Goal: Task Accomplishment & Management: Contribute content

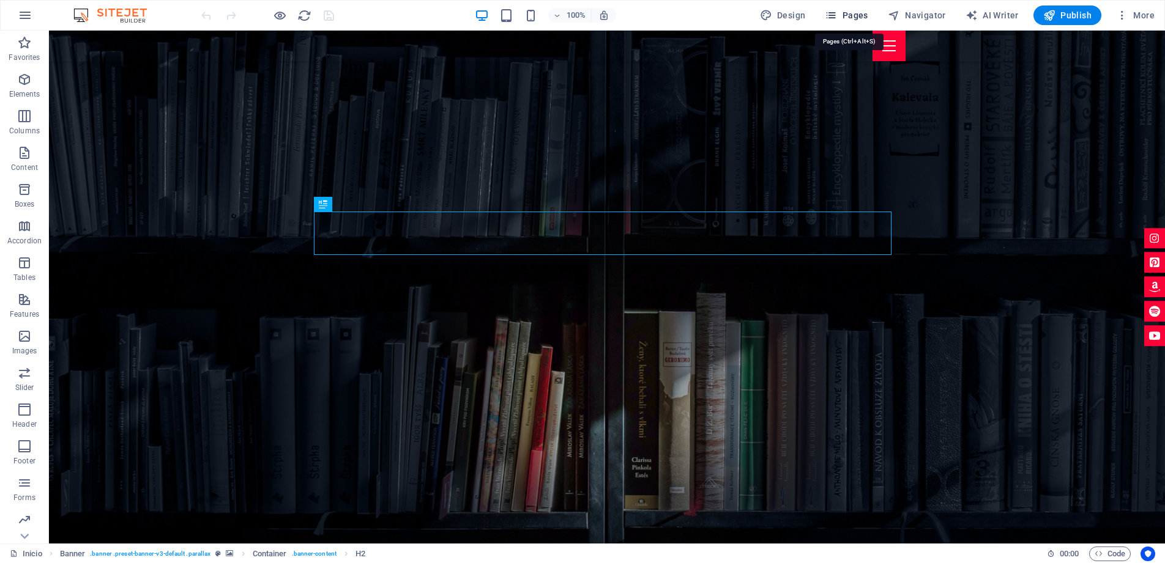
click at [848, 14] on span "Pages" at bounding box center [846, 15] width 43 height 12
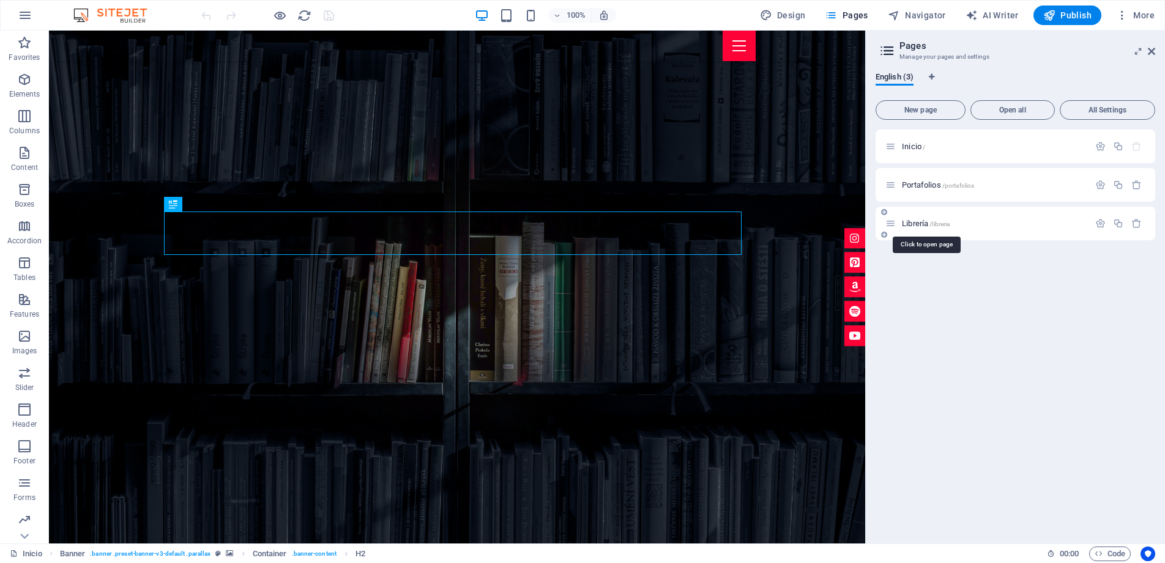
click at [921, 226] on span "Librería /libreria" at bounding box center [926, 223] width 48 height 9
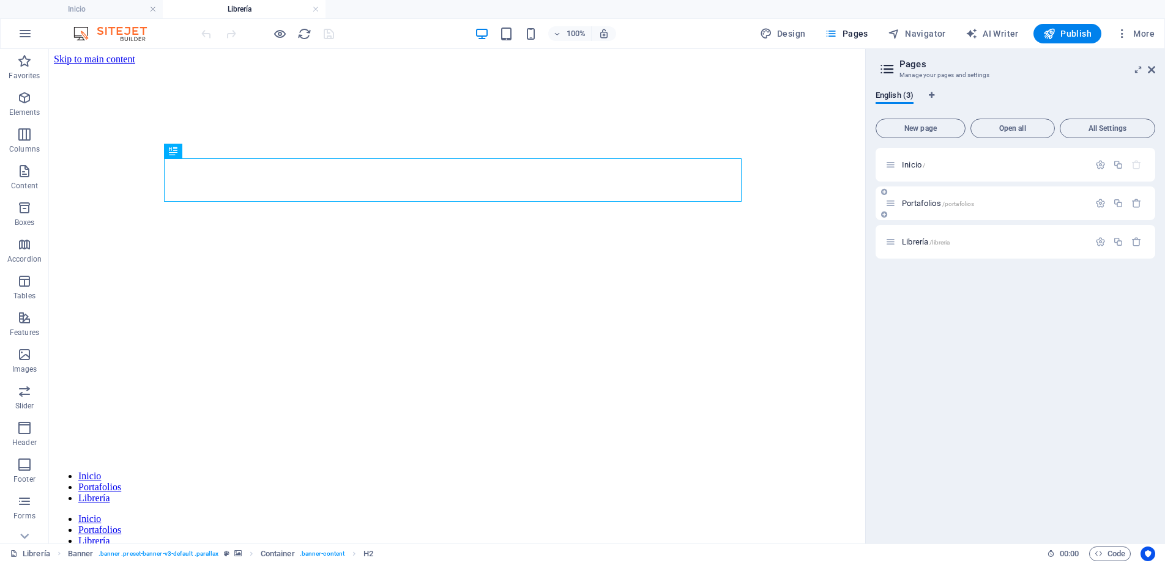
click at [919, 206] on span "Portafolios /portafolios" at bounding box center [938, 203] width 72 height 9
click at [919, 245] on span "Librería /libreria" at bounding box center [926, 241] width 48 height 9
click at [919, 200] on span "Portafolios /portafolios" at bounding box center [938, 203] width 72 height 9
click at [1119, 204] on icon "button" at bounding box center [1118, 203] width 10 height 10
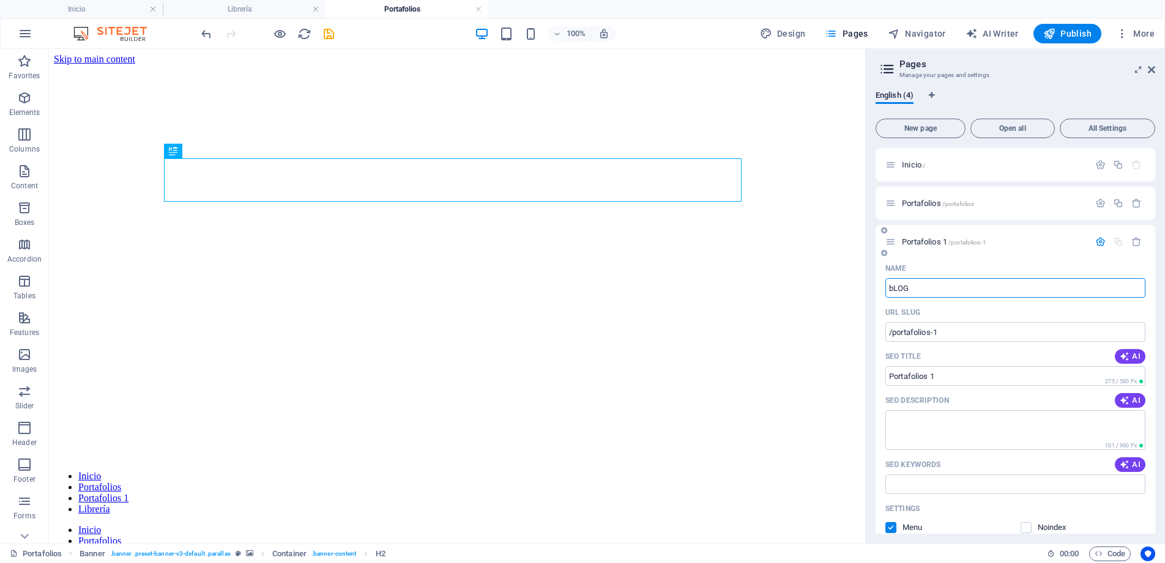
type input "bLO"
type input "/blog"
type input "bLOG"
type input "b"
type input "B"
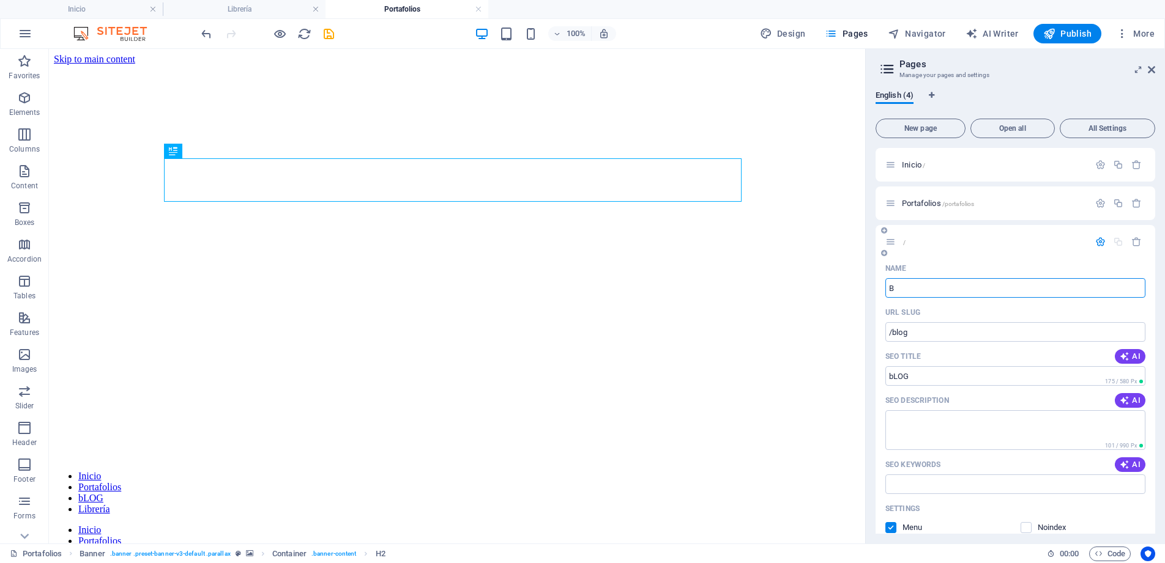
type input "/"
type input "Blog"
type input "/blog"
type input "Blog"
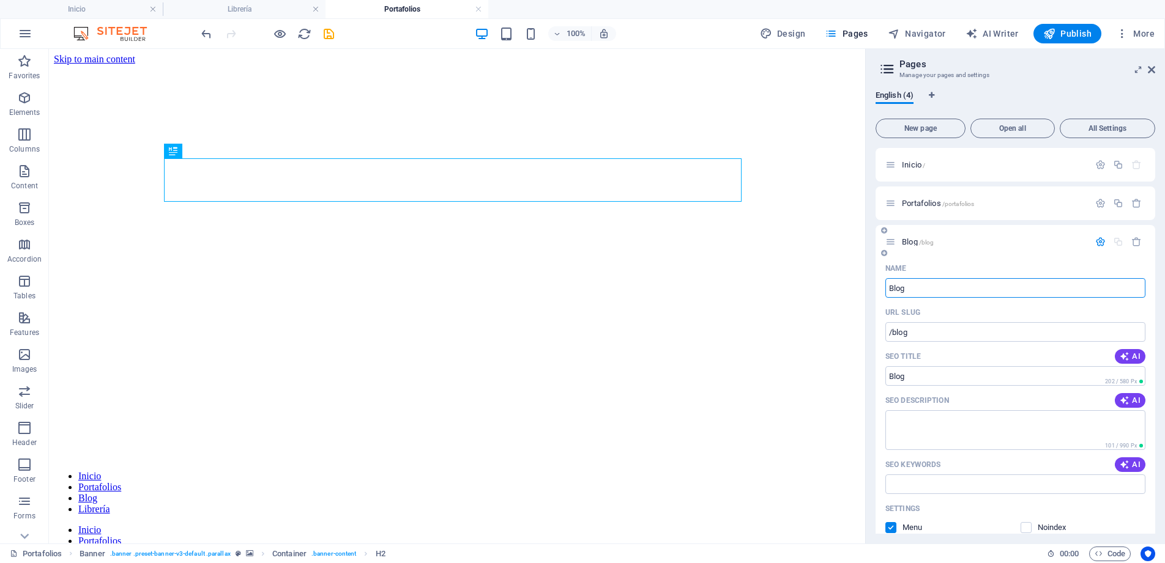
click at [1097, 239] on icon "button" at bounding box center [1100, 242] width 10 height 10
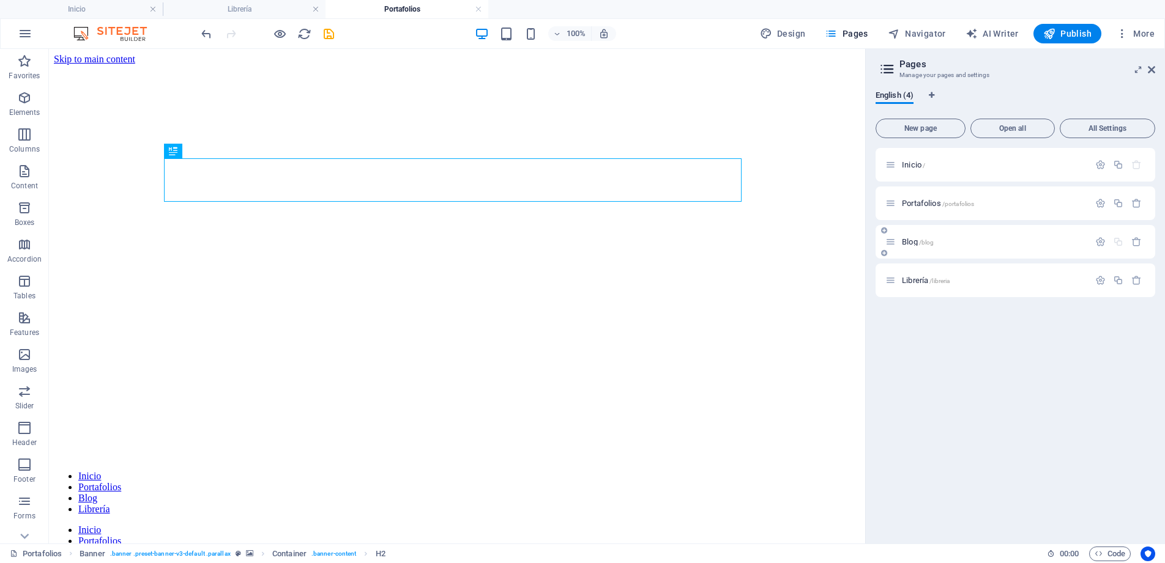
click at [945, 246] on div "Blog /blog" at bounding box center [987, 242] width 204 height 14
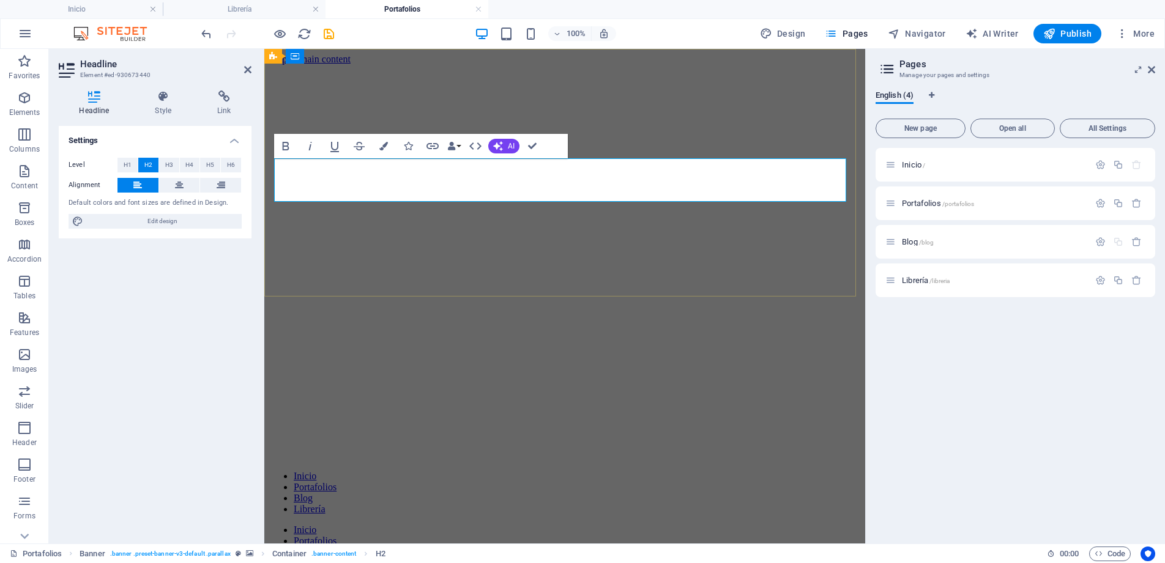
click at [165, 103] on h4 "Style" at bounding box center [166, 104] width 62 height 26
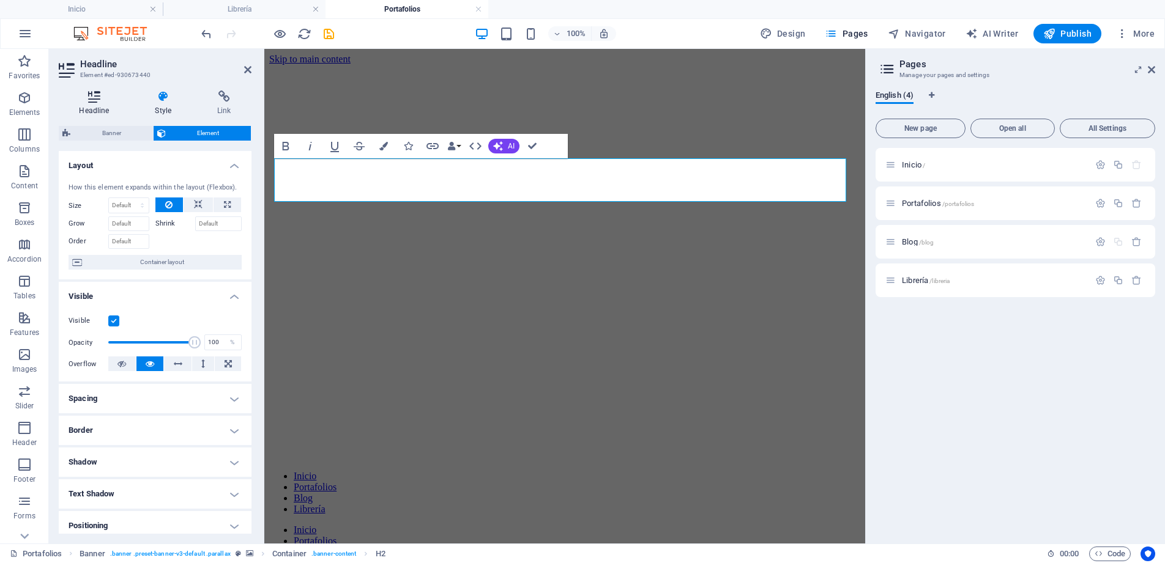
click at [96, 107] on h4 "Headline" at bounding box center [97, 104] width 76 height 26
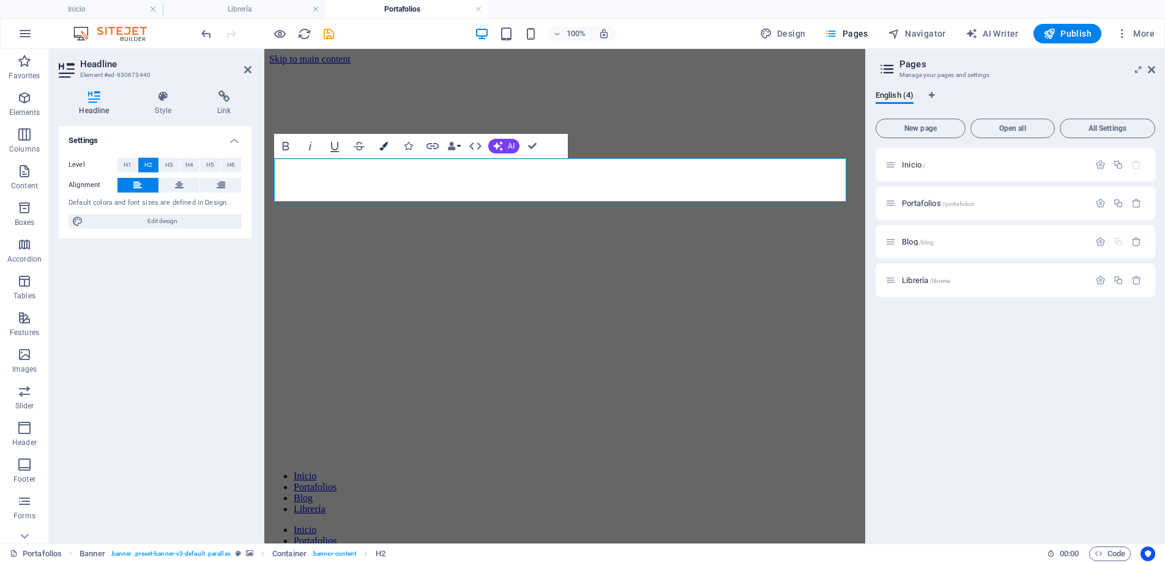
click at [380, 144] on icon "button" at bounding box center [383, 146] width 9 height 9
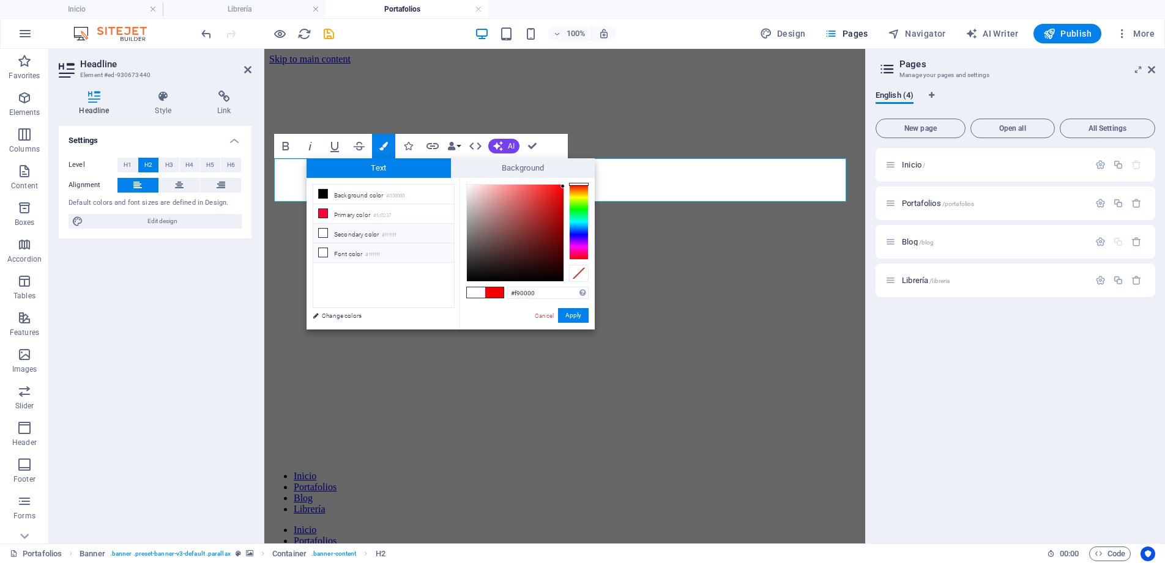
click at [322, 254] on icon at bounding box center [323, 252] width 9 height 9
type input "#ffffff"
click at [571, 318] on button "Apply" at bounding box center [573, 315] width 31 height 15
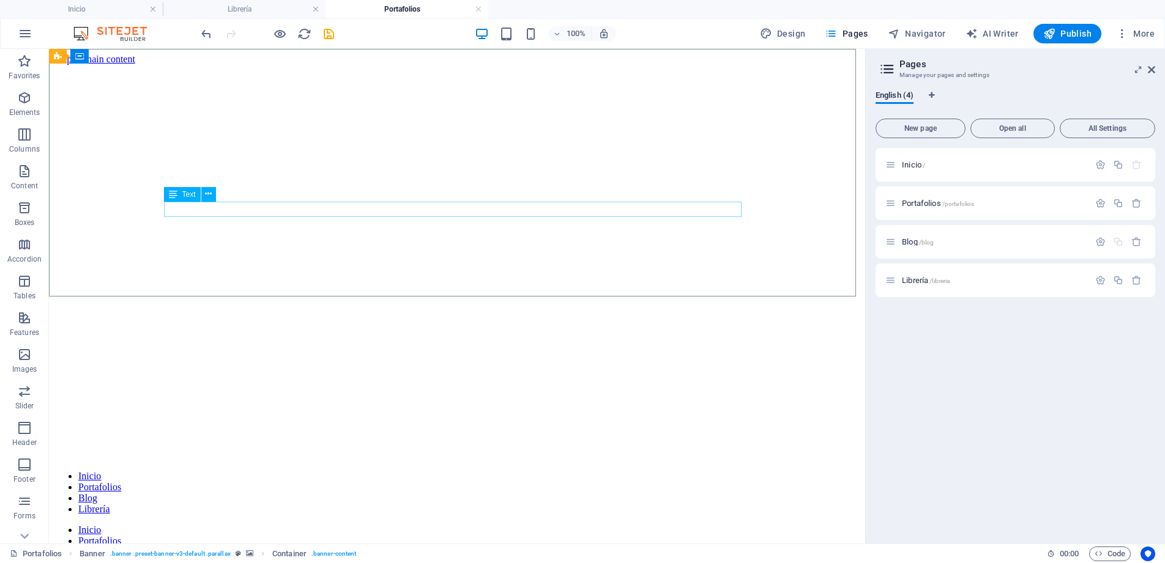
click at [224, 202] on div "Text" at bounding box center [194, 194] width 60 height 15
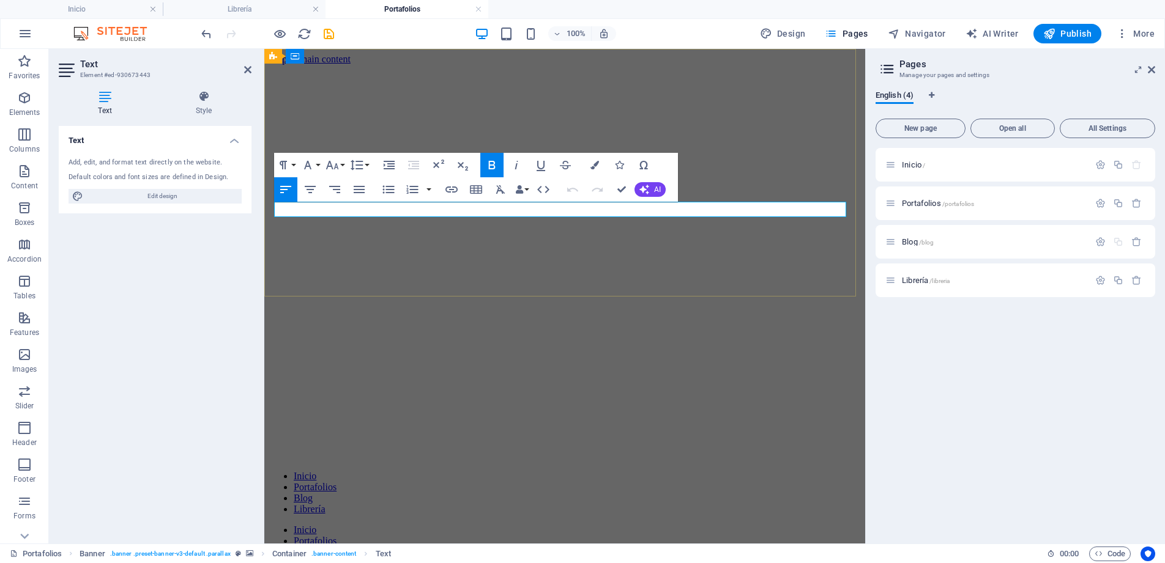
click at [287, 188] on icon "button" at bounding box center [285, 190] width 15 height 15
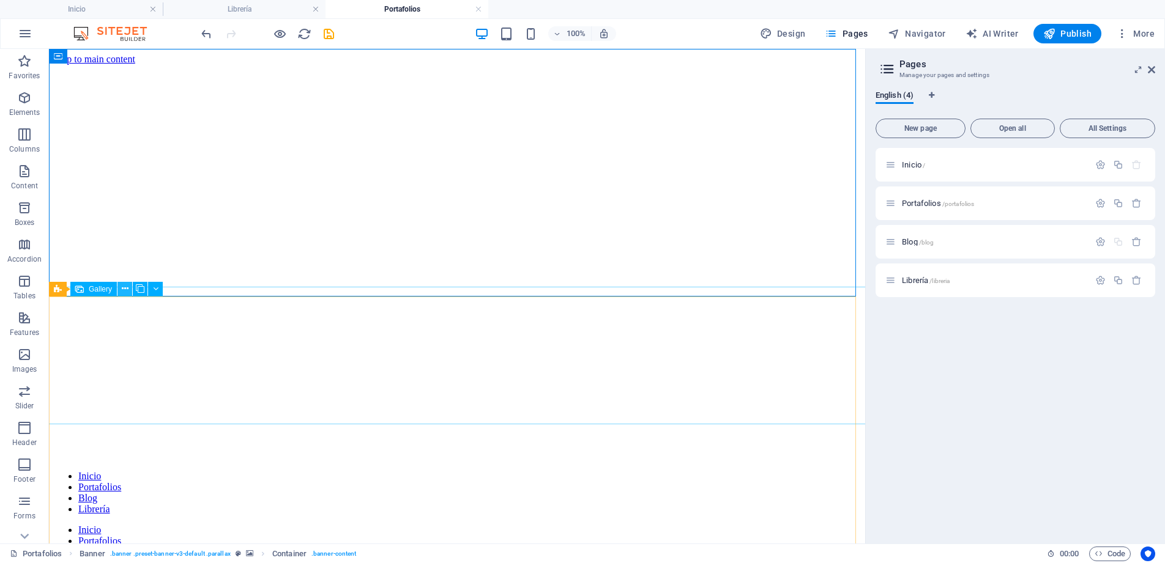
click at [123, 286] on icon at bounding box center [125, 289] width 7 height 13
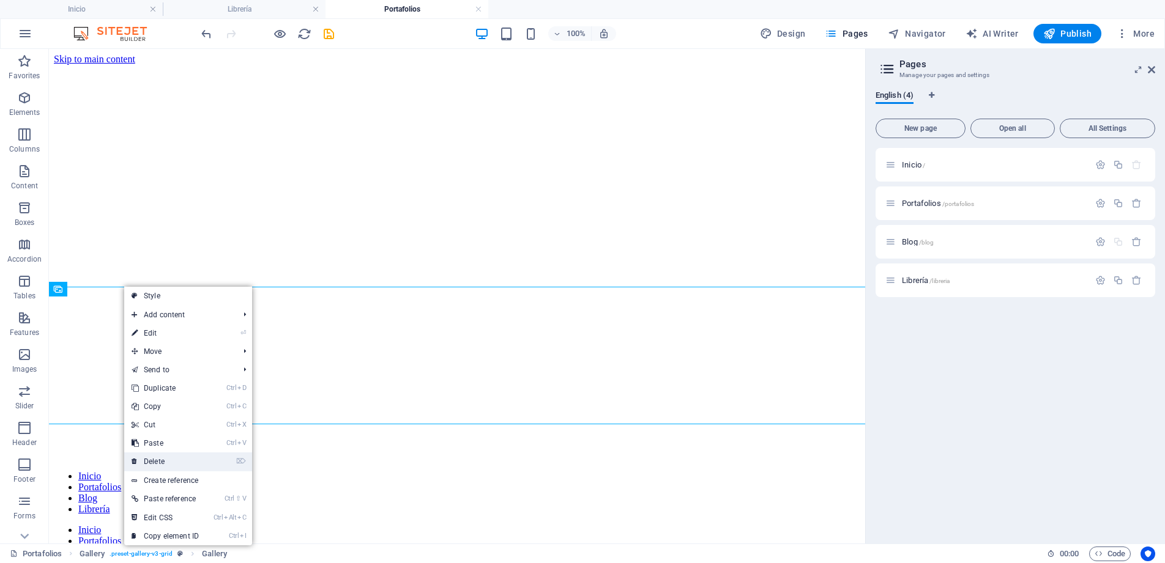
click at [163, 465] on link "⌦ Delete" at bounding box center [165, 462] width 82 height 18
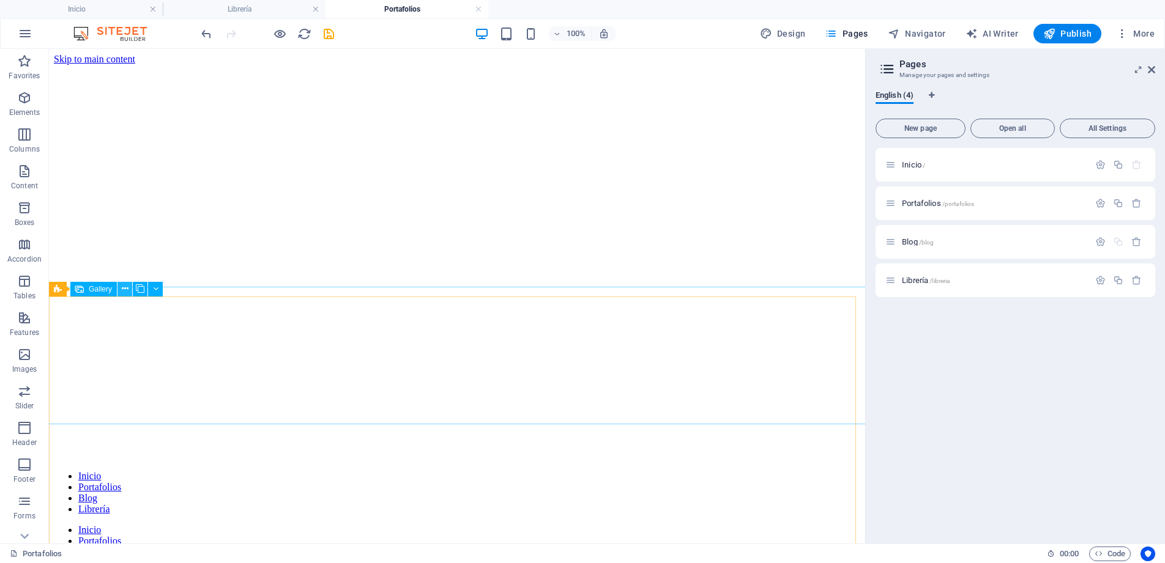
click at [125, 289] on icon at bounding box center [125, 289] width 7 height 13
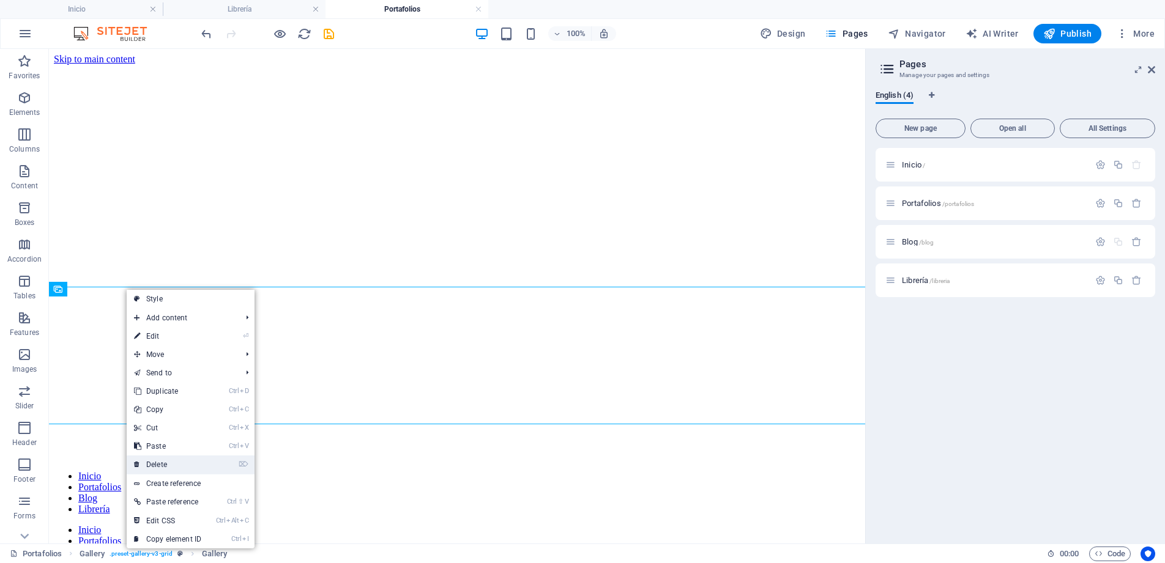
click at [165, 462] on link "⌦ Delete" at bounding box center [168, 465] width 82 height 18
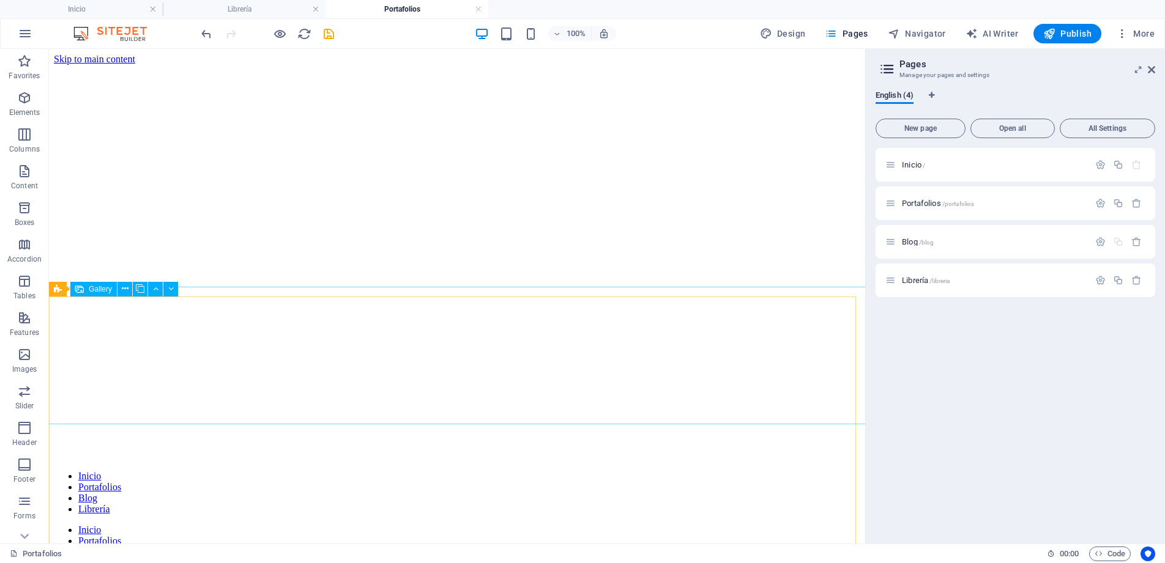
click at [100, 287] on span "Gallery" at bounding box center [100, 289] width 23 height 7
click at [124, 291] on icon at bounding box center [125, 289] width 7 height 13
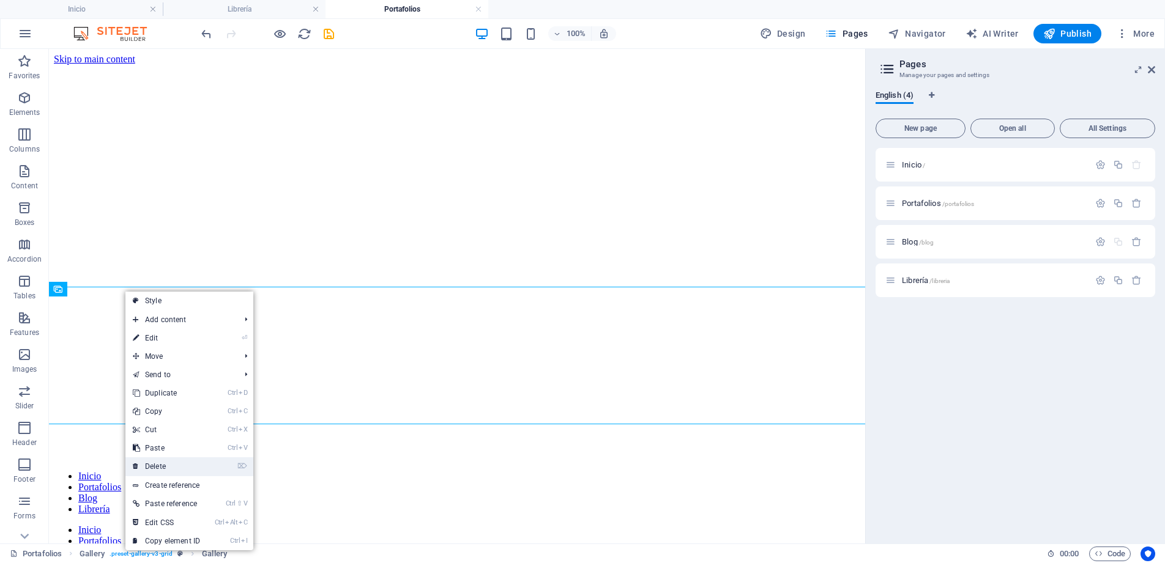
click at [162, 468] on link "⌦ Delete" at bounding box center [166, 467] width 82 height 18
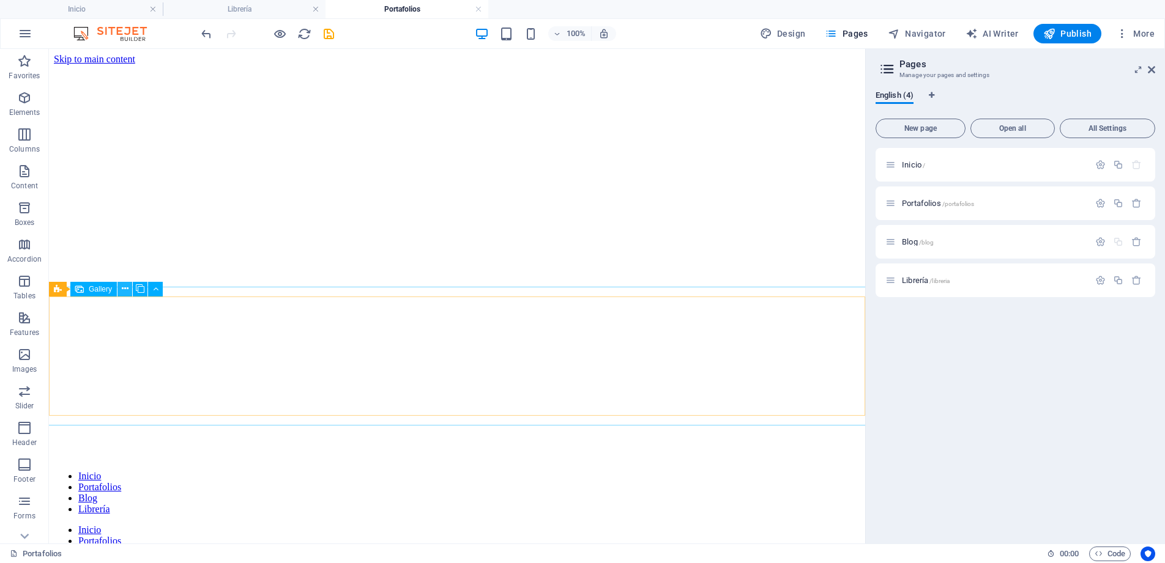
click at [125, 290] on icon at bounding box center [125, 289] width 7 height 13
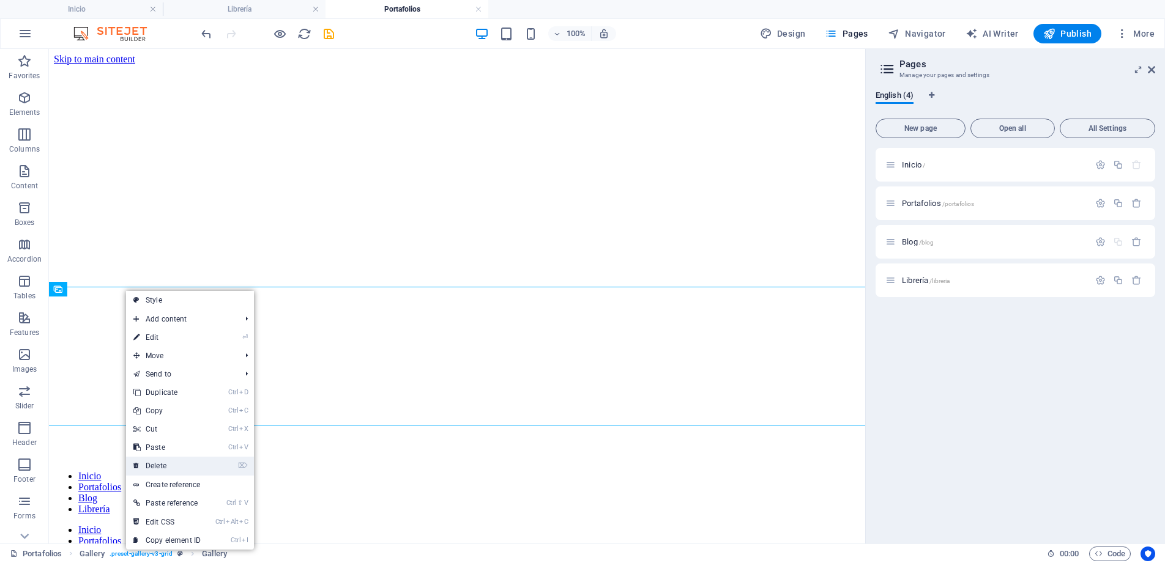
click at [165, 459] on link "⌦ Delete" at bounding box center [167, 466] width 82 height 18
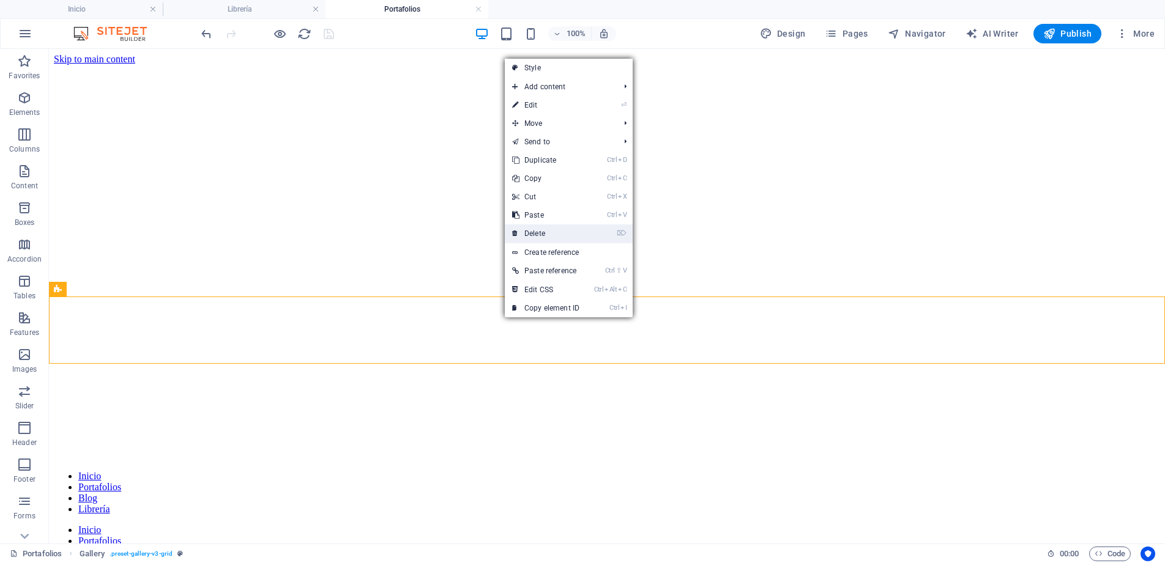
click at [547, 234] on link "⌦ Delete" at bounding box center [546, 234] width 82 height 18
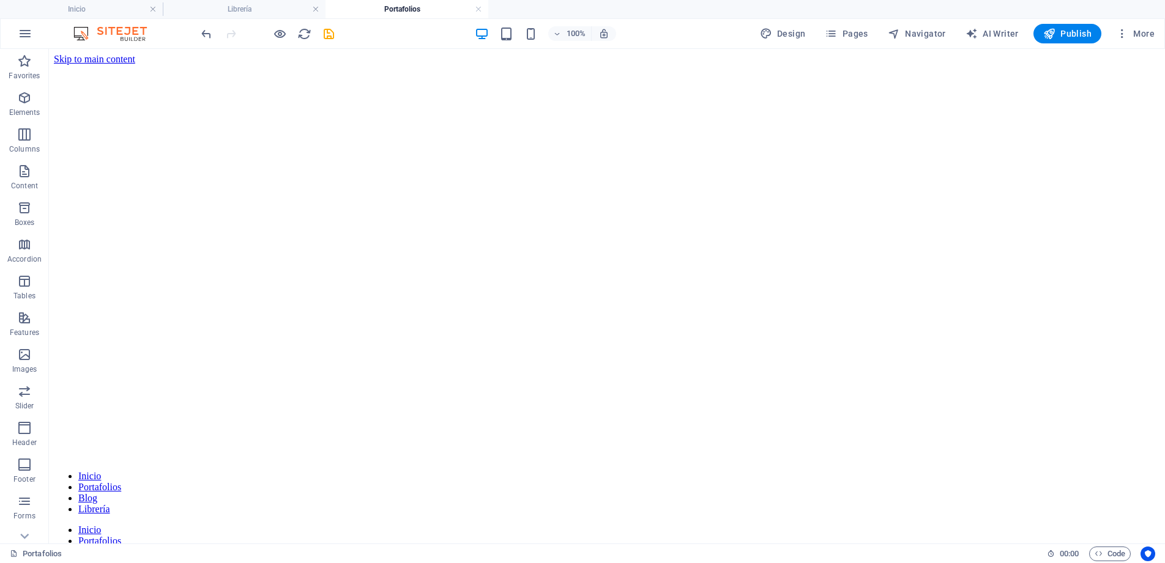
click at [1064, 33] on span "Publish" at bounding box center [1067, 34] width 48 height 12
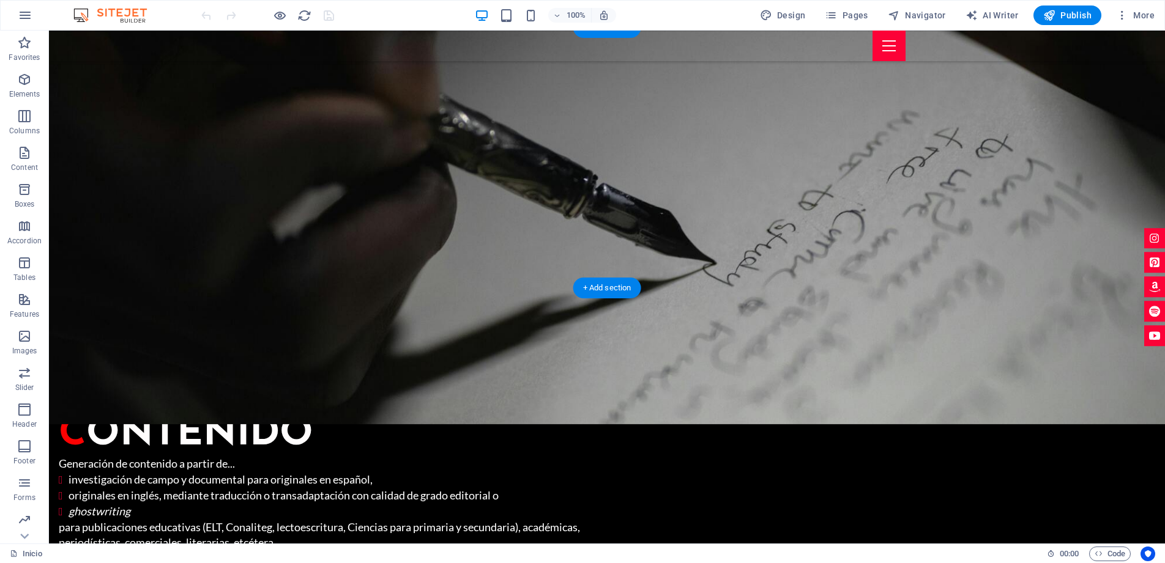
scroll to position [1868, 0]
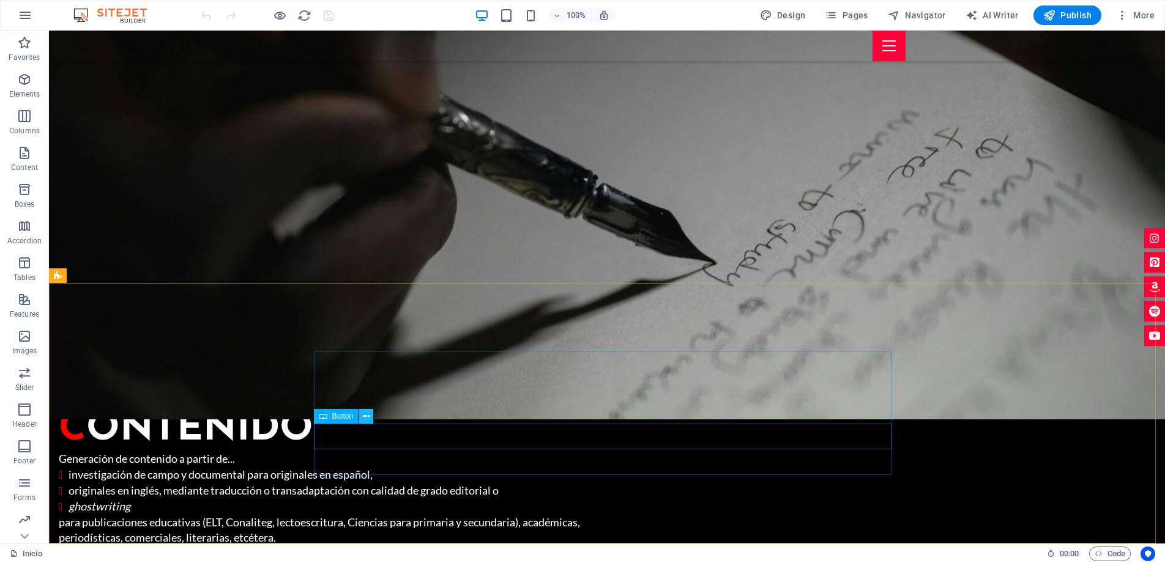
click at [365, 419] on icon at bounding box center [366, 416] width 7 height 13
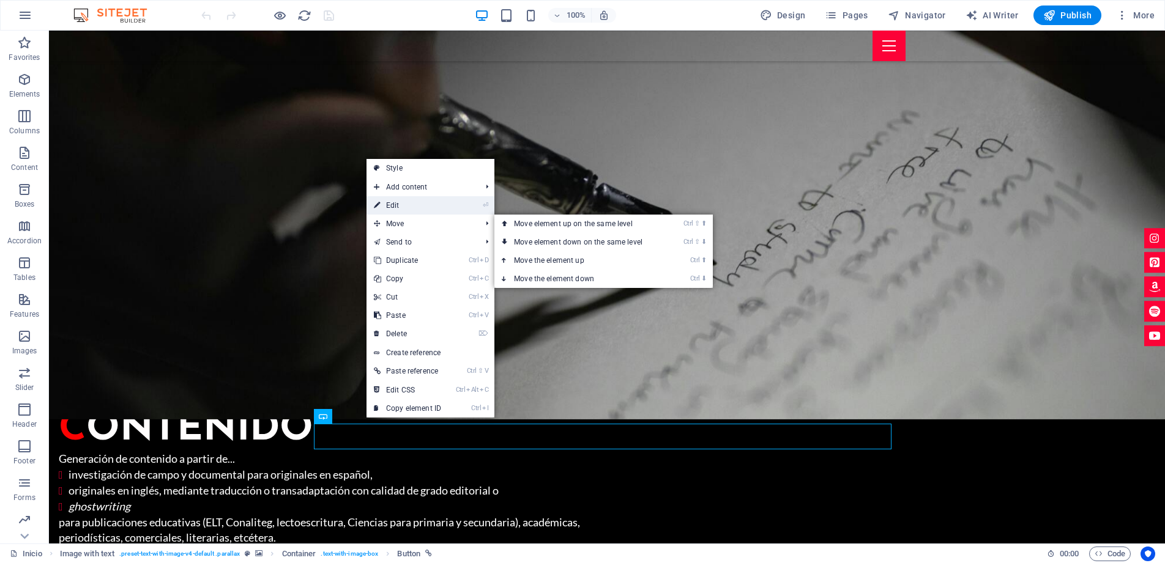
drag, startPoint x: 403, startPoint y: 200, endPoint x: 69, endPoint y: 204, distance: 334.0
click at [403, 200] on link "⏎ Edit" at bounding box center [407, 205] width 82 height 18
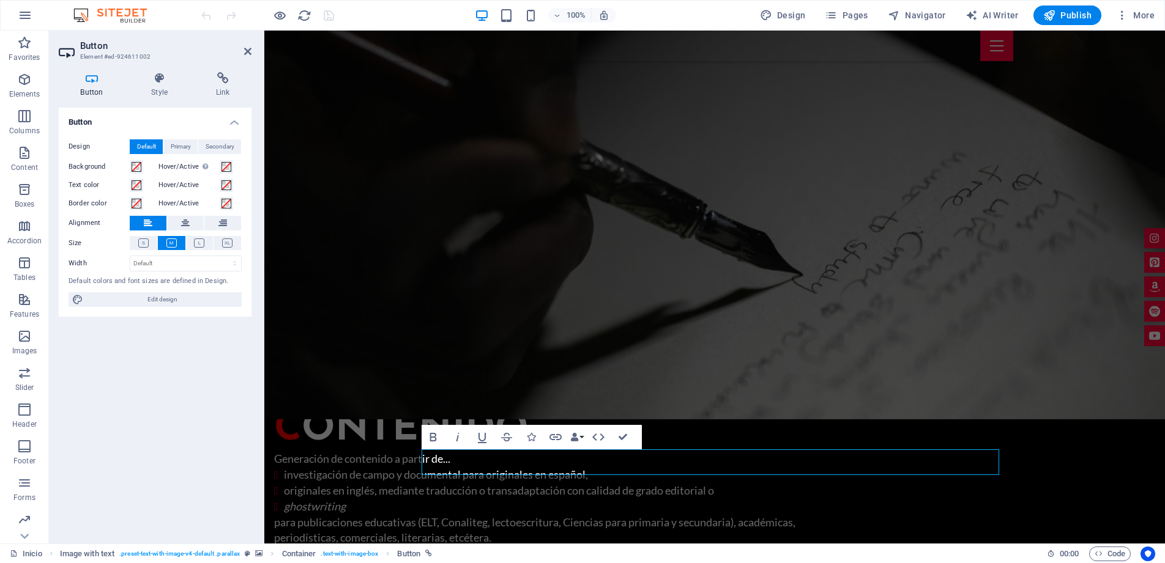
scroll to position [1842, 0]
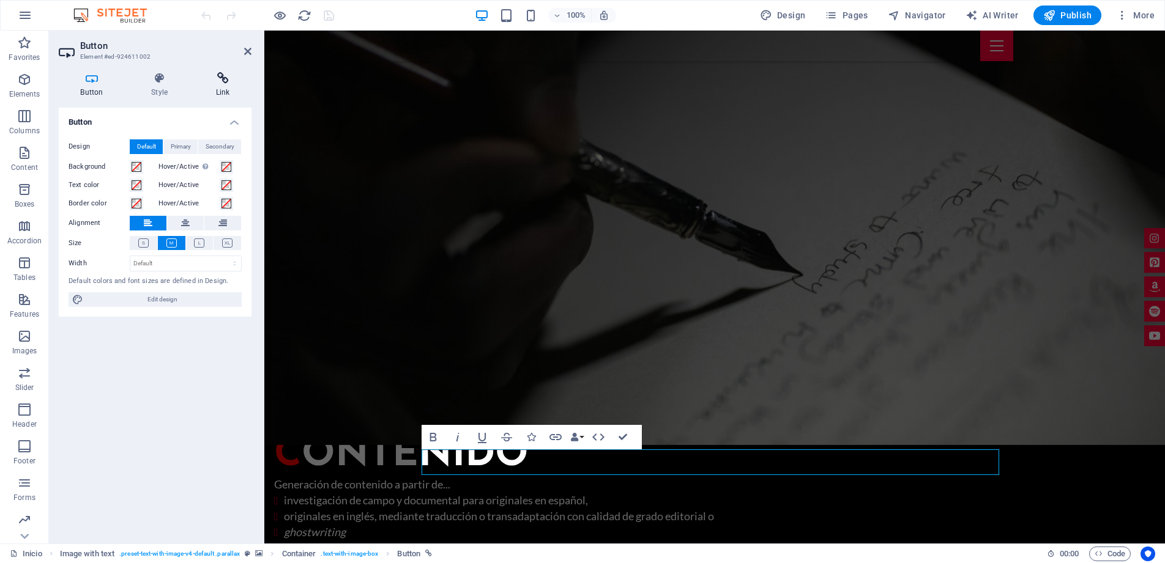
click at [227, 83] on icon at bounding box center [223, 78] width 58 height 12
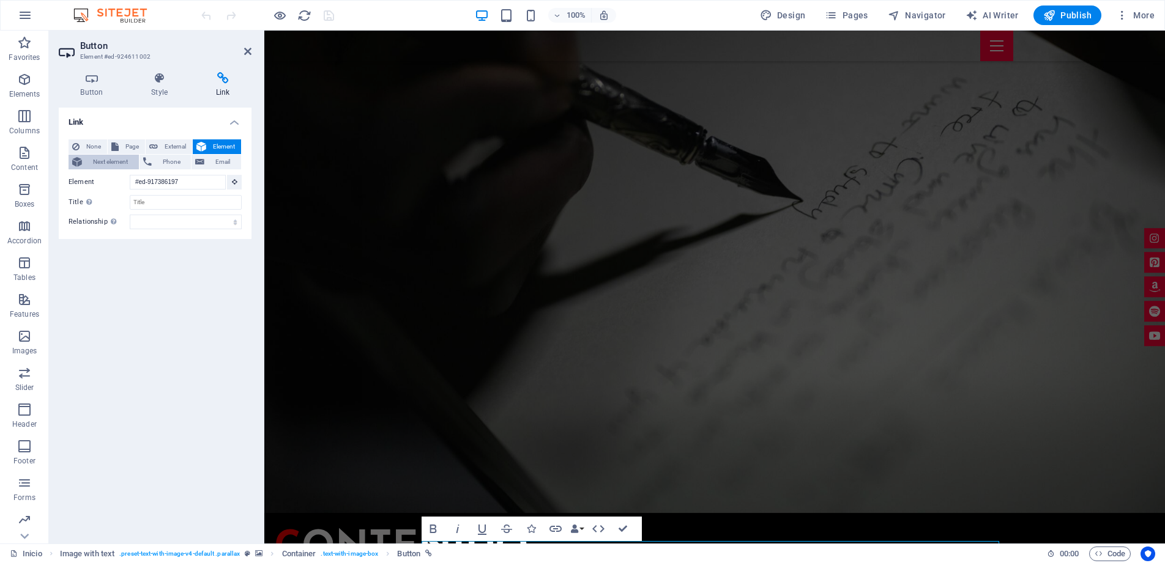
scroll to position [1750, 0]
click at [128, 144] on span "Page" at bounding box center [131, 146] width 19 height 15
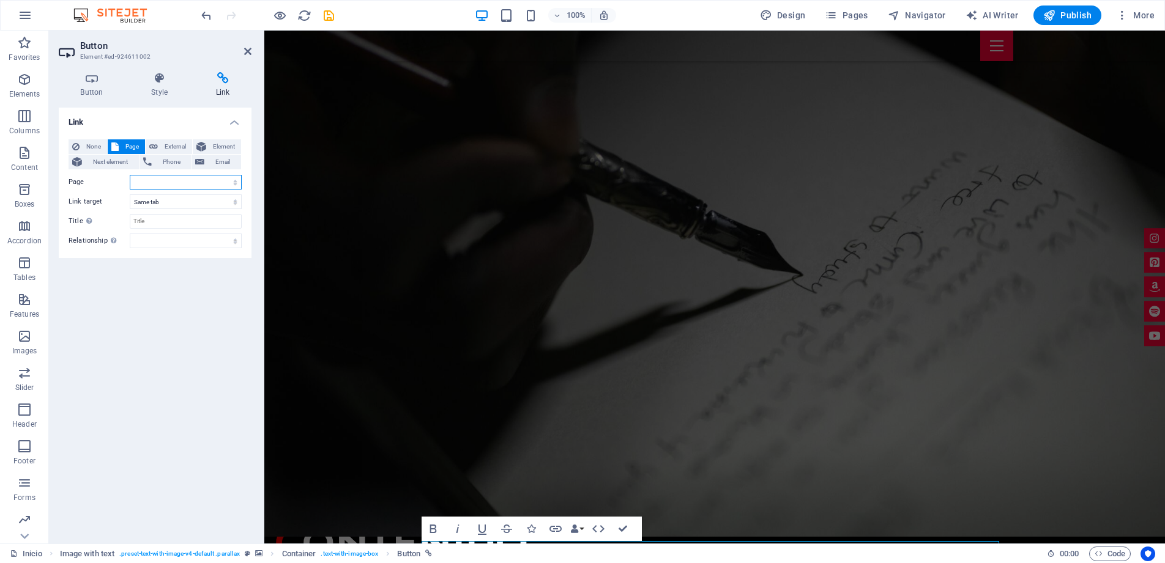
click at [236, 185] on select "Inicio Portafolios Blog Librería" at bounding box center [186, 182] width 112 height 15
select select "2"
click at [130, 175] on select "Inicio Portafolios Blog Librería" at bounding box center [186, 182] width 112 height 15
click at [1082, 17] on span "Publish" at bounding box center [1067, 15] width 48 height 12
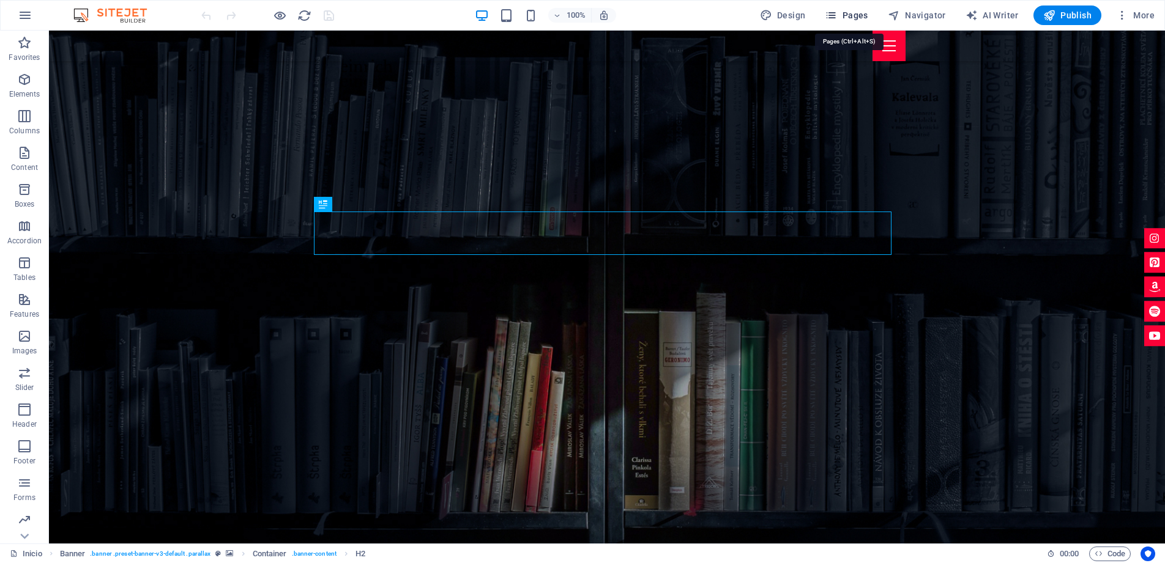
click at [841, 9] on button "Pages" at bounding box center [846, 16] width 53 height 20
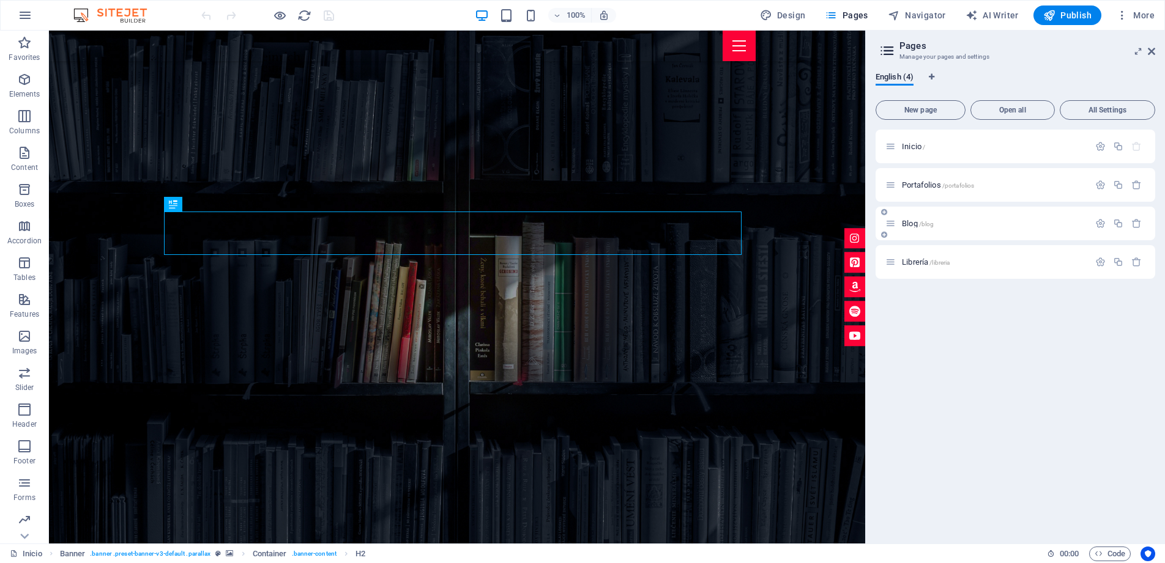
click at [961, 217] on div "Blog /blog" at bounding box center [987, 224] width 204 height 14
click at [937, 231] on div "Blog /blog" at bounding box center [1015, 224] width 280 height 34
click at [910, 225] on span "Blog /blog" at bounding box center [918, 223] width 32 height 9
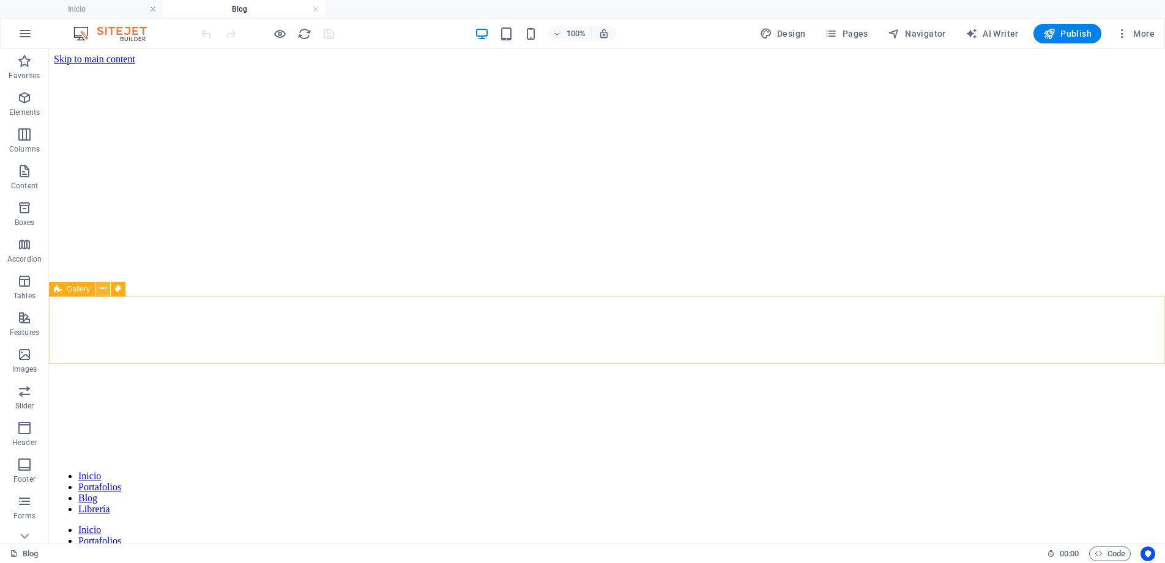
click at [102, 291] on icon at bounding box center [103, 289] width 7 height 13
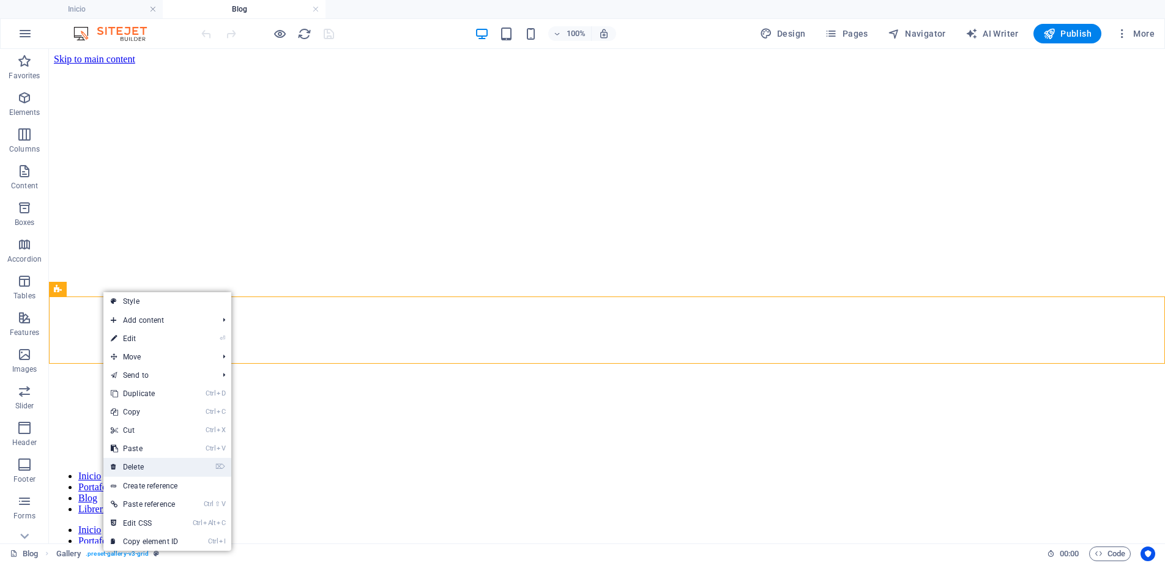
click at [147, 467] on link "⌦ Delete" at bounding box center [144, 467] width 82 height 18
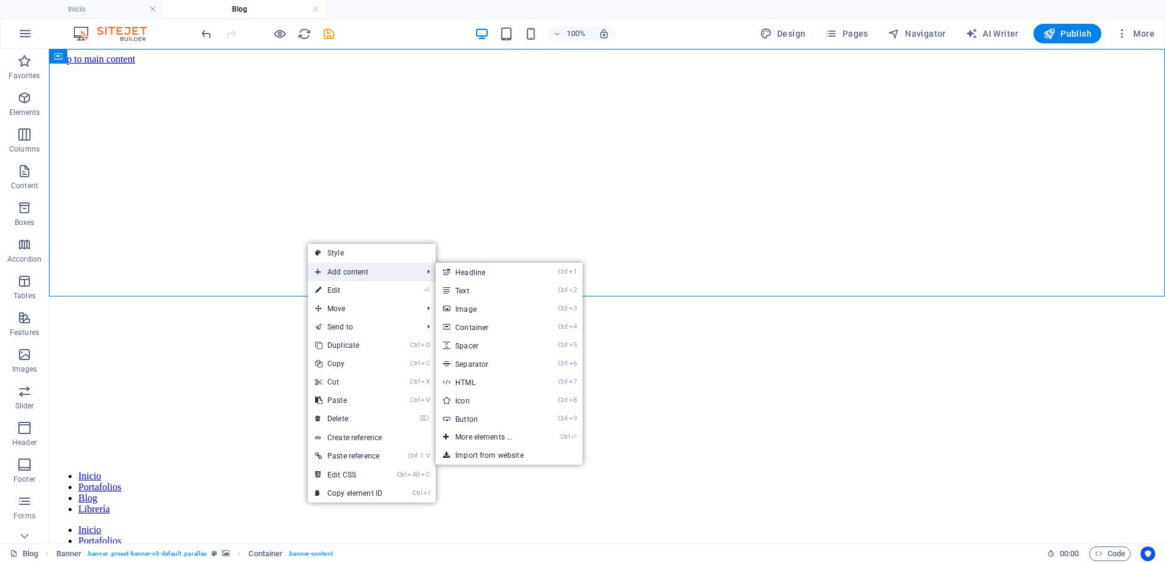
click at [352, 275] on span "Add content" at bounding box center [362, 272] width 109 height 18
click at [489, 321] on link "Ctrl 4 Container" at bounding box center [486, 327] width 101 height 18
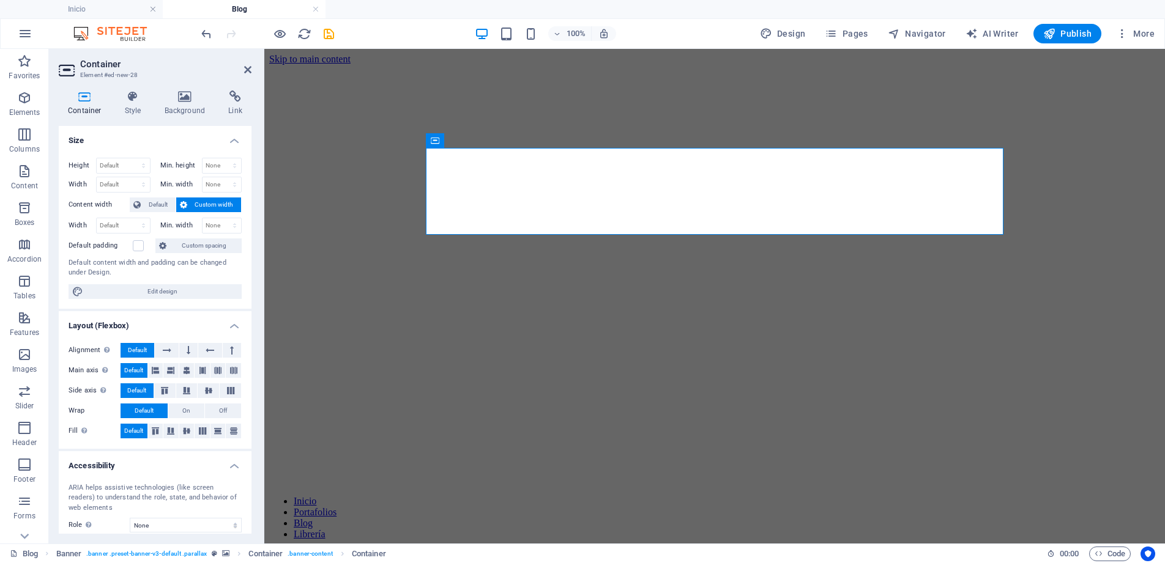
click at [80, 104] on h4 "Container" at bounding box center [87, 104] width 57 height 26
click at [108, 69] on h2 "Container" at bounding box center [165, 64] width 171 height 11
click at [250, 66] on icon at bounding box center [247, 70] width 7 height 10
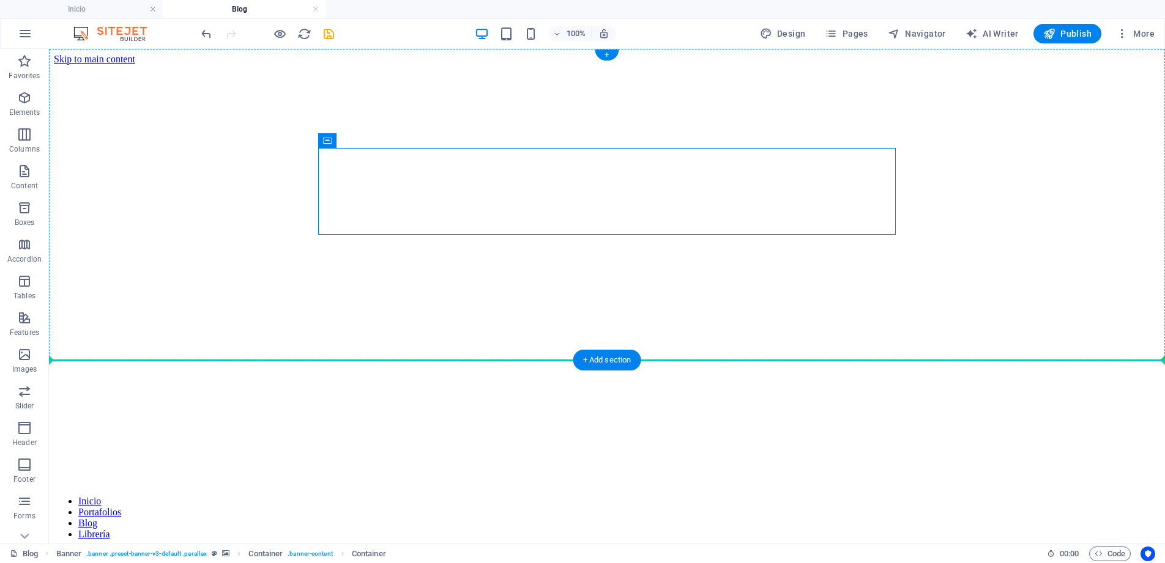
drag, startPoint x: 549, startPoint y: 221, endPoint x: 548, endPoint y: 299, distance: 77.7
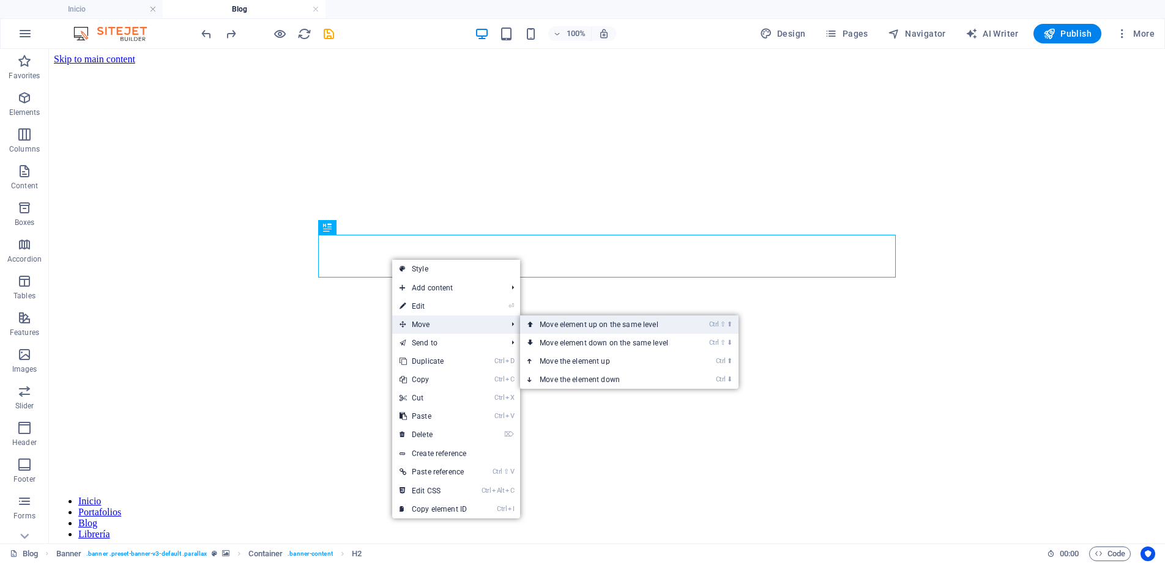
click at [594, 332] on link "Ctrl ⇧ ⬆ Move element up on the same level" at bounding box center [606, 325] width 173 height 18
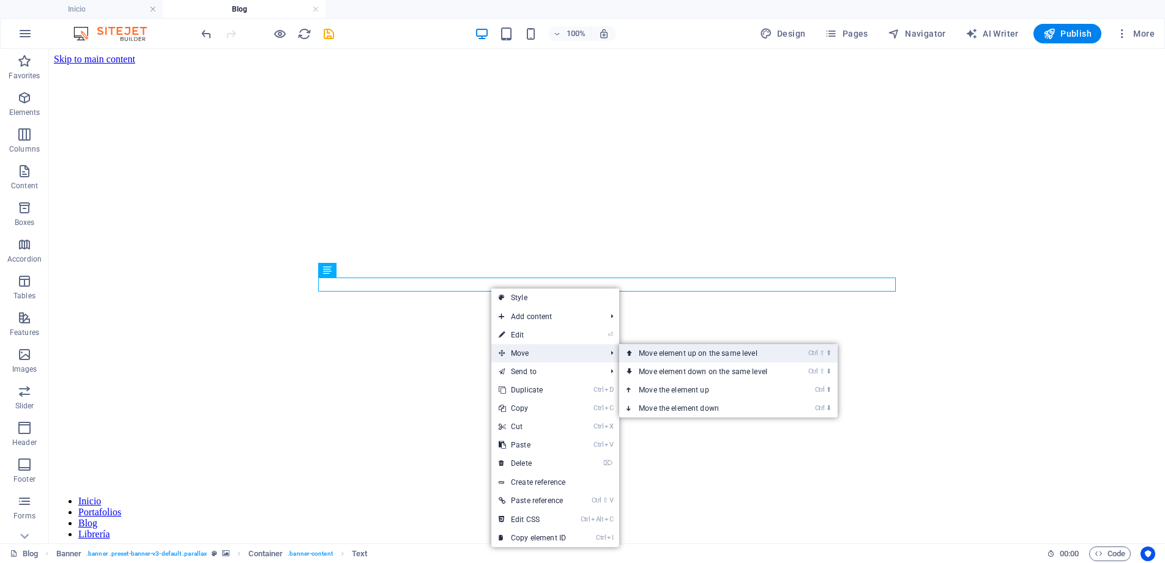
click at [697, 360] on link "Ctrl ⇧ ⬆ Move element up on the same level" at bounding box center [705, 353] width 173 height 18
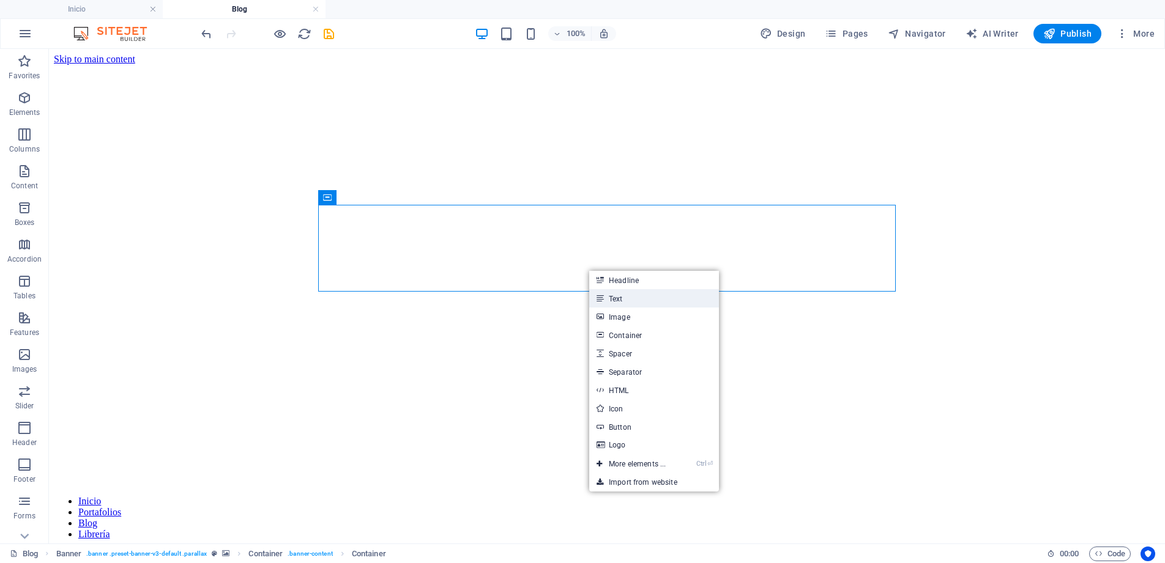
click at [609, 299] on link "Text" at bounding box center [654, 298] width 130 height 18
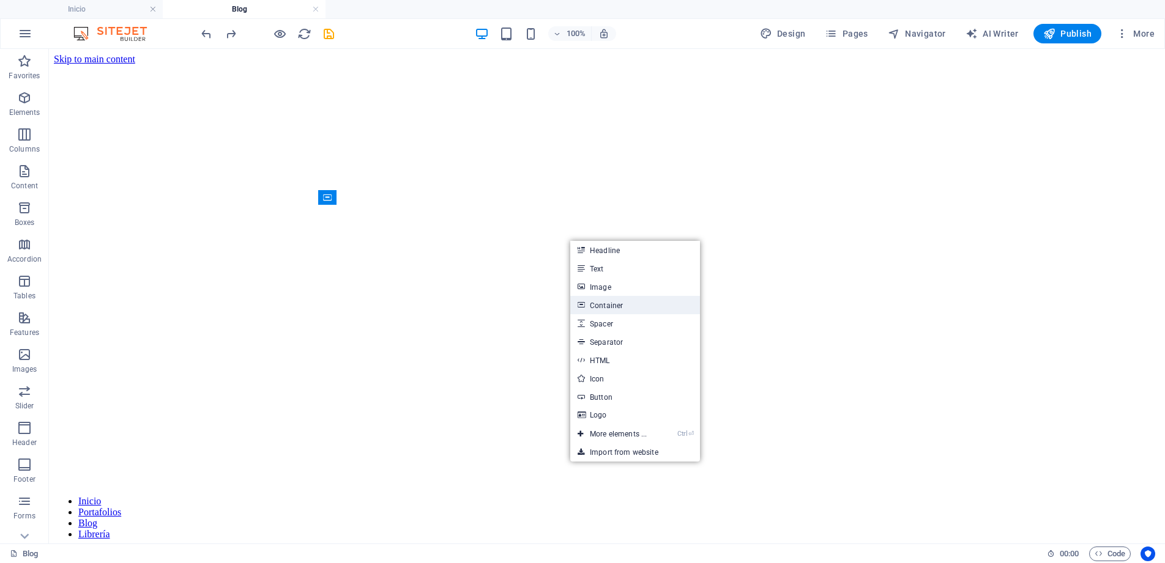
click at [611, 309] on link "Container" at bounding box center [635, 305] width 130 height 18
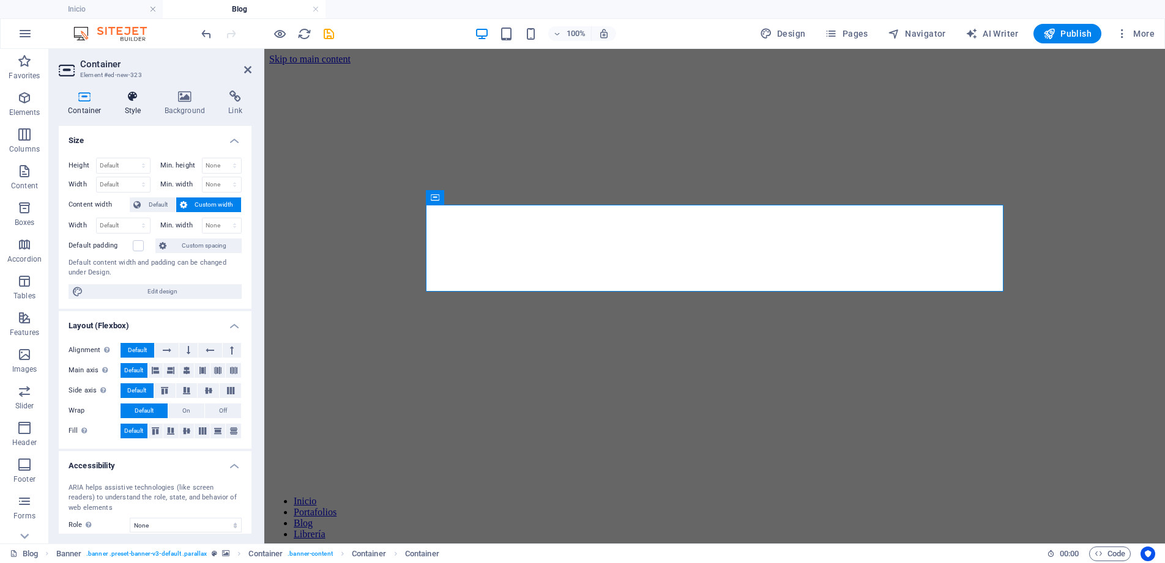
click at [124, 97] on icon at bounding box center [133, 97] width 35 height 12
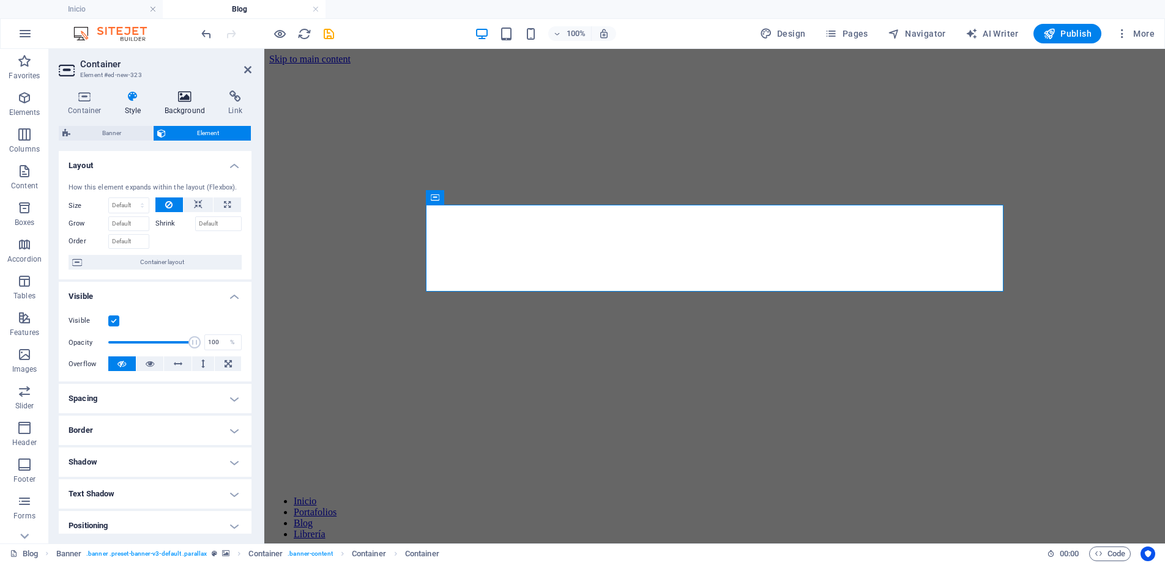
click at [177, 102] on icon at bounding box center [184, 97] width 59 height 12
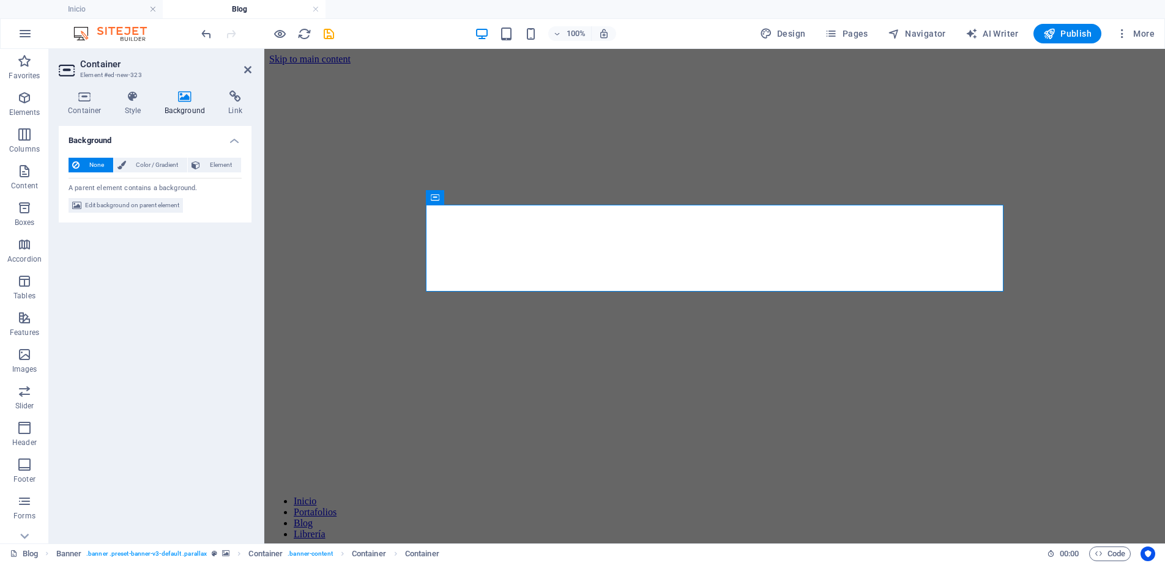
click at [128, 64] on h2 "Container" at bounding box center [165, 64] width 171 height 11
click at [113, 72] on h3 "Element #ed-new-323" at bounding box center [153, 75] width 147 height 11
click at [81, 100] on icon at bounding box center [85, 97] width 52 height 12
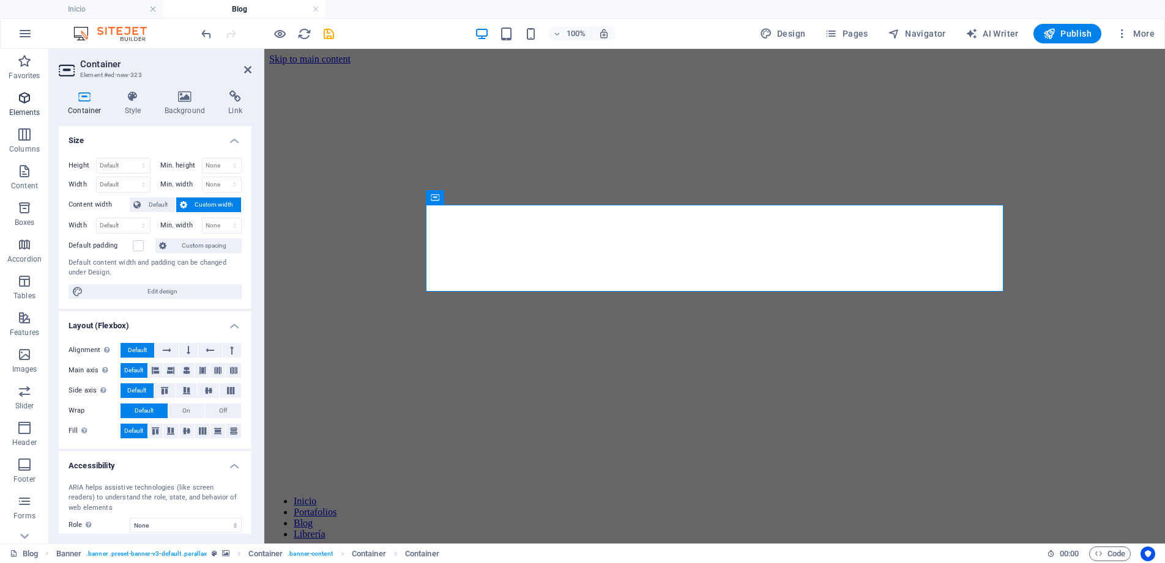
click at [21, 104] on icon "button" at bounding box center [24, 98] width 15 height 15
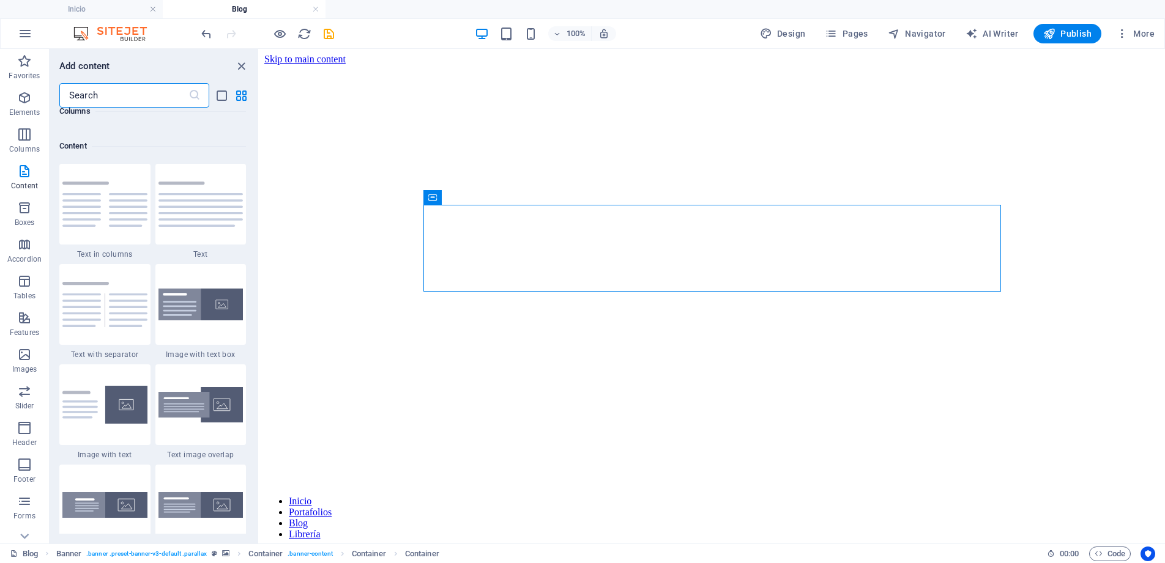
scroll to position [2149, 0]
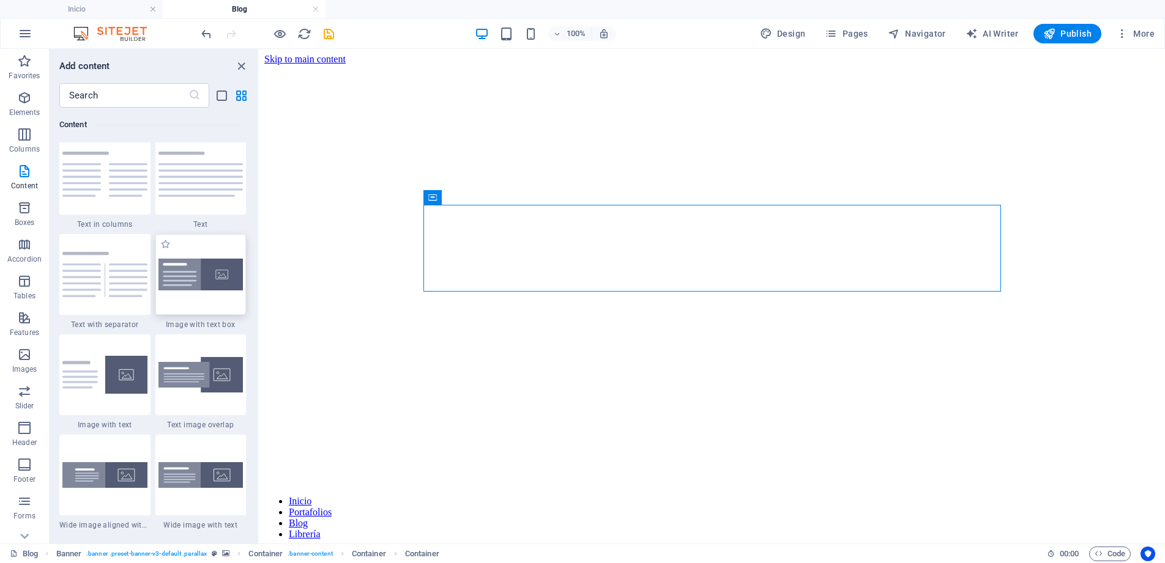
click at [207, 290] on img at bounding box center [200, 275] width 85 height 32
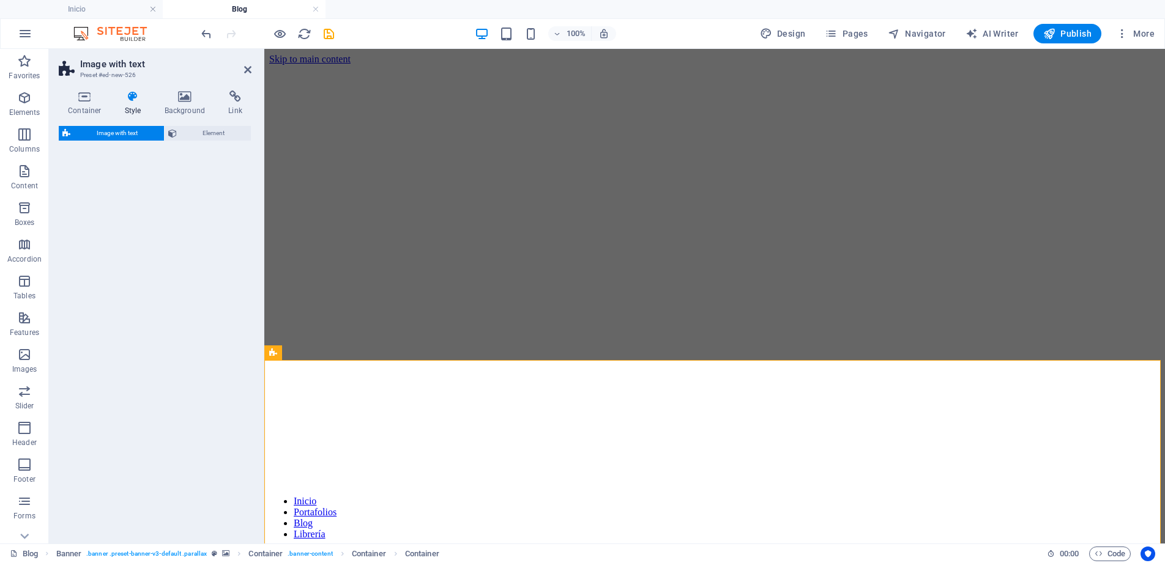
select select "rem"
select select "px"
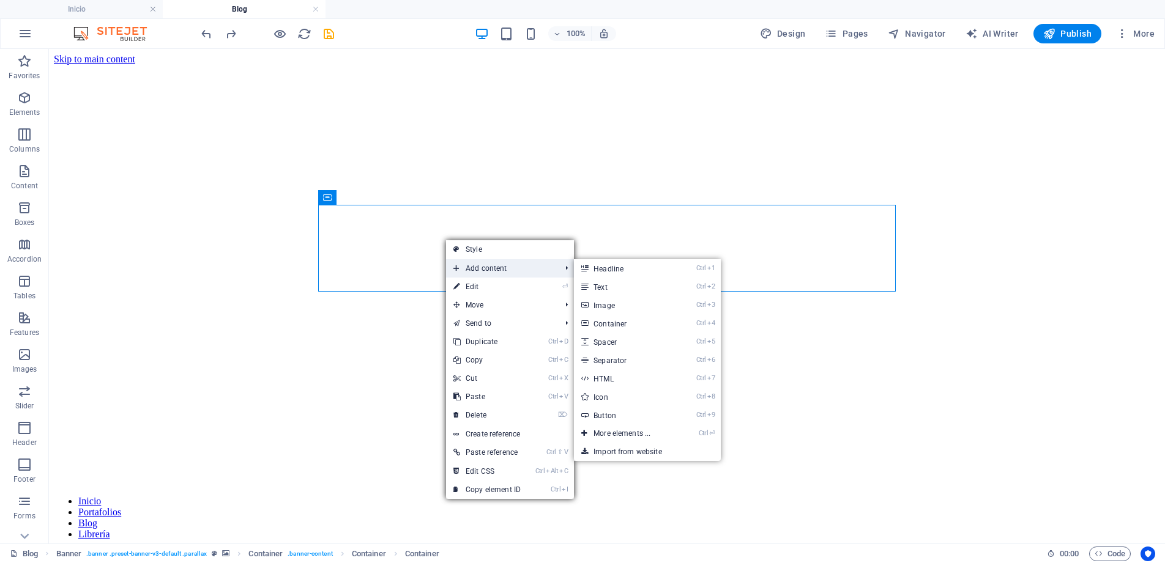
click at [493, 269] on span "Add content" at bounding box center [500, 268] width 109 height 18
click at [628, 434] on link "Ctrl ⏎ More elements ..." at bounding box center [624, 434] width 101 height 18
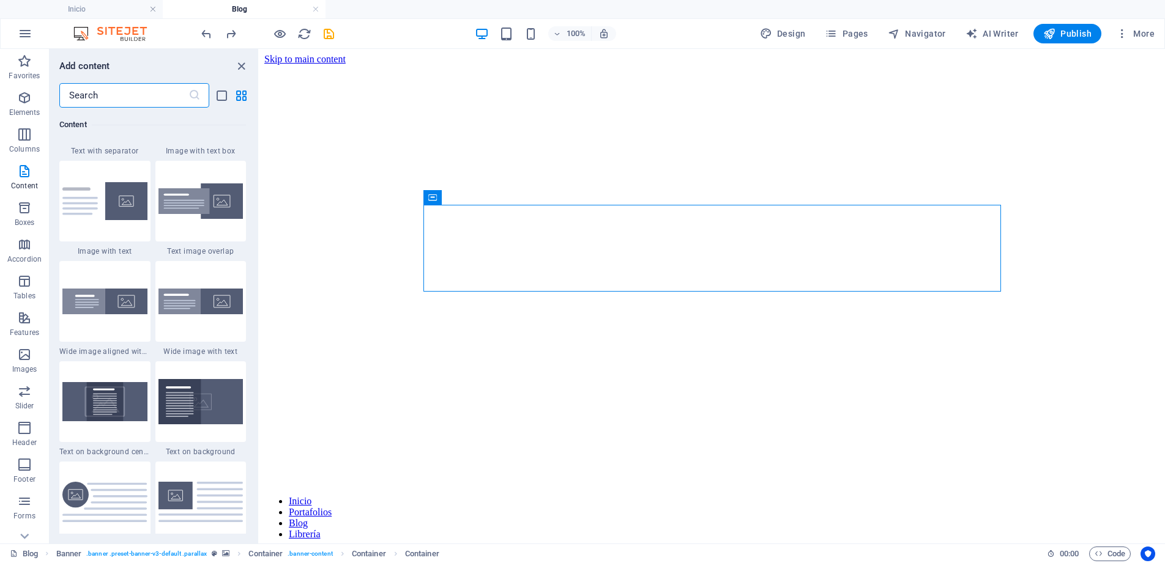
scroll to position [2332, 0]
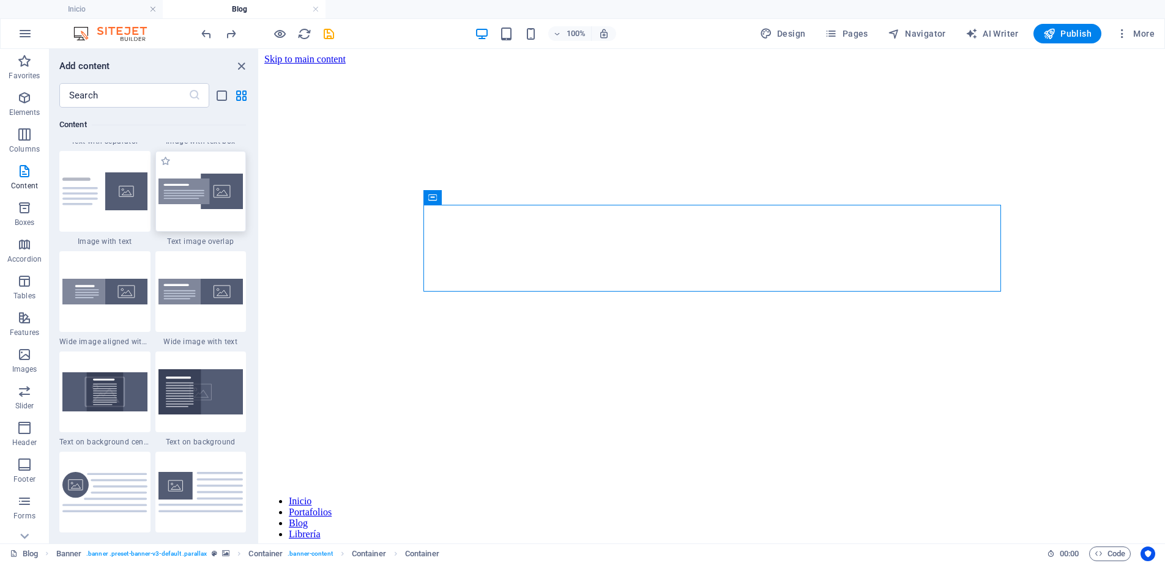
click at [189, 204] on img at bounding box center [200, 192] width 85 height 36
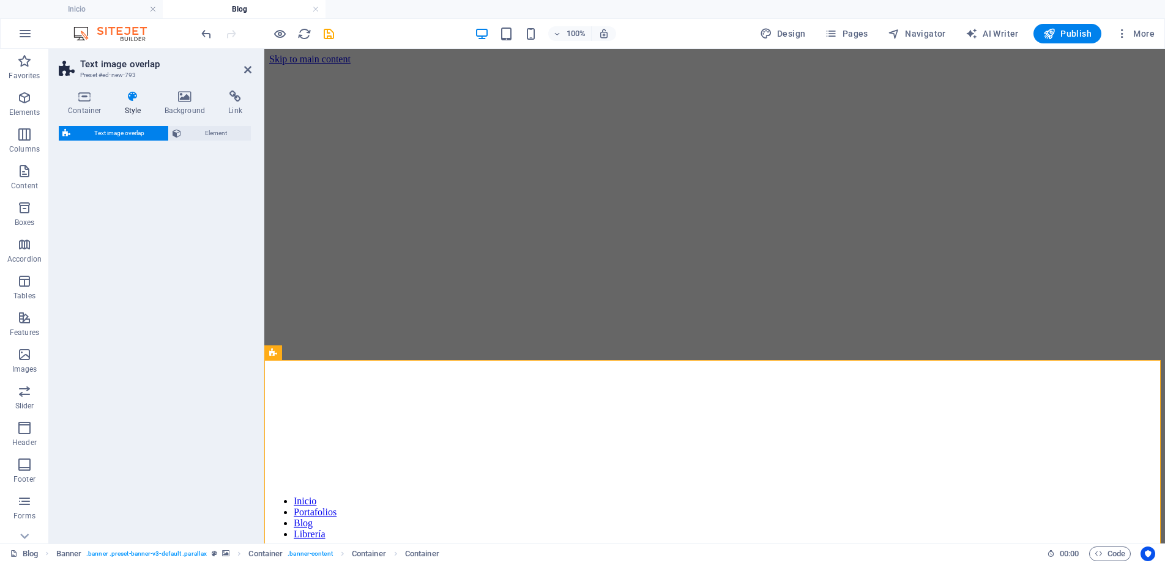
select select "rem"
select select "px"
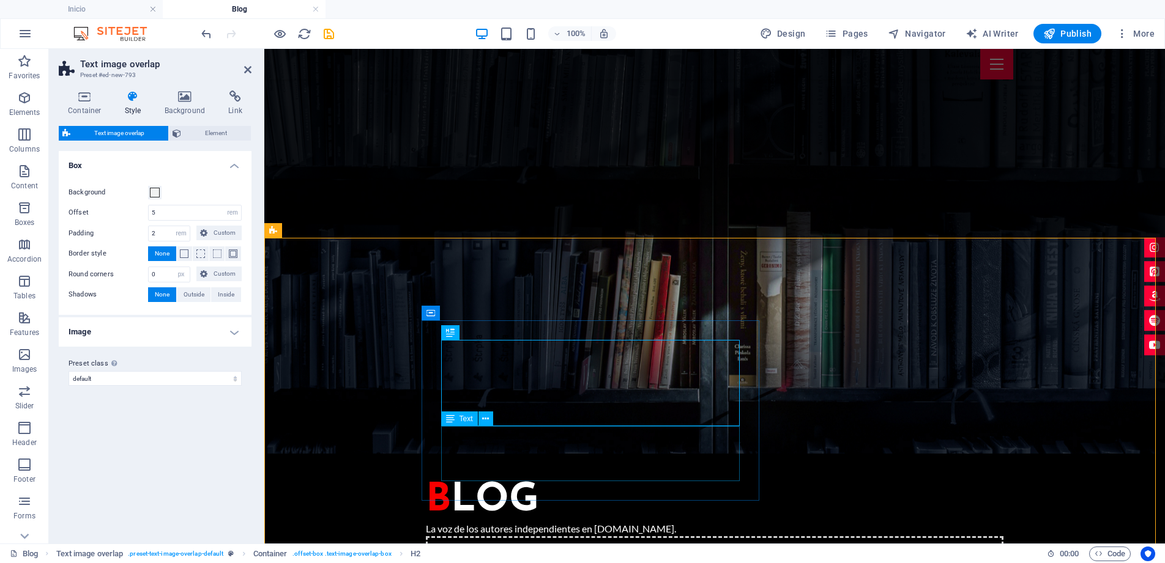
scroll to position [122, 0]
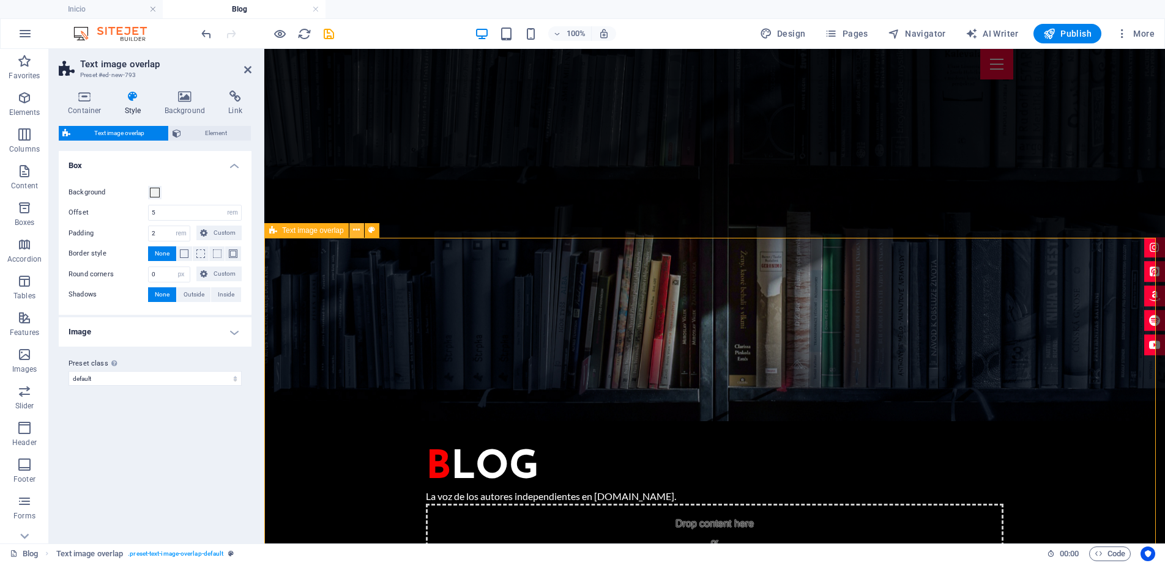
click at [358, 231] on icon at bounding box center [356, 230] width 7 height 13
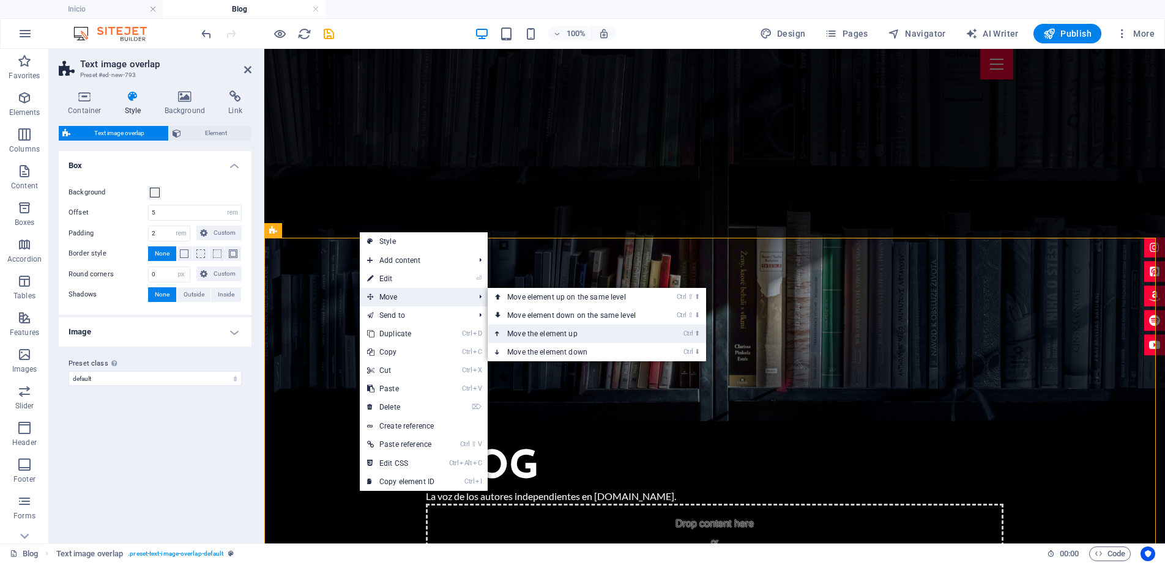
click at [586, 332] on link "Ctrl ⬆ Move the element up" at bounding box center [574, 334] width 173 height 18
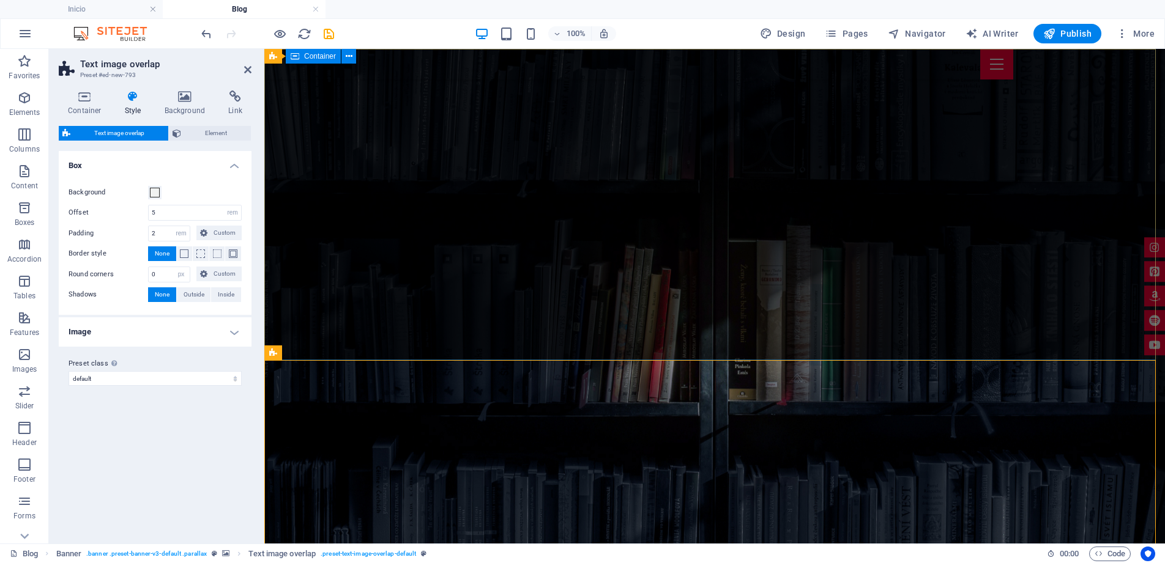
scroll to position [0, 0]
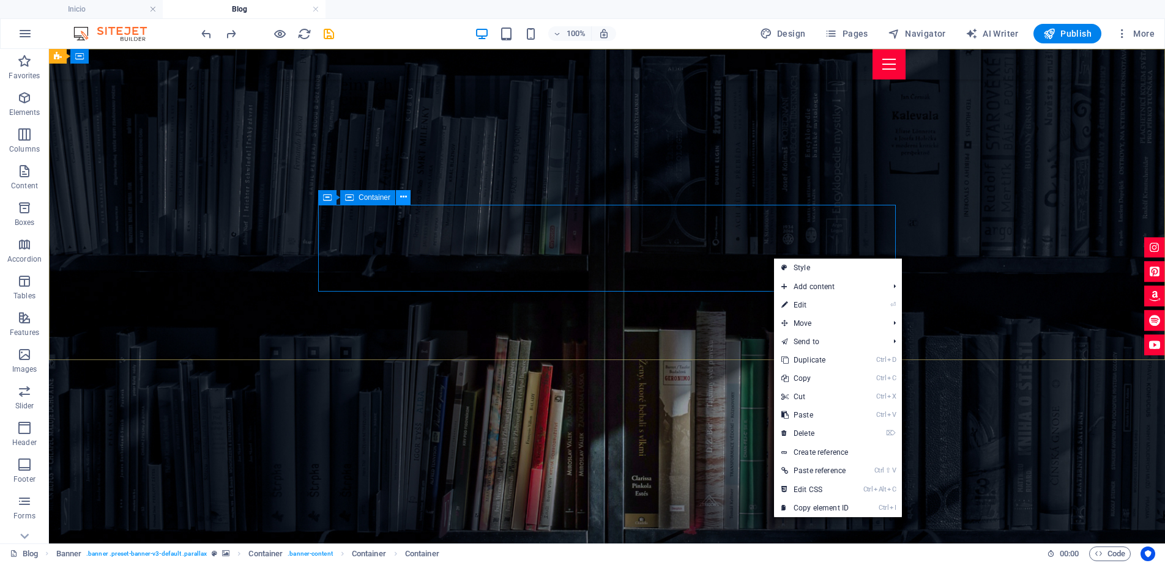
click at [401, 196] on icon at bounding box center [403, 197] width 7 height 13
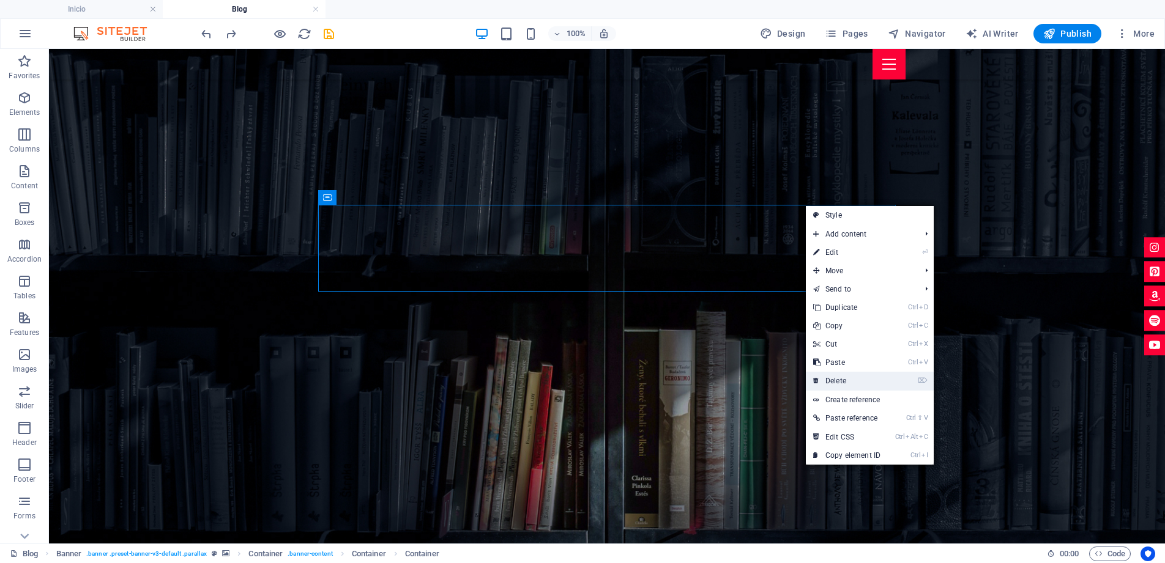
click at [870, 383] on link "⌦ Delete" at bounding box center [847, 381] width 82 height 18
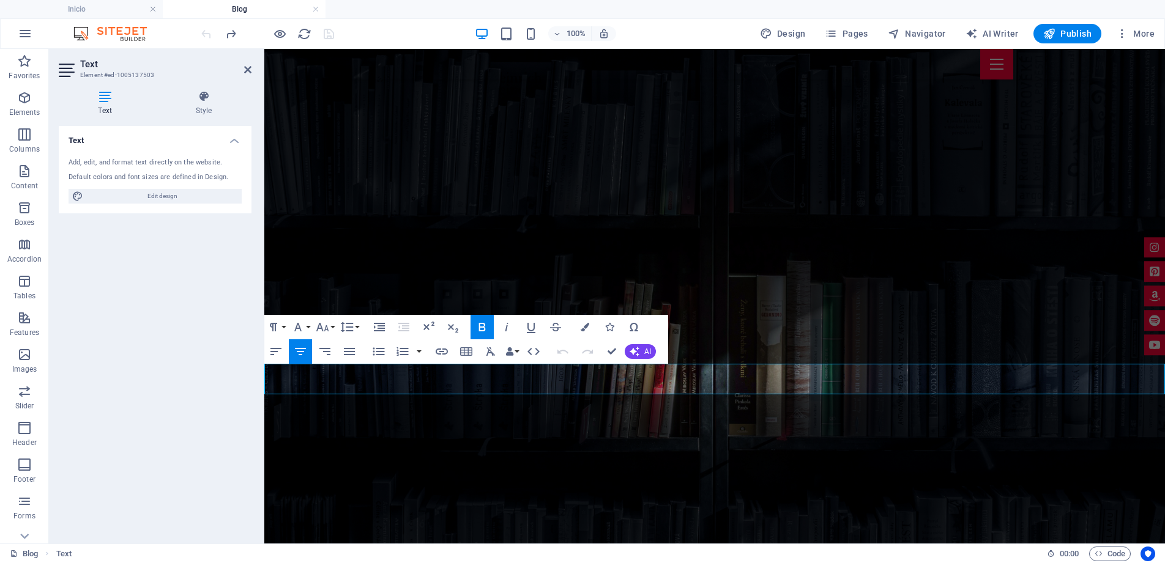
drag, startPoint x: 655, startPoint y: 374, endPoint x: 785, endPoint y: 388, distance: 131.1
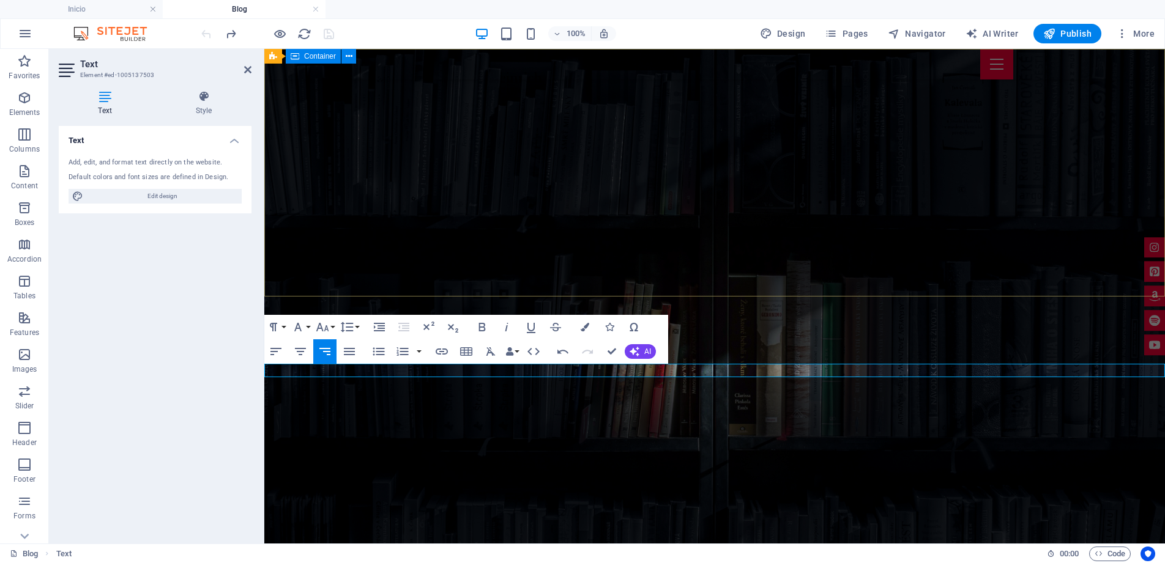
click at [651, 445] on div "B log La voz de los autores independientes en [DOMAIN_NAME]." at bounding box center [714, 557] width 900 height 225
click at [867, 445] on div "B log La voz de los autores independientes en [DOMAIN_NAME]." at bounding box center [714, 557] width 900 height 225
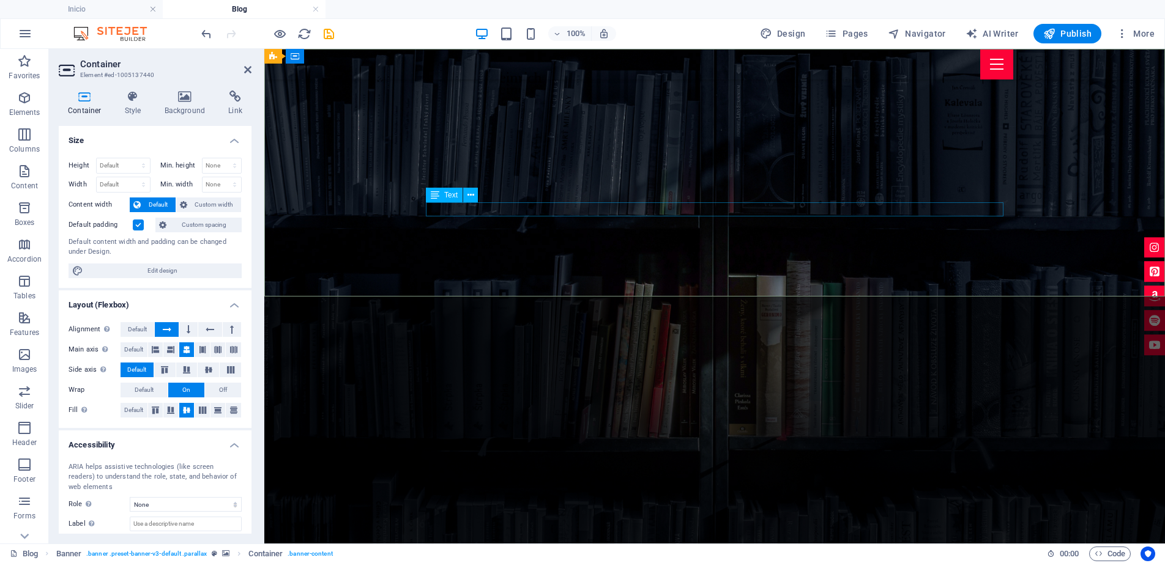
click at [1017, 445] on div "B log La voz de los autores independientes en [DOMAIN_NAME]." at bounding box center [714, 557] width 900 height 225
click at [707, 445] on div "B log La voz de los autores independientes en [DOMAIN_NAME]." at bounding box center [714, 557] width 900 height 225
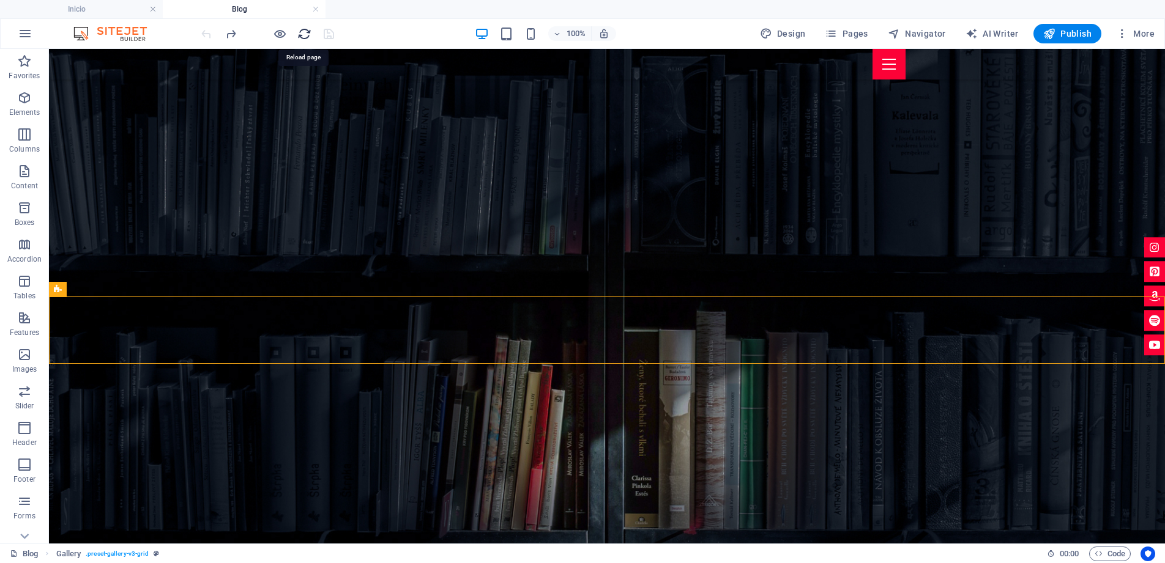
click at [304, 37] on icon "reload" at bounding box center [304, 34] width 14 height 14
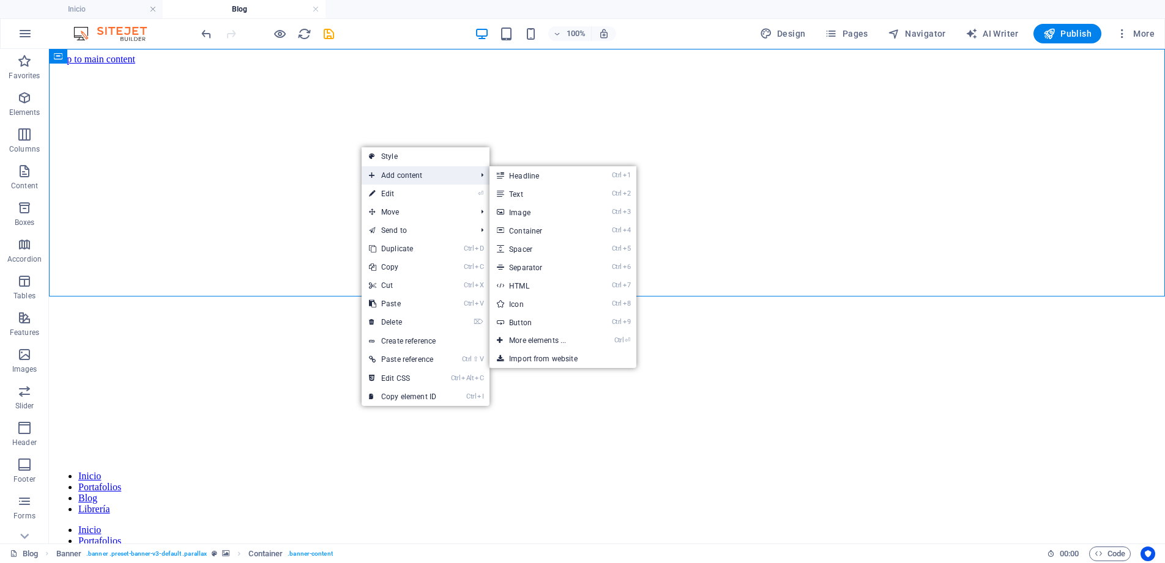
click at [393, 173] on span "Add content" at bounding box center [416, 175] width 109 height 18
click at [548, 333] on link "Ctrl ⏎ More elements ..." at bounding box center [539, 341] width 101 height 18
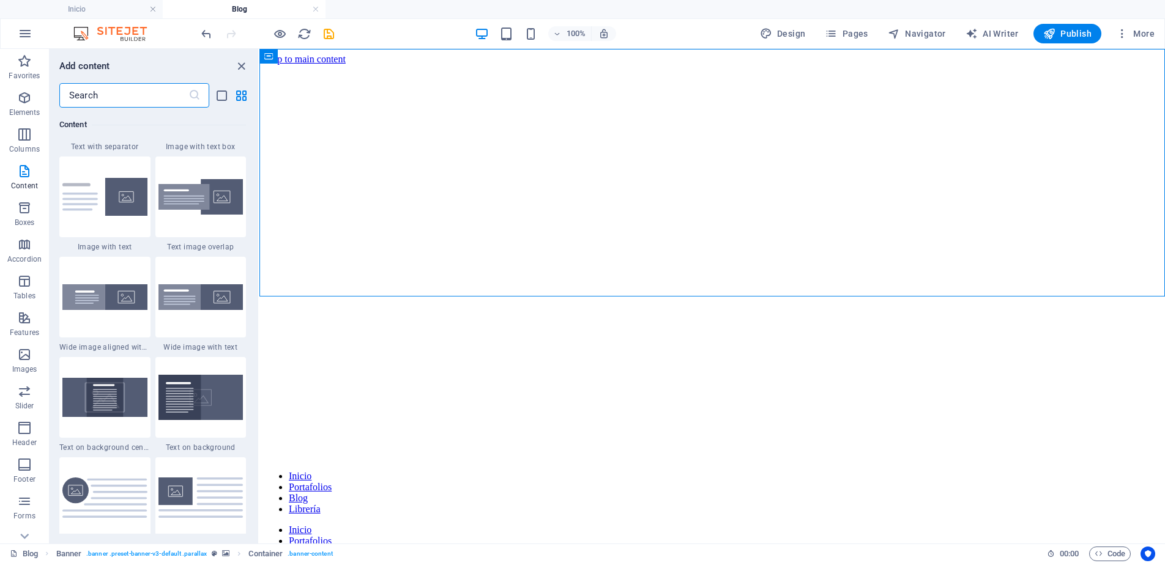
scroll to position [2332, 0]
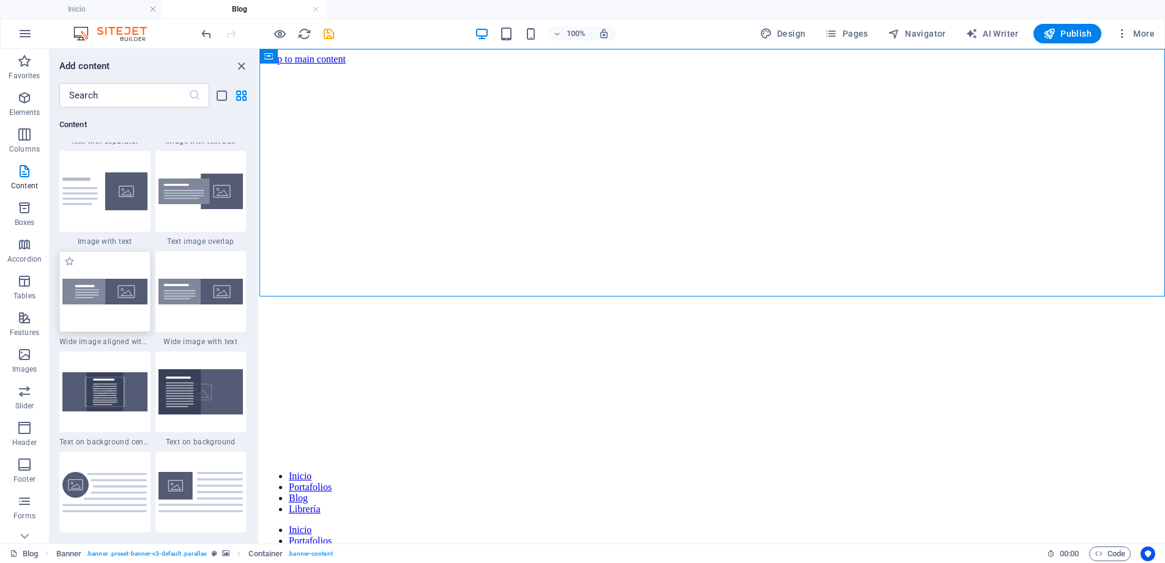
click at [125, 291] on img at bounding box center [104, 292] width 85 height 26
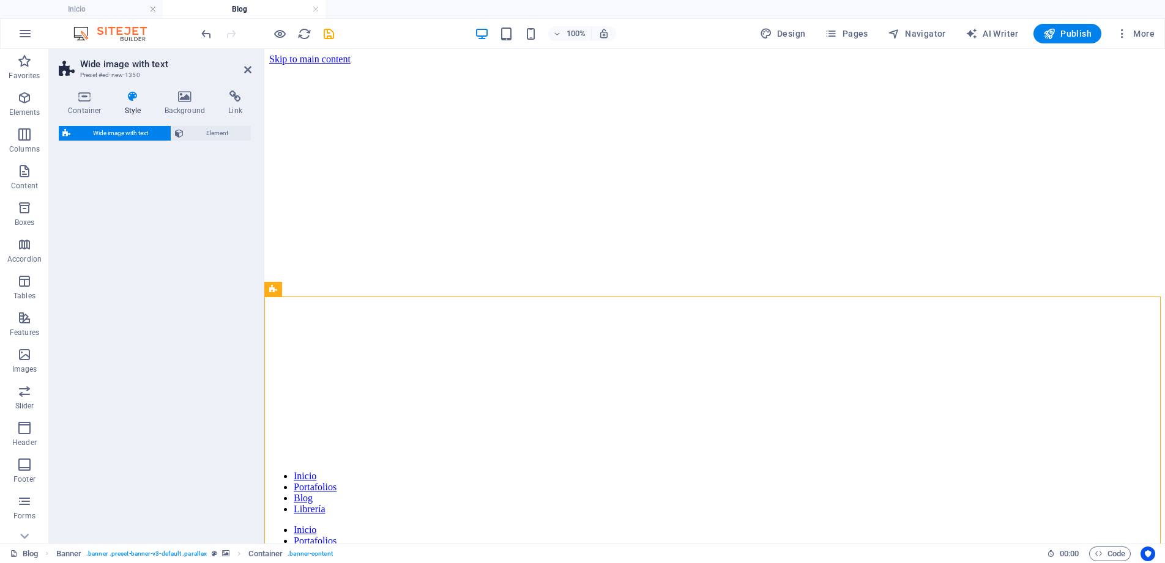
select select "%"
select select "preset-fullscreen-text-and-background-v3-alignments"
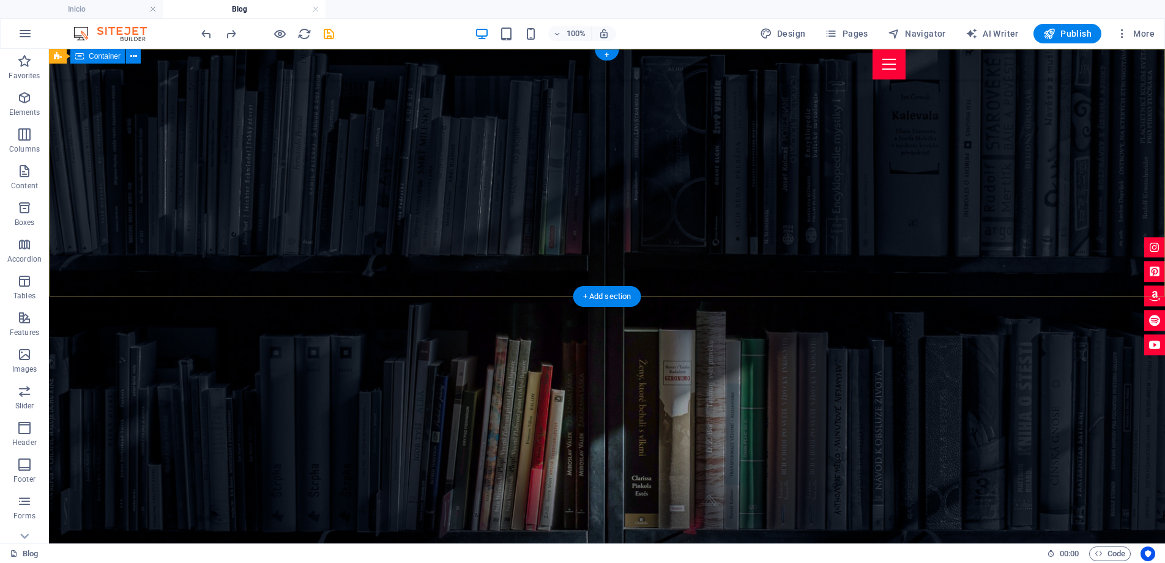
click at [350, 445] on div "B log La voz de los autores independientes en [DOMAIN_NAME]." at bounding box center [607, 557] width 1116 height 225
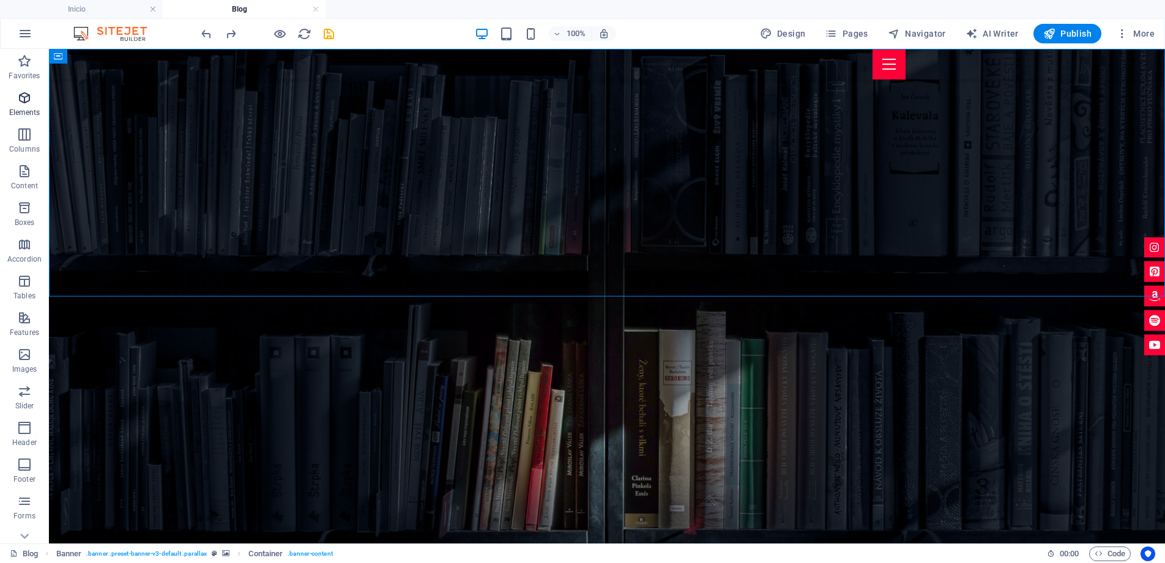
click at [24, 101] on icon "button" at bounding box center [24, 98] width 15 height 15
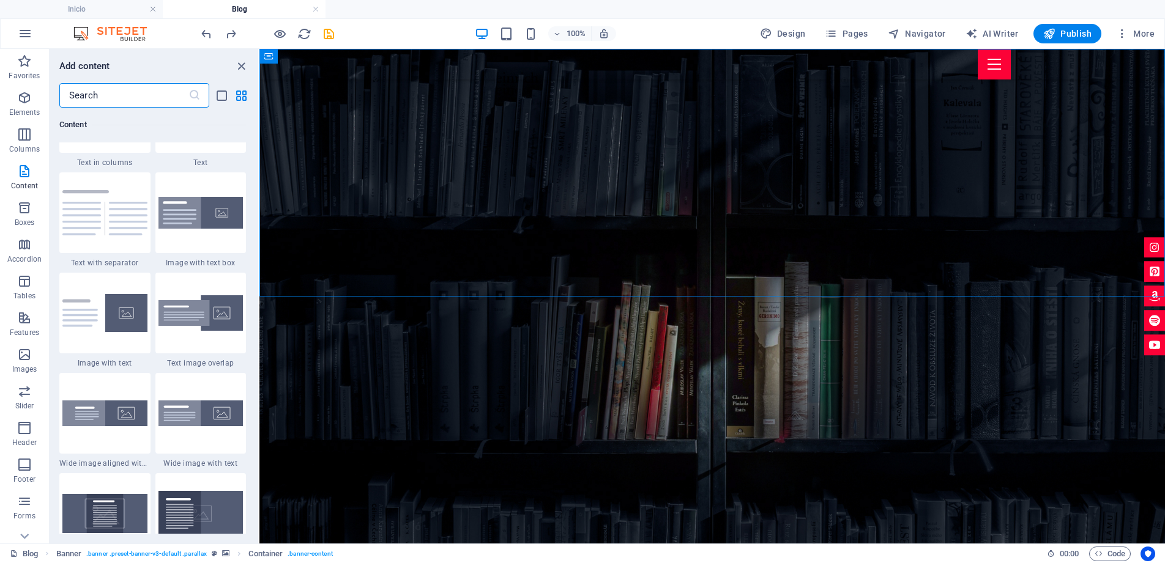
scroll to position [2210, 0]
click at [95, 319] on img at bounding box center [104, 314] width 85 height 38
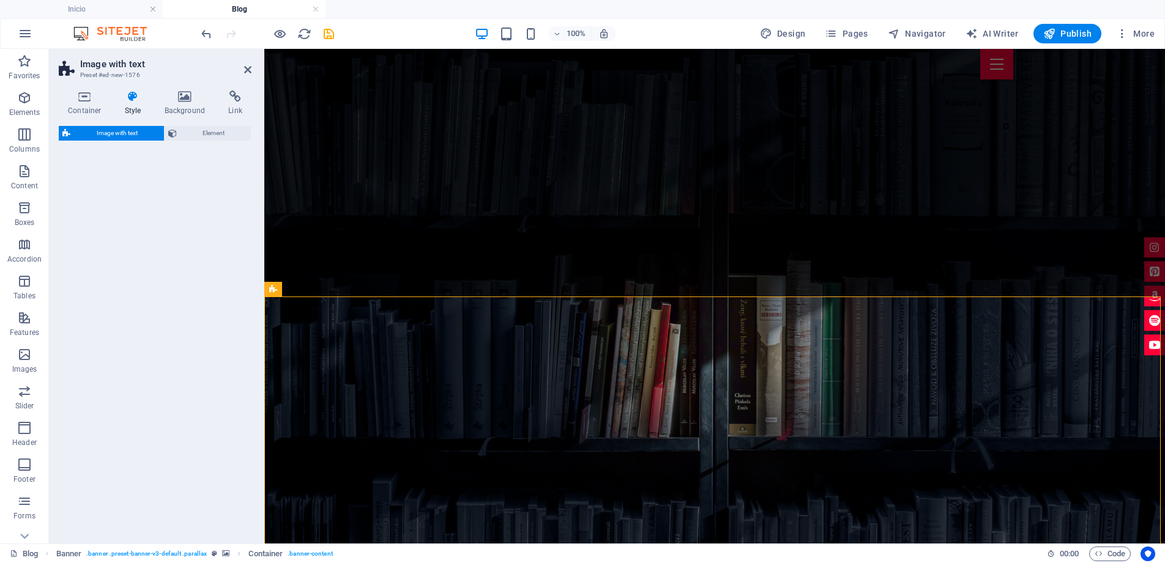
select select "rem"
select select "px"
select select "preset-text-with-image-v4-default"
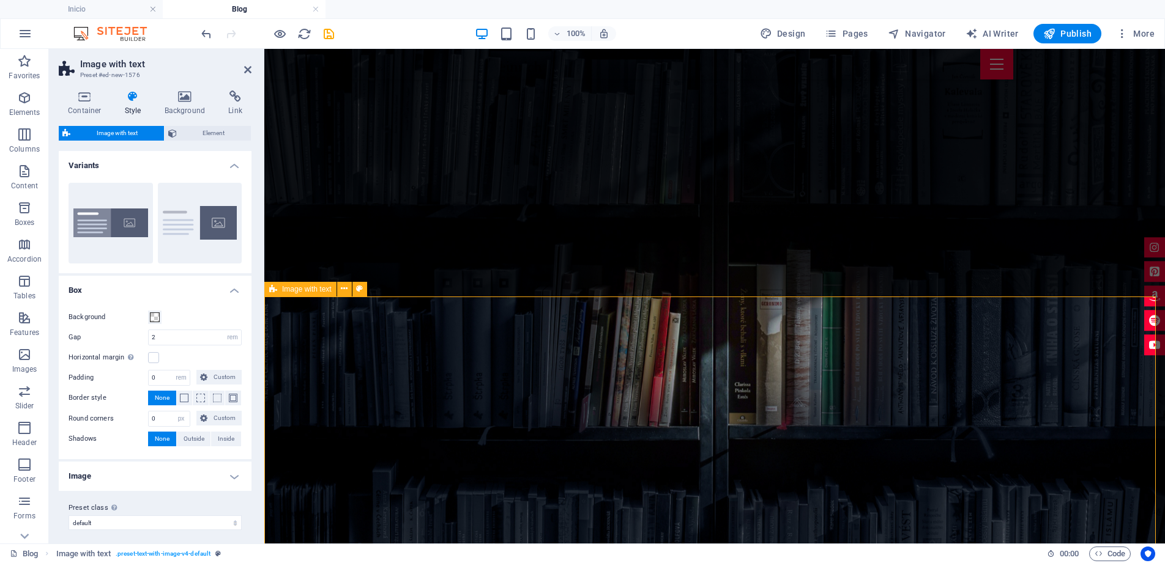
scroll to position [102, 0]
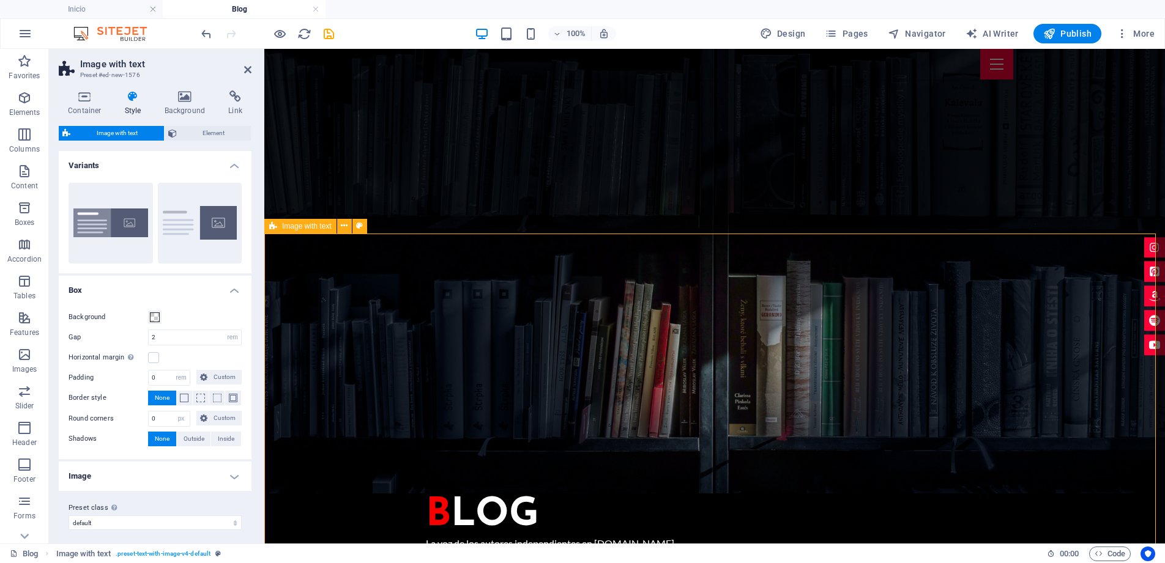
scroll to position [0, 0]
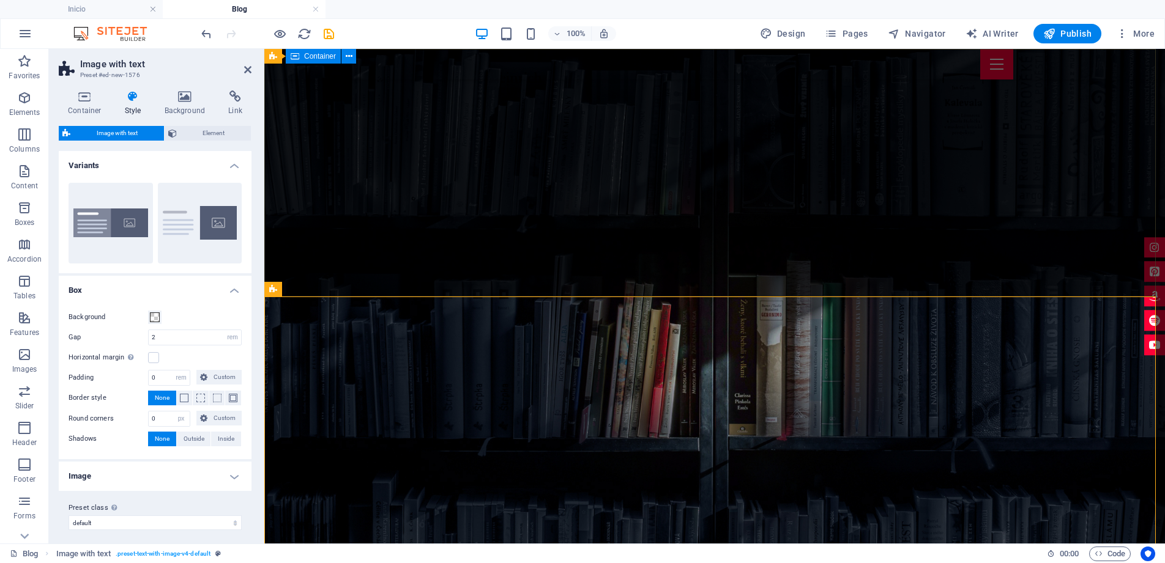
drag, startPoint x: 483, startPoint y: 236, endPoint x: 699, endPoint y: 236, distance: 216.5
click at [699, 445] on div "B log La voz de los autores independientes en [DOMAIN_NAME]." at bounding box center [714, 557] width 900 height 225
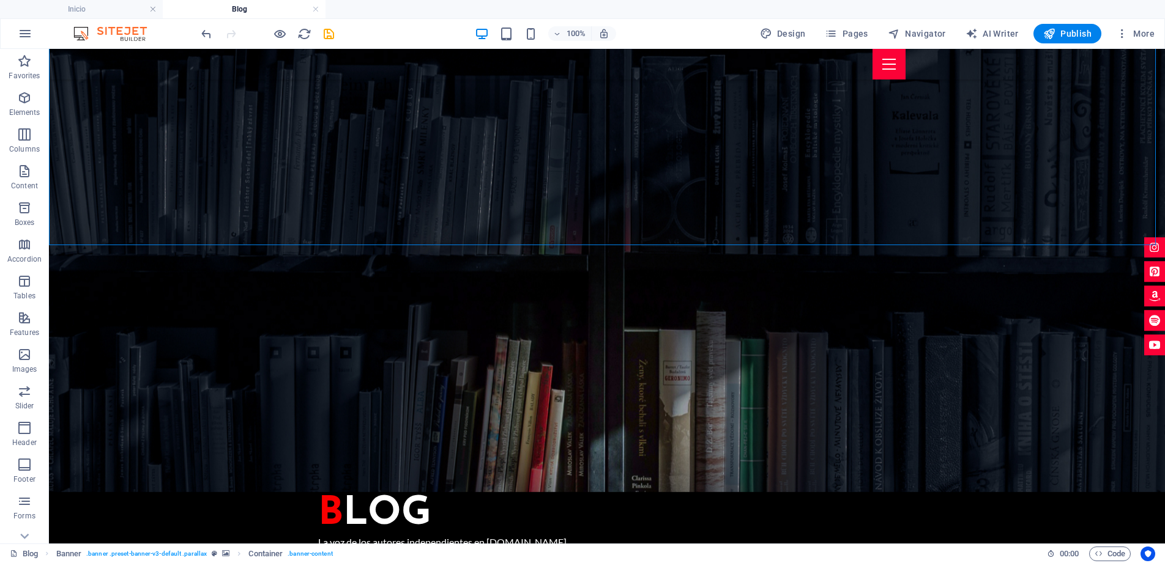
scroll to position [102, 0]
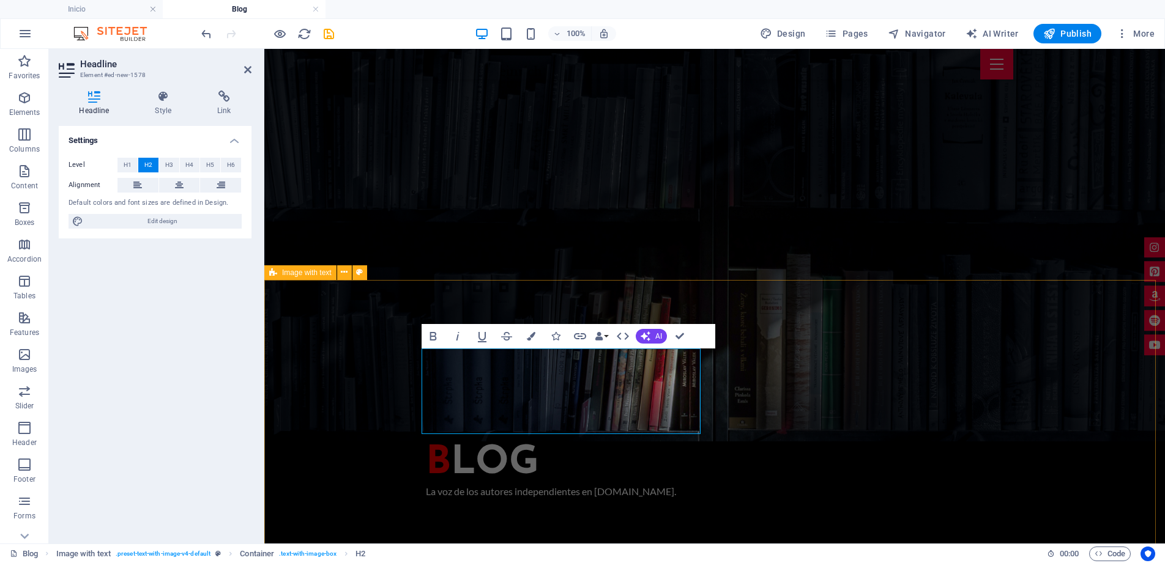
scroll to position [17, 0]
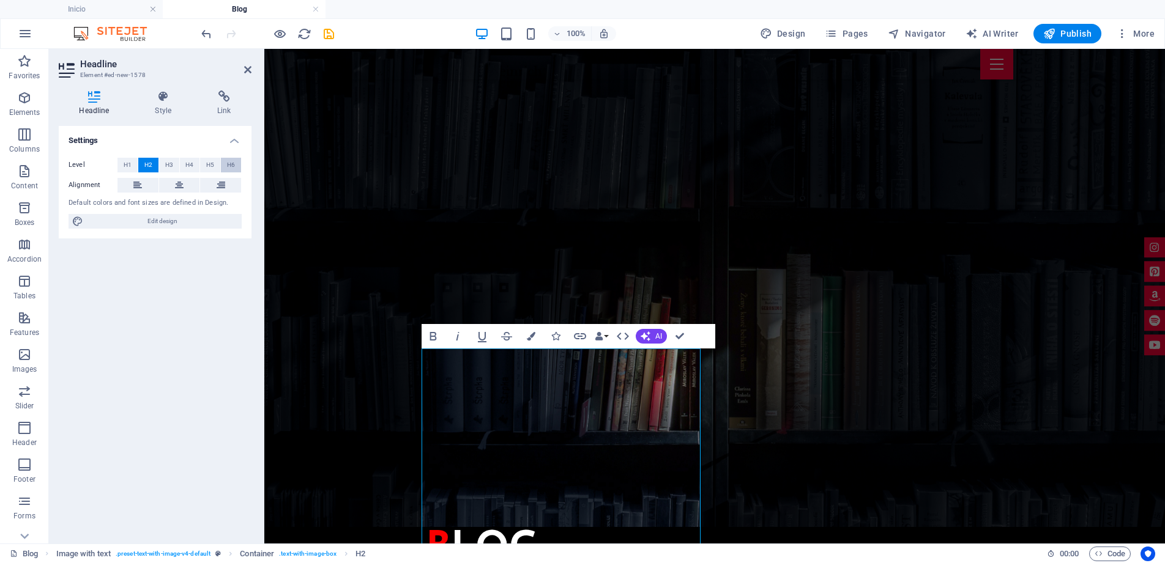
click at [232, 166] on span "H6" at bounding box center [231, 165] width 8 height 15
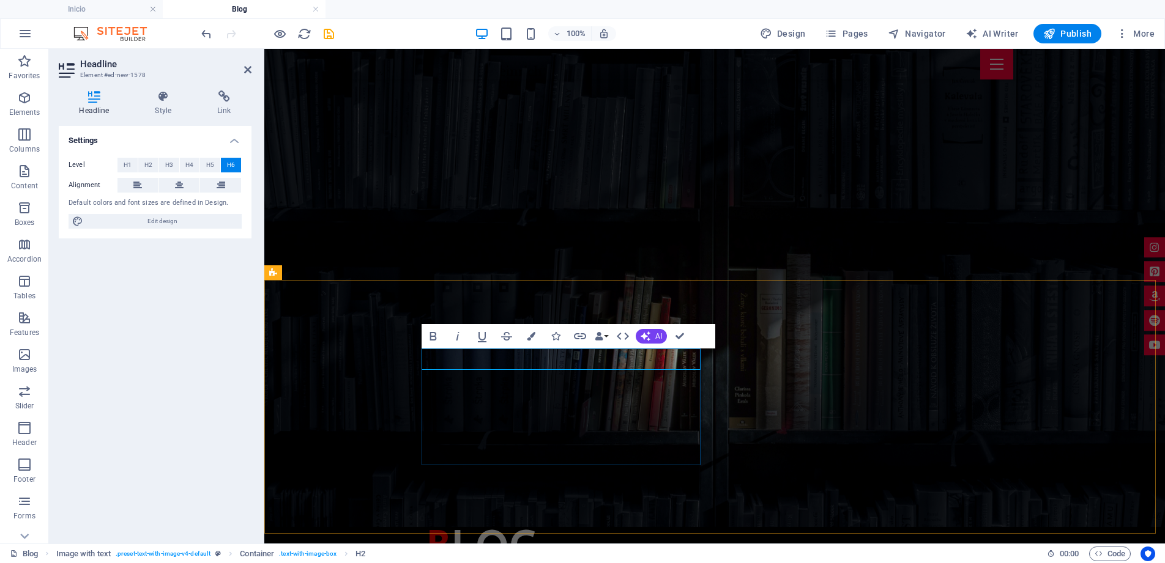
click at [531, 340] on icon "button" at bounding box center [531, 336] width 9 height 9
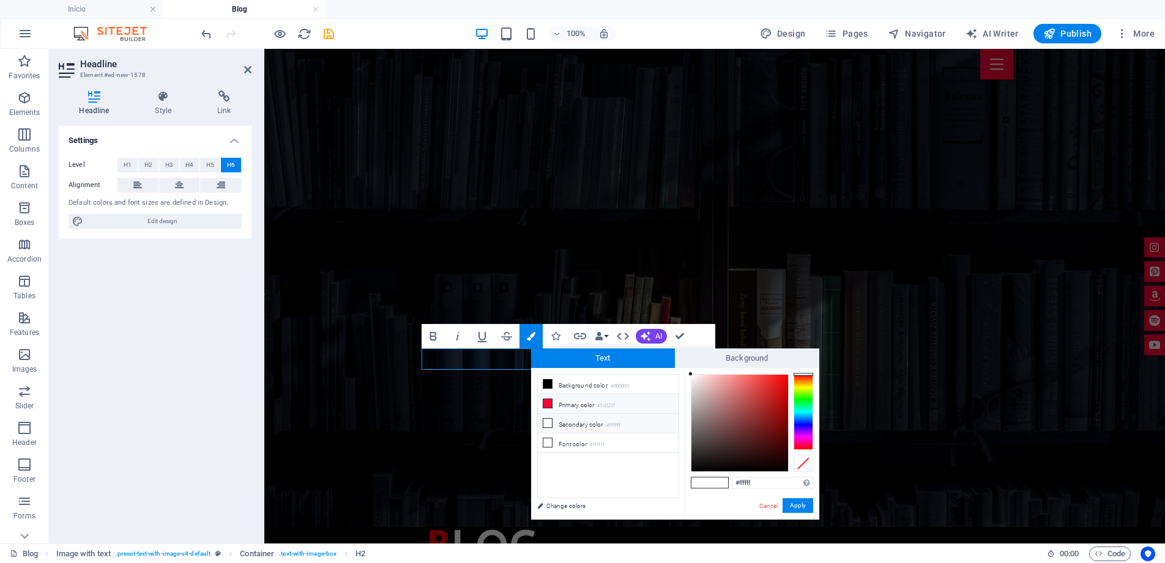
click at [547, 404] on icon at bounding box center [547, 403] width 9 height 9
type input "#fc0237"
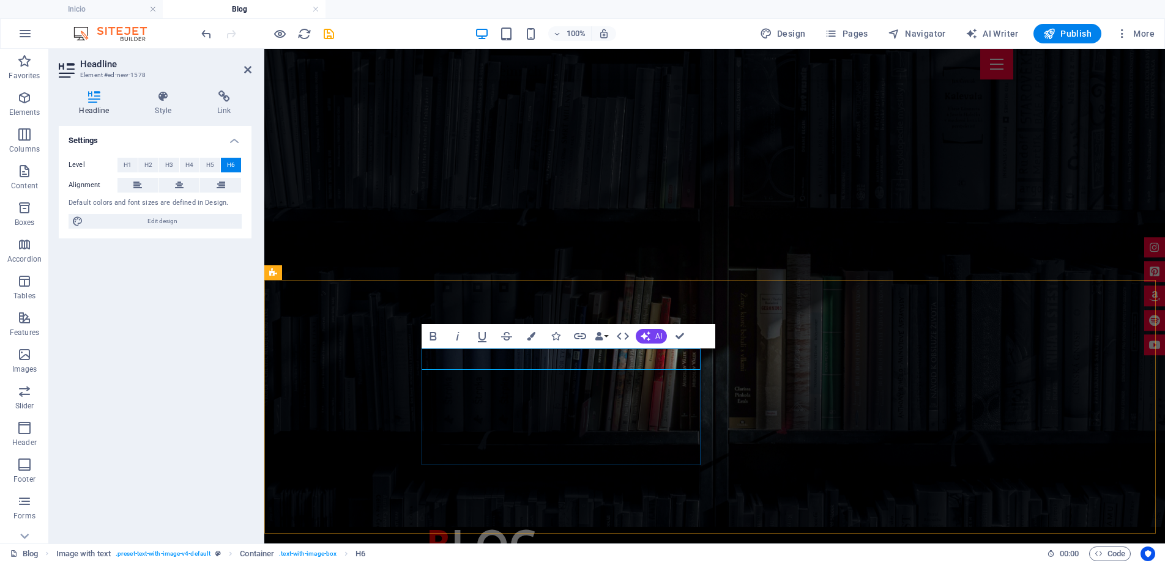
click at [532, 333] on icon "button" at bounding box center [531, 336] width 9 height 9
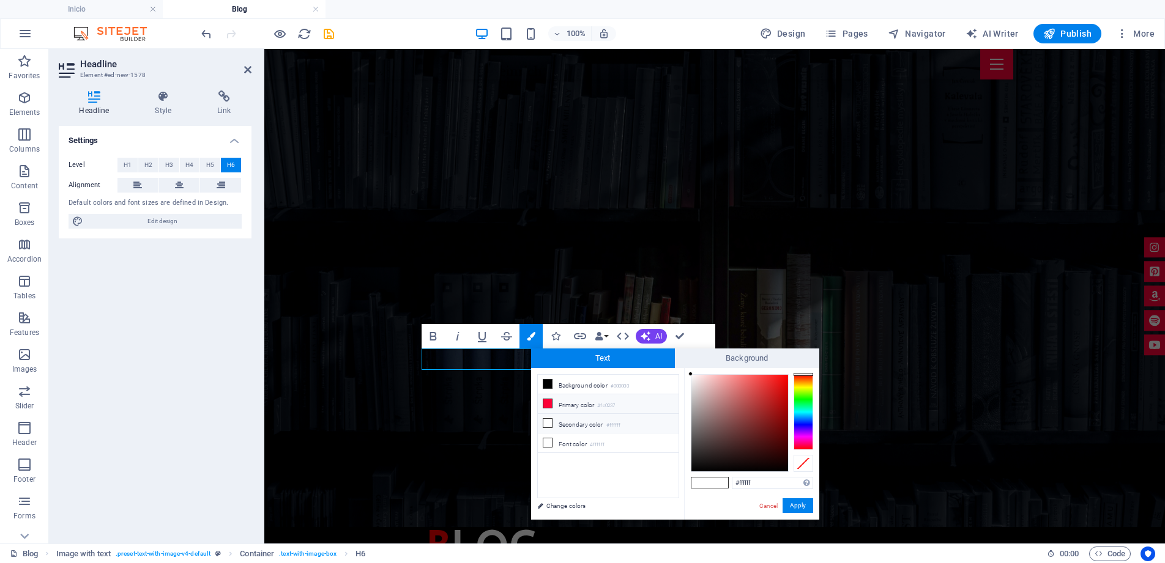
click at [544, 401] on icon at bounding box center [547, 403] width 9 height 9
type input "#fc0237"
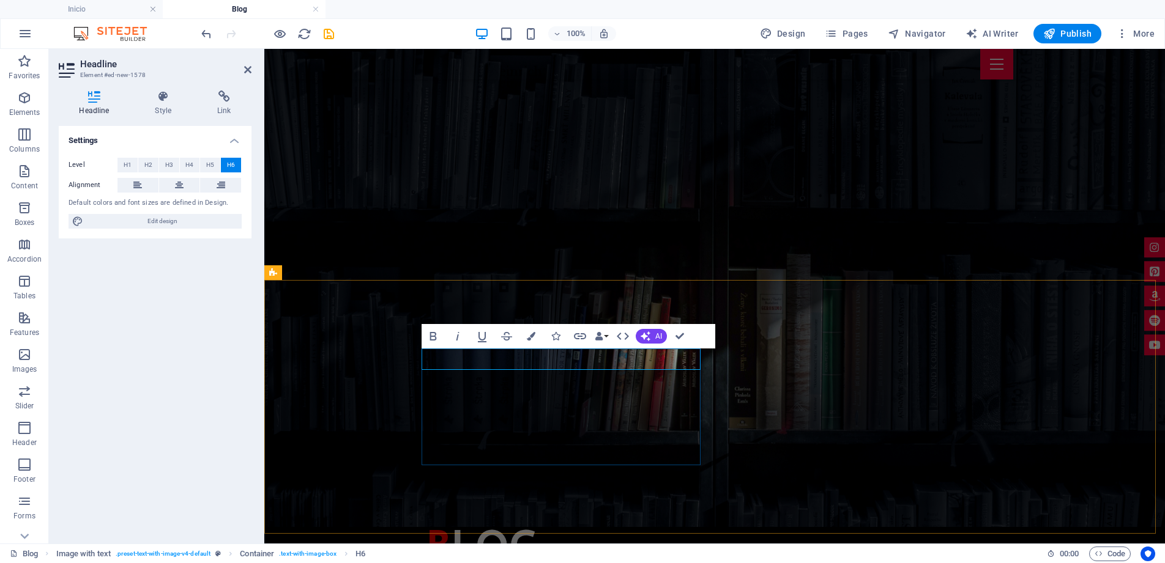
drag, startPoint x: 527, startPoint y: 354, endPoint x: 520, endPoint y: 354, distance: 7.3
click at [533, 335] on icon "button" at bounding box center [531, 336] width 9 height 9
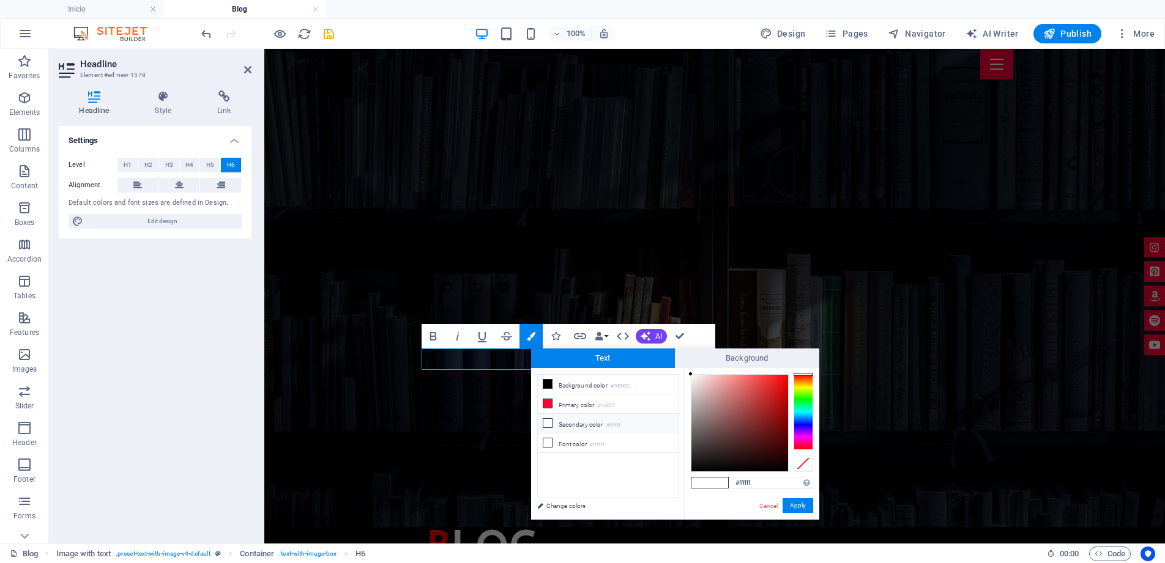
type input "#fe0101"
click at [787, 375] on div at bounding box center [739, 423] width 97 height 97
click at [801, 505] on button "Apply" at bounding box center [797, 506] width 31 height 15
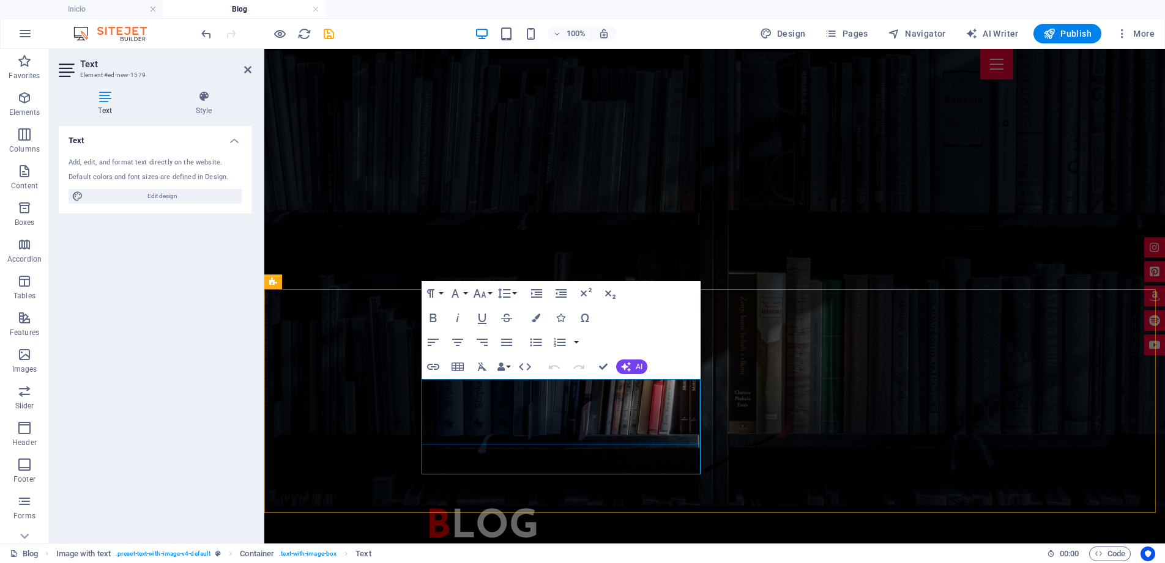
scroll to position [7, 0]
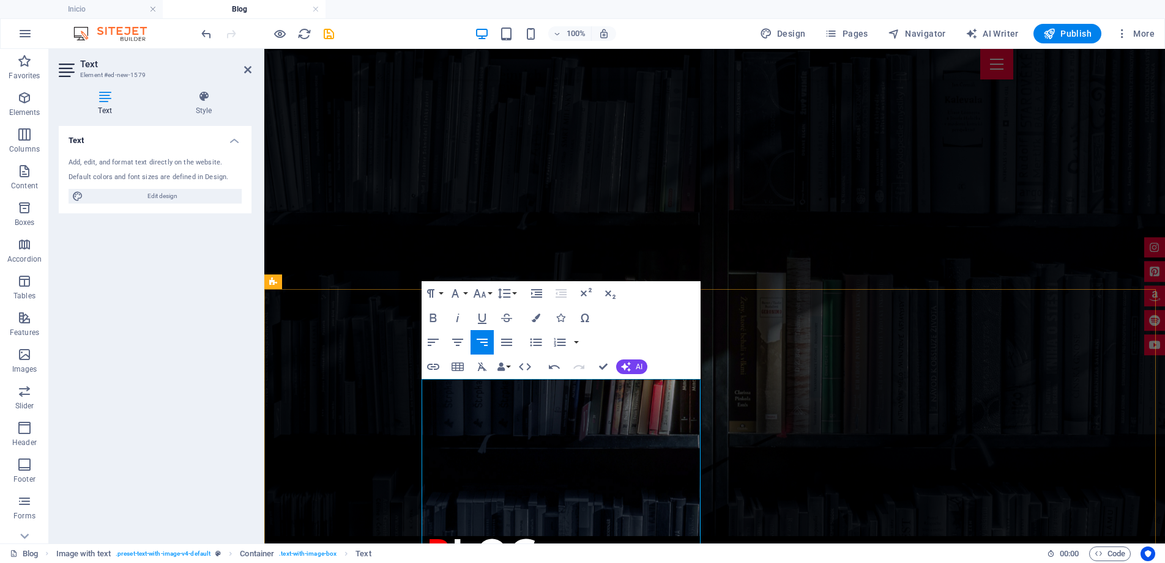
click at [432, 338] on icon "button" at bounding box center [433, 342] width 15 height 15
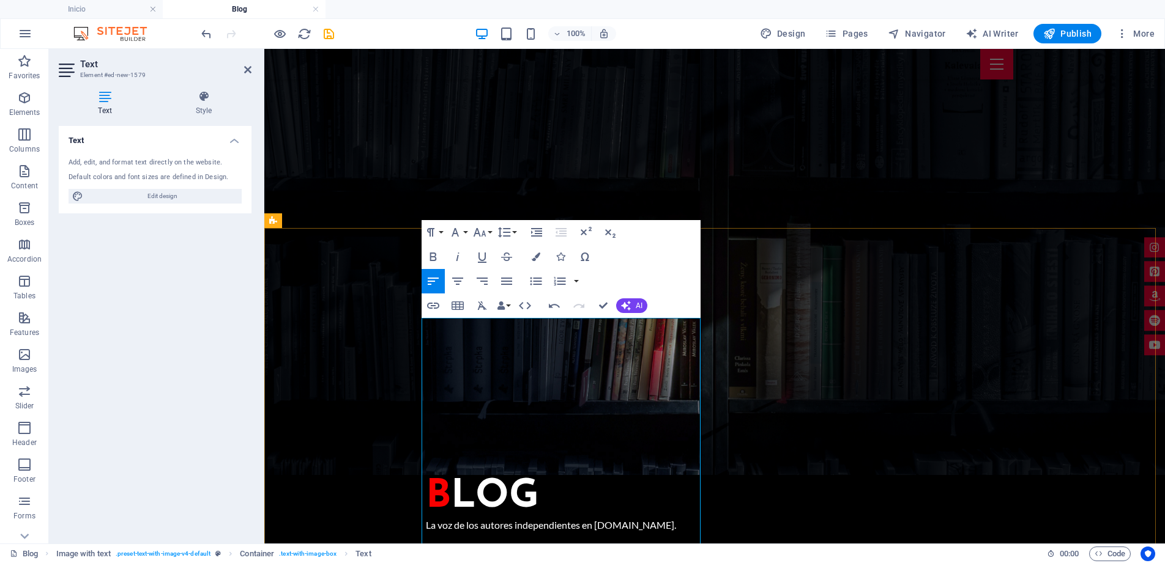
scroll to position [130, 0]
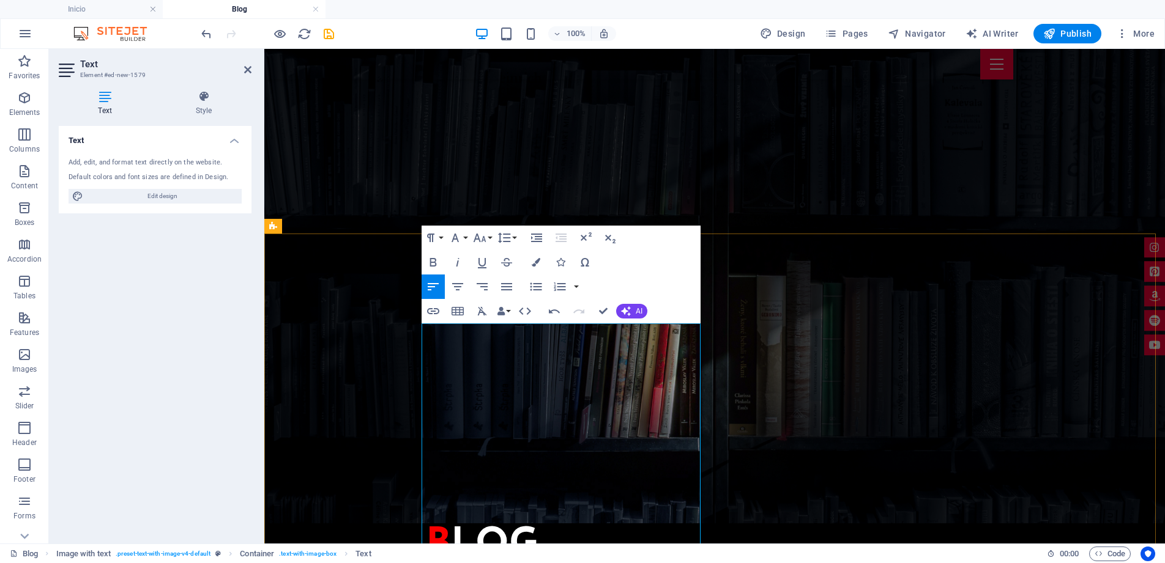
scroll to position [0, 0]
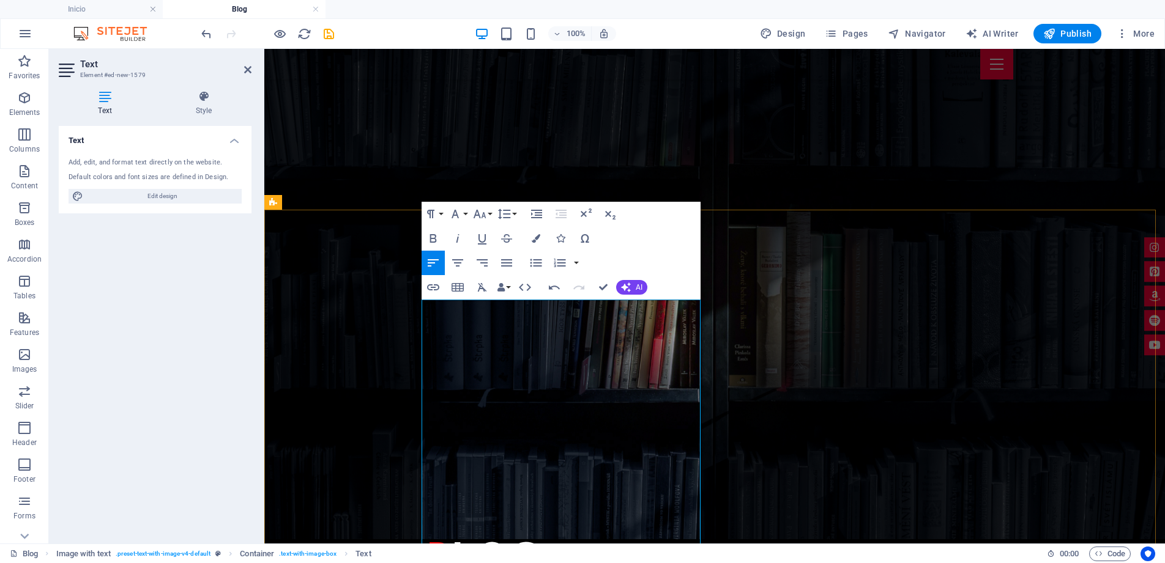
scroll to position [122, 0]
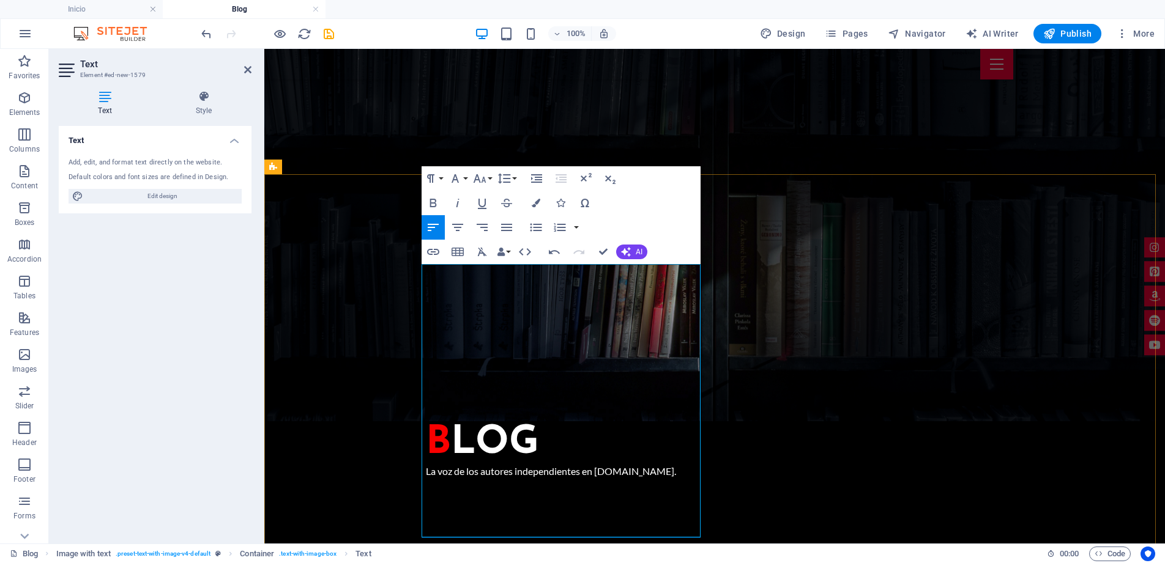
scroll to position [216, 0]
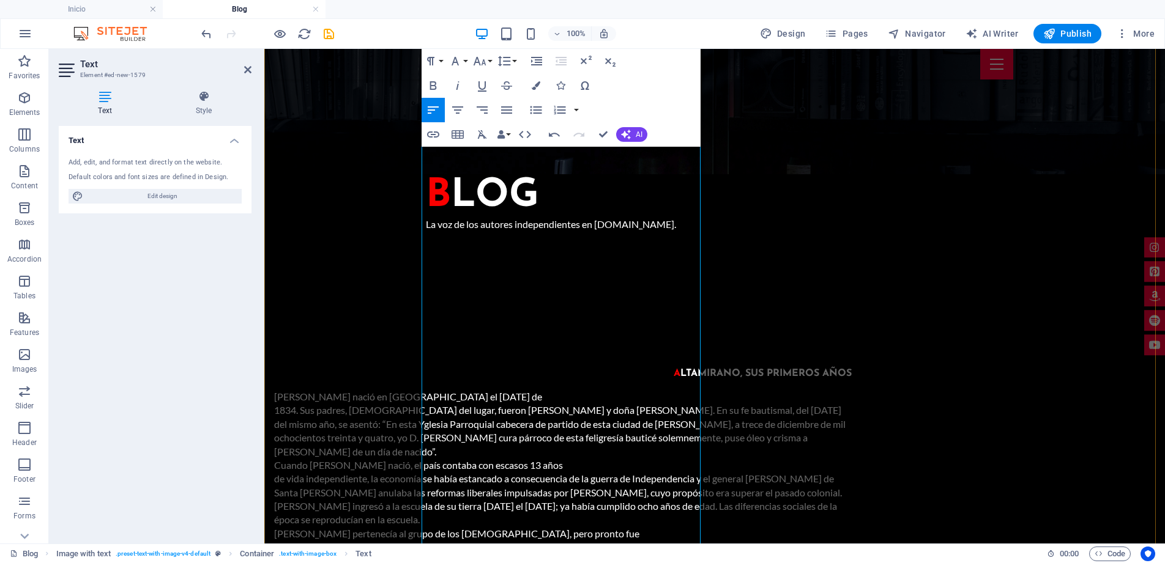
scroll to position [399, 0]
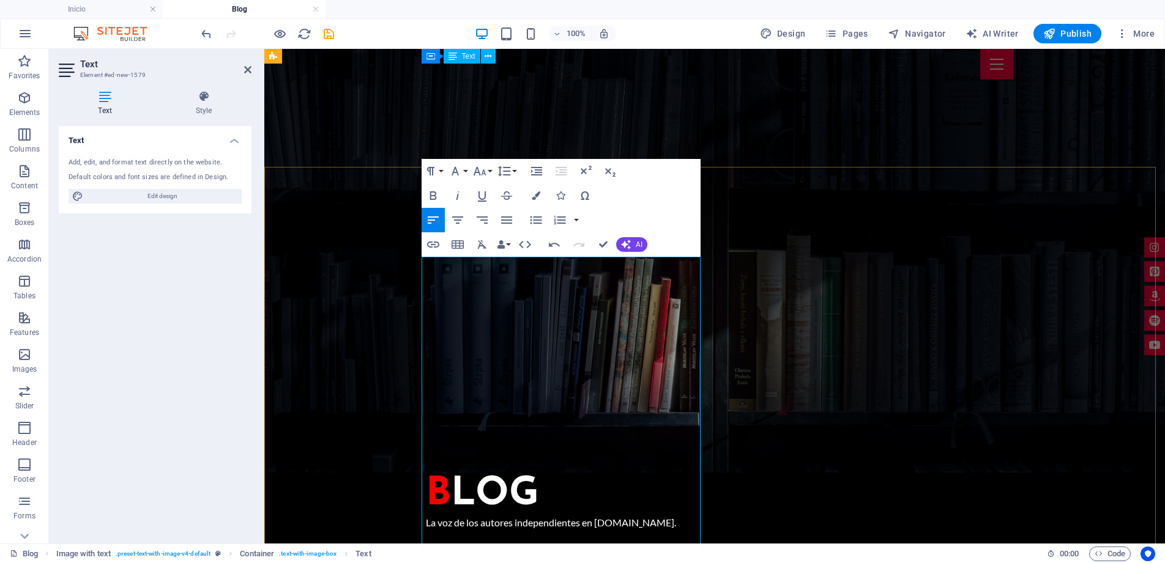
scroll to position [32, 0]
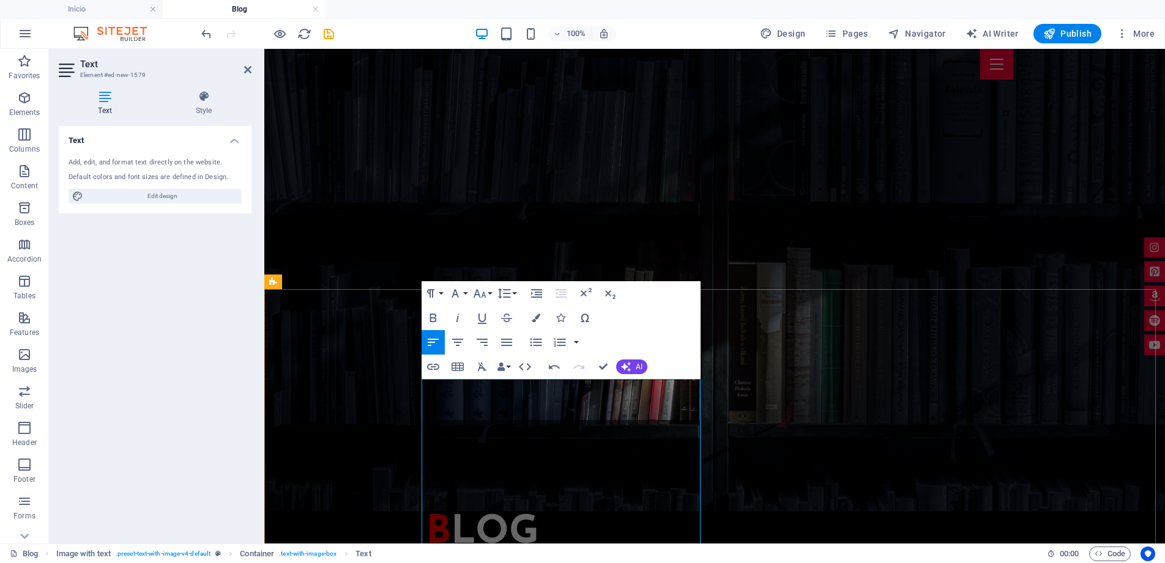
scroll to position [7, 0]
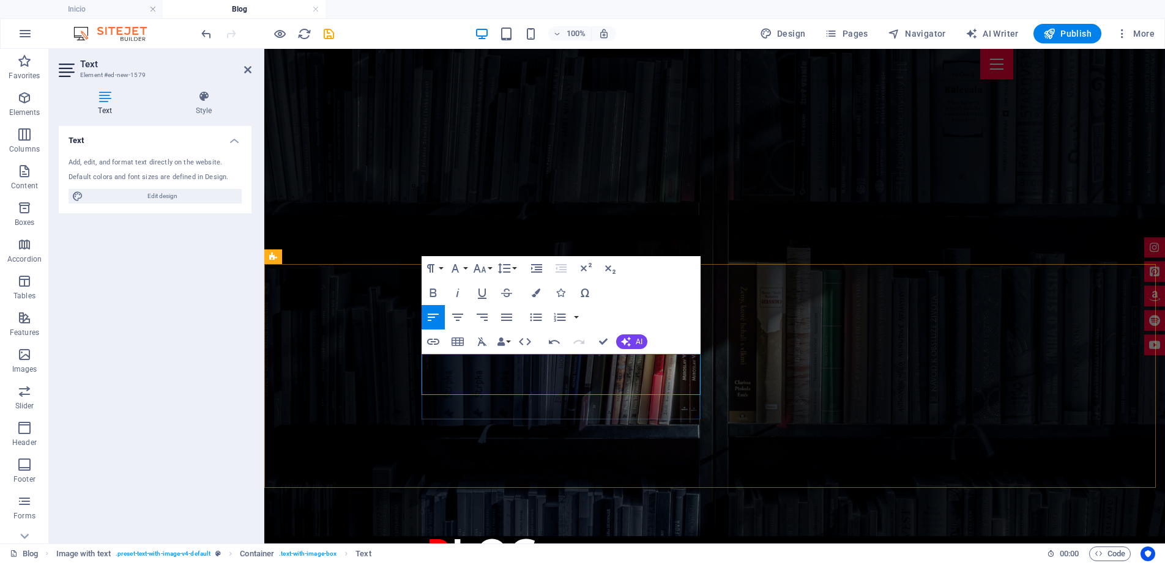
scroll to position [32, 0]
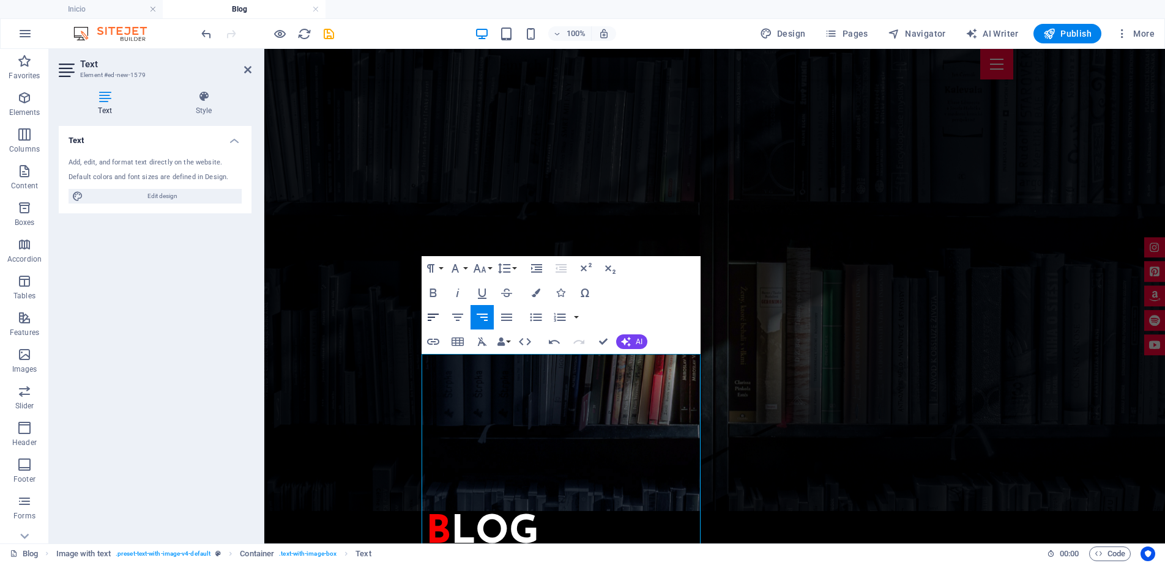
click at [430, 314] on icon "button" at bounding box center [433, 317] width 11 height 7
click at [433, 318] on icon "button" at bounding box center [433, 317] width 15 height 15
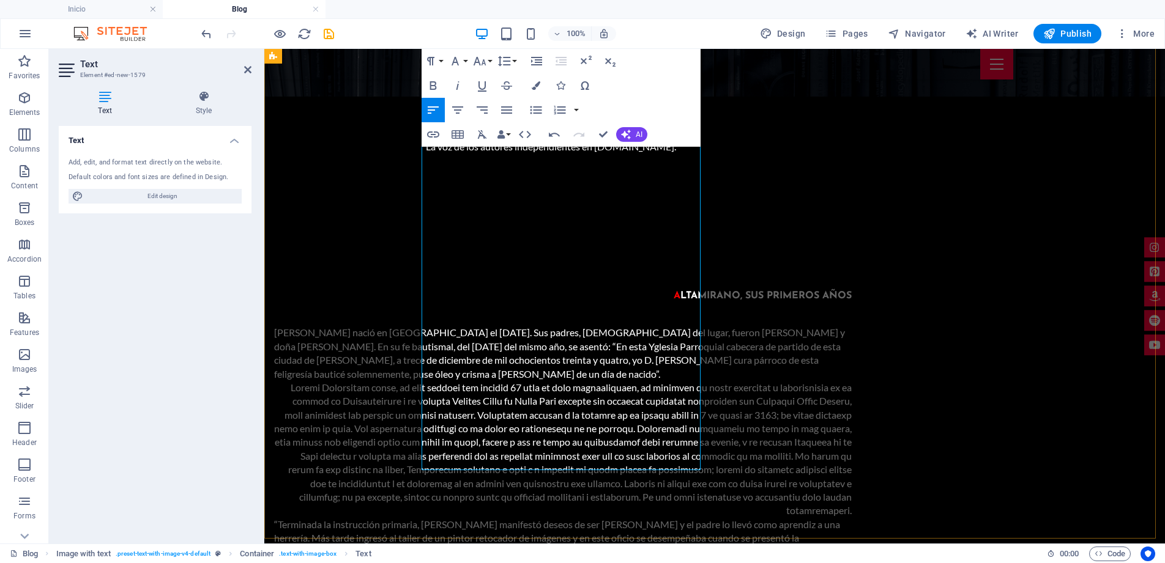
scroll to position [449, 0]
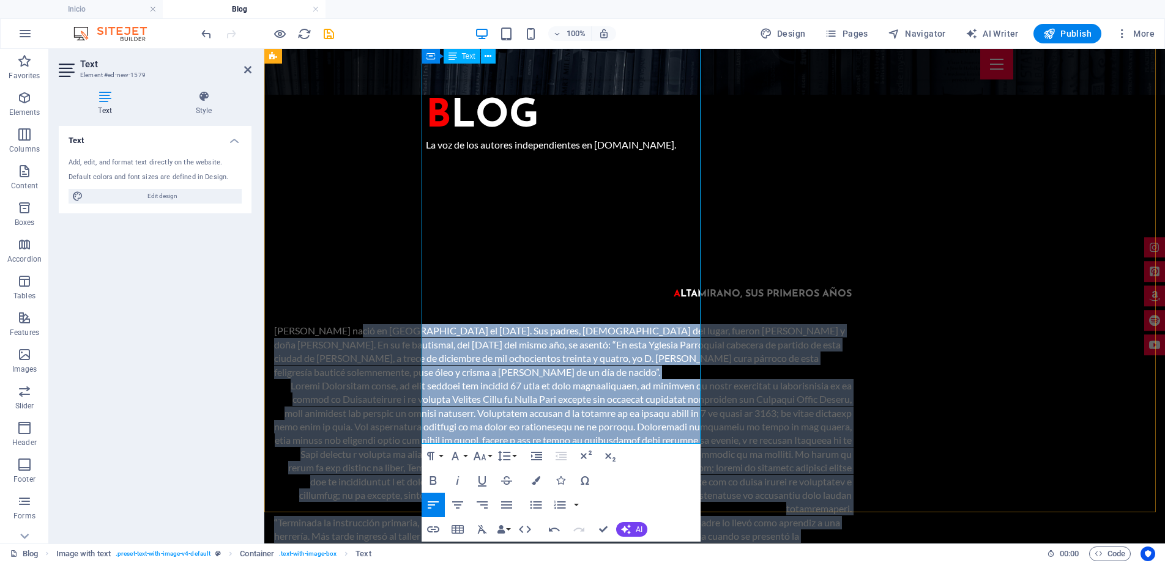
click at [544, 516] on div "“Terminada la instrucción primaria, Altamirano manifestó deseos de ser herrero …" at bounding box center [562, 536] width 577 height 41
click at [432, 507] on icon "button" at bounding box center [433, 505] width 15 height 15
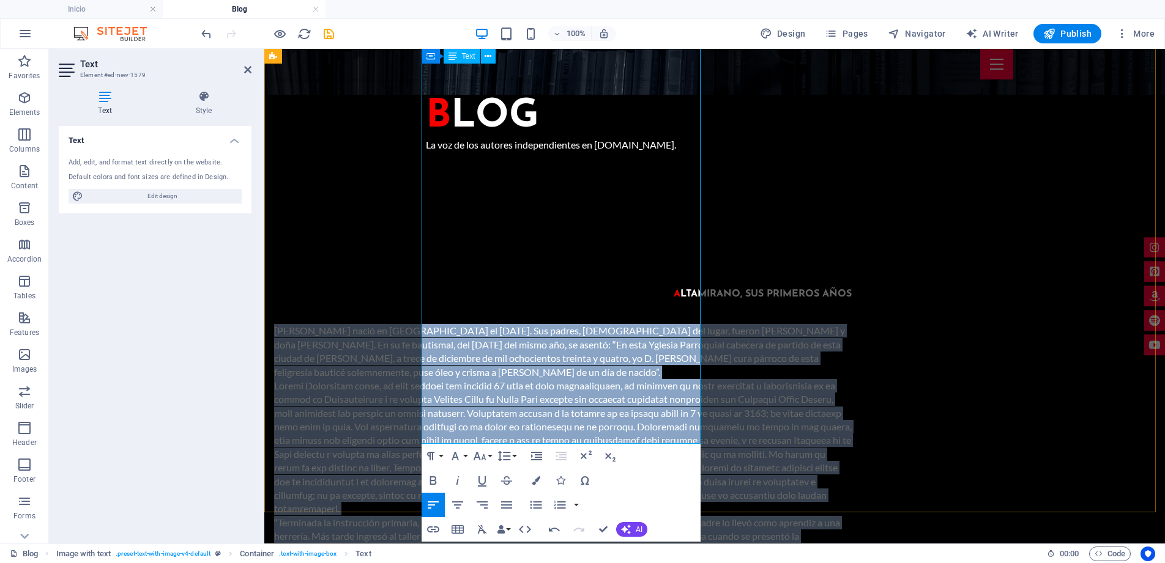
click at [514, 379] on p at bounding box center [562, 447] width 577 height 137
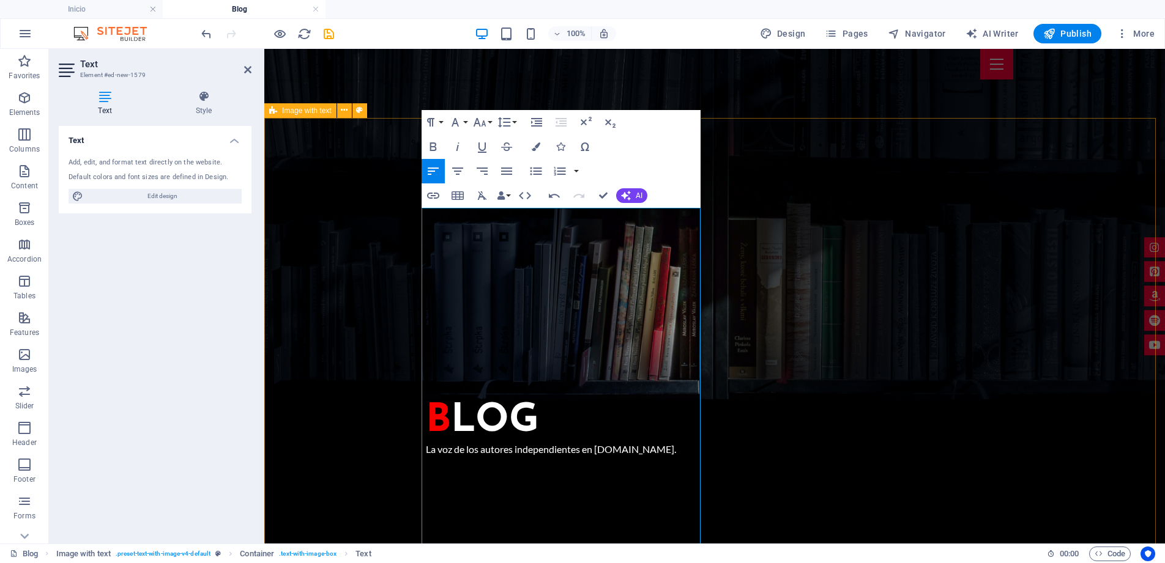
scroll to position [143, 0]
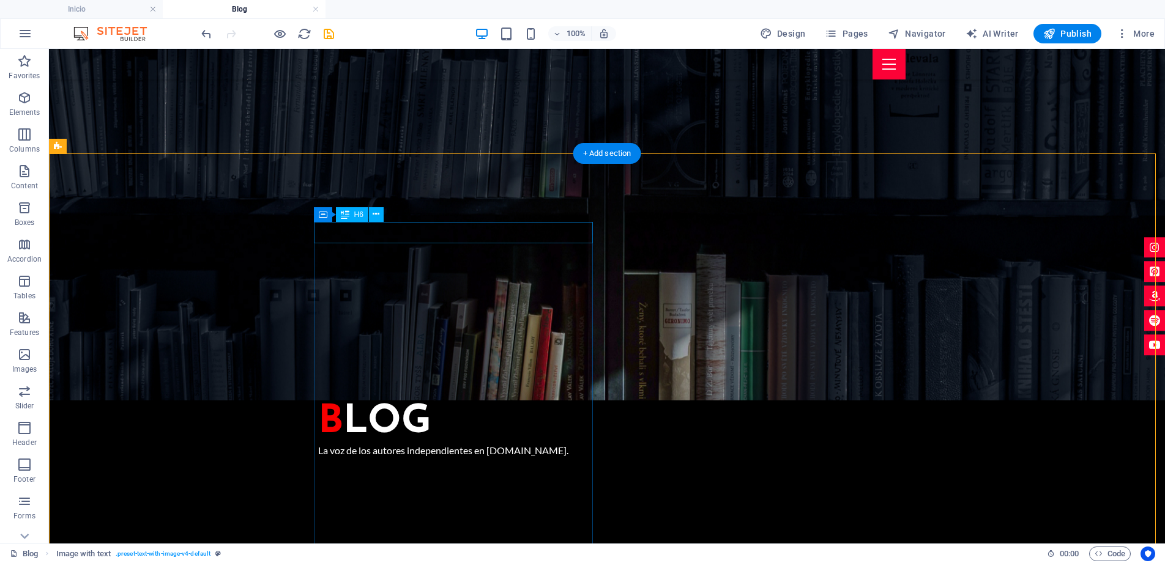
drag, startPoint x: 450, startPoint y: 229, endPoint x: 235, endPoint y: 229, distance: 214.7
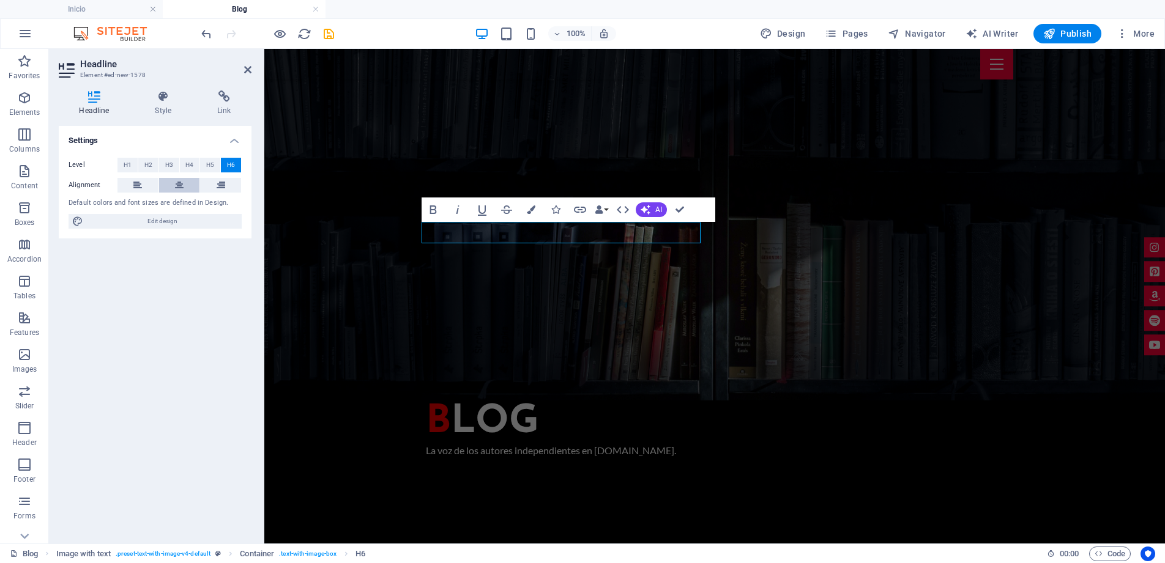
click at [179, 184] on icon at bounding box center [179, 185] width 9 height 15
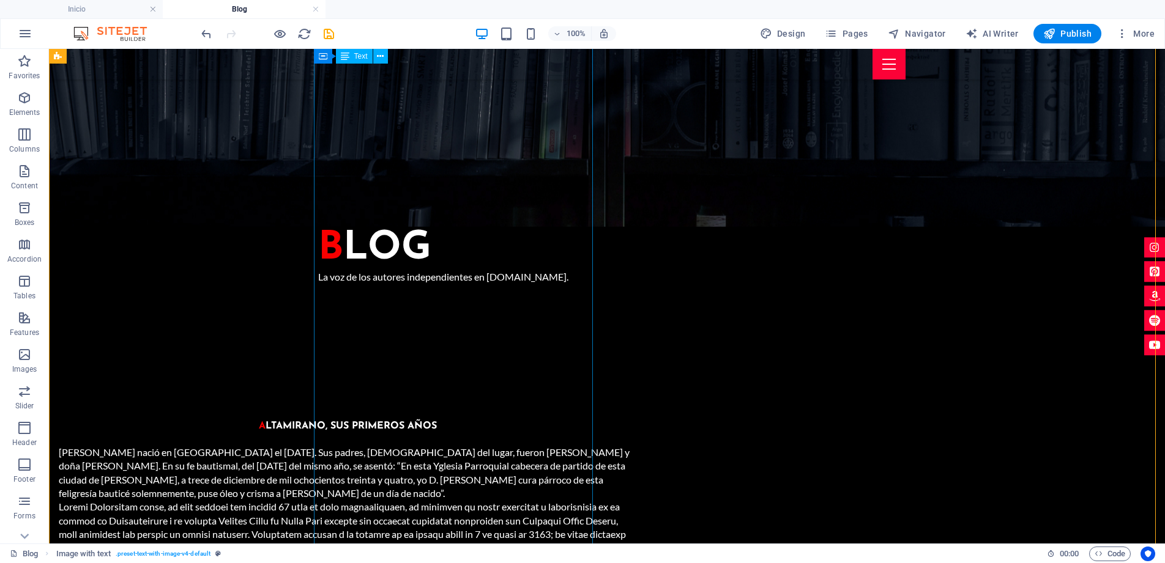
scroll to position [316, 0]
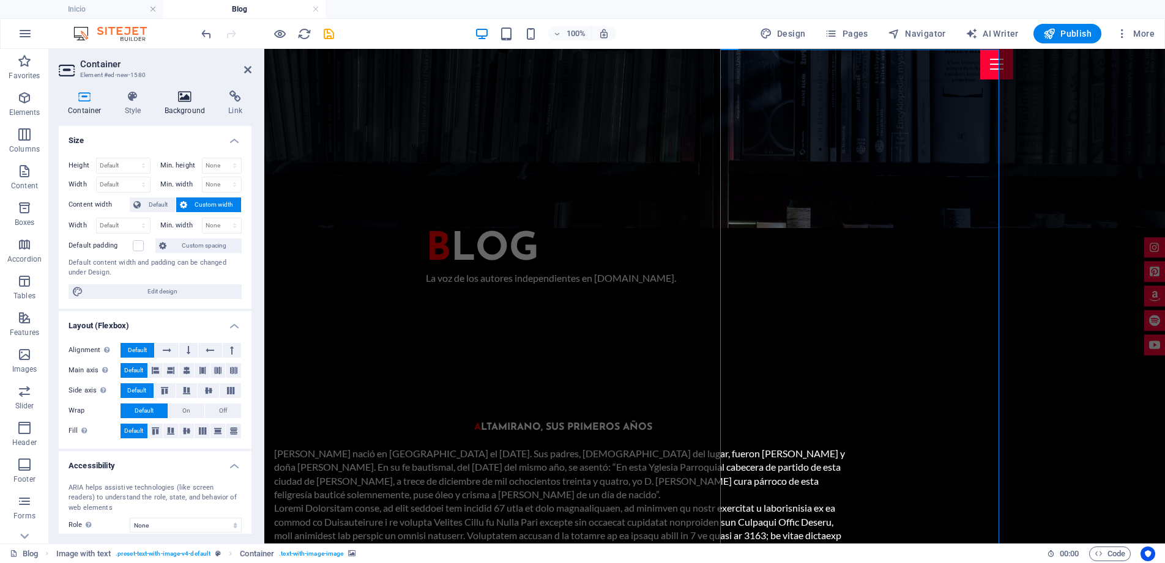
click at [188, 105] on h4 "Background" at bounding box center [187, 104] width 64 height 26
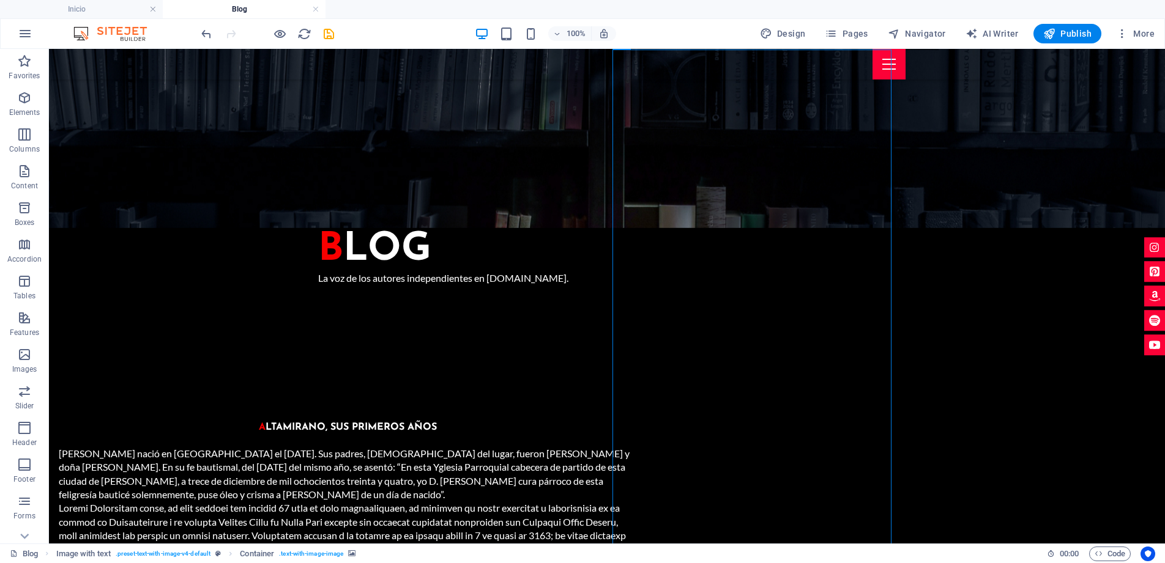
drag, startPoint x: 784, startPoint y: 217, endPoint x: 771, endPoint y: 208, distance: 16.3
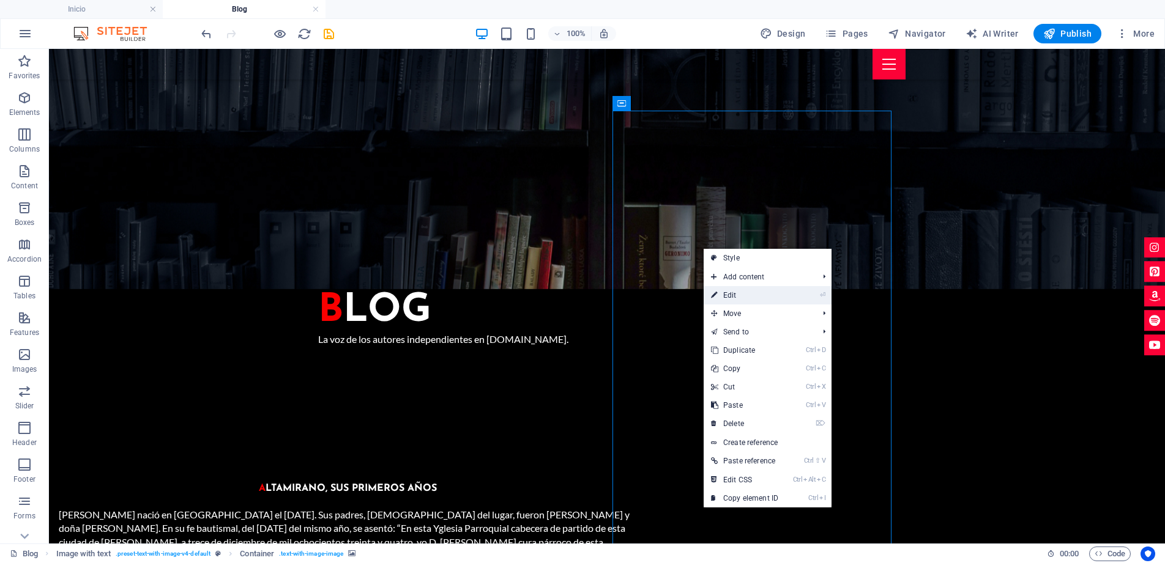
click at [738, 294] on link "⏎ Edit" at bounding box center [744, 295] width 82 height 18
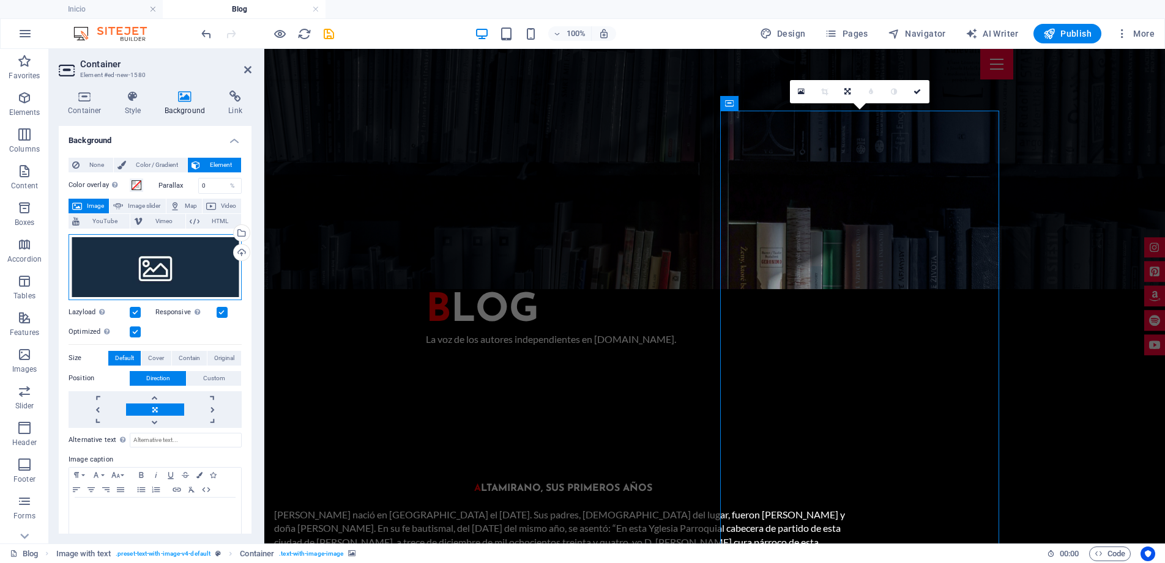
click at [183, 275] on div "Drag files here, click to choose files or select files from Files or our free s…" at bounding box center [155, 267] width 173 height 66
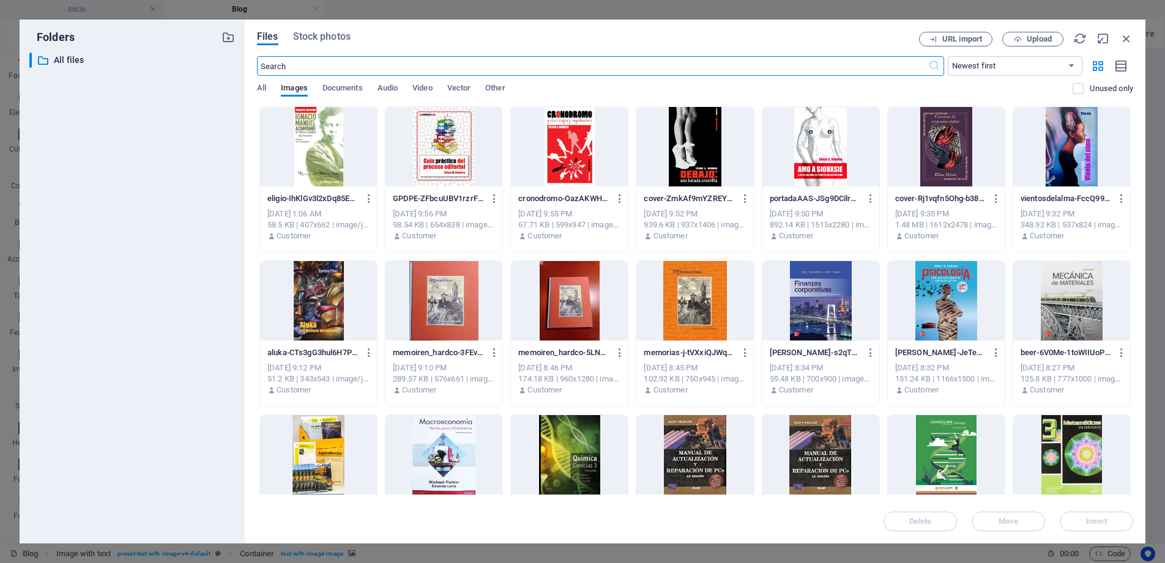
click at [321, 158] on div at bounding box center [318, 147] width 117 height 80
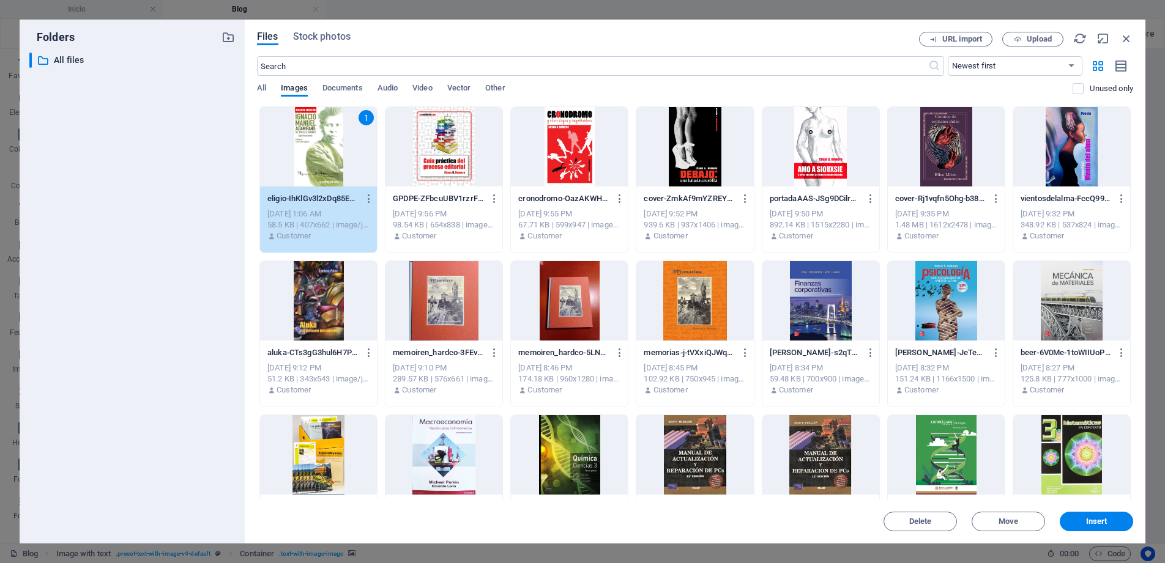
drag, startPoint x: 321, startPoint y: 158, endPoint x: 53, endPoint y: 119, distance: 270.8
click at [321, 158] on div "1" at bounding box center [318, 147] width 117 height 80
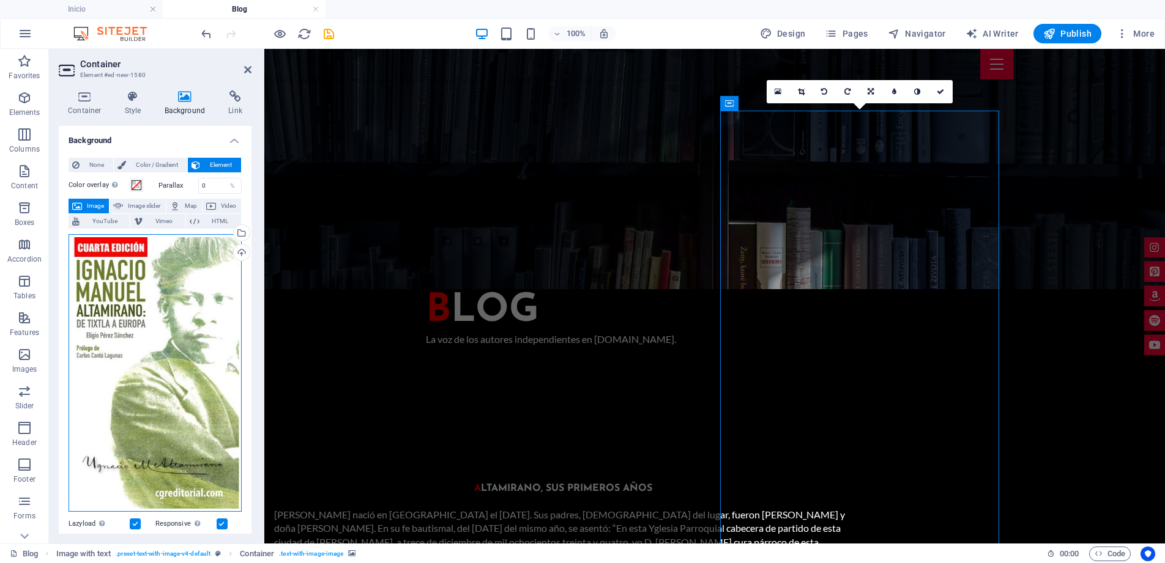
click at [116, 307] on div "Drag files here, click to choose files or select files from Files or our free s…" at bounding box center [155, 373] width 173 height 278
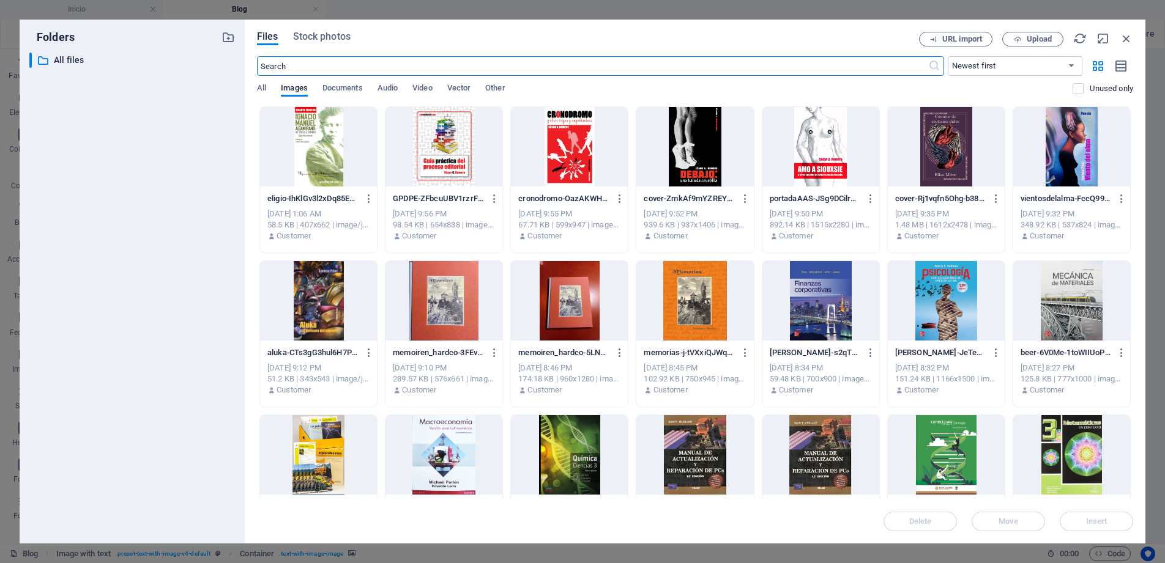
click at [1123, 40] on icon "button" at bounding box center [1125, 38] width 13 height 13
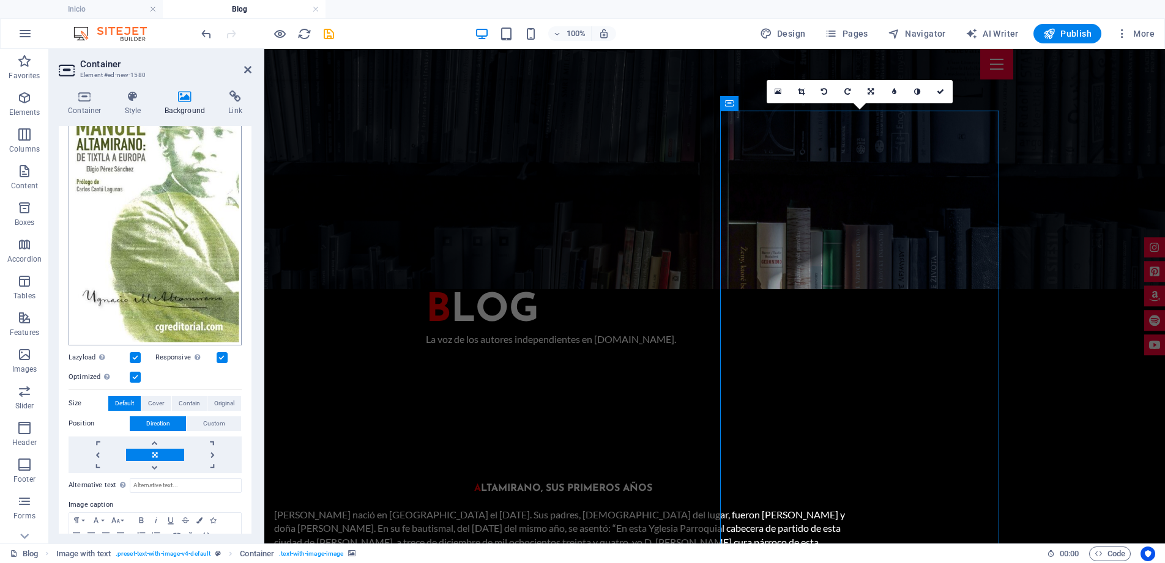
scroll to position [219, 0]
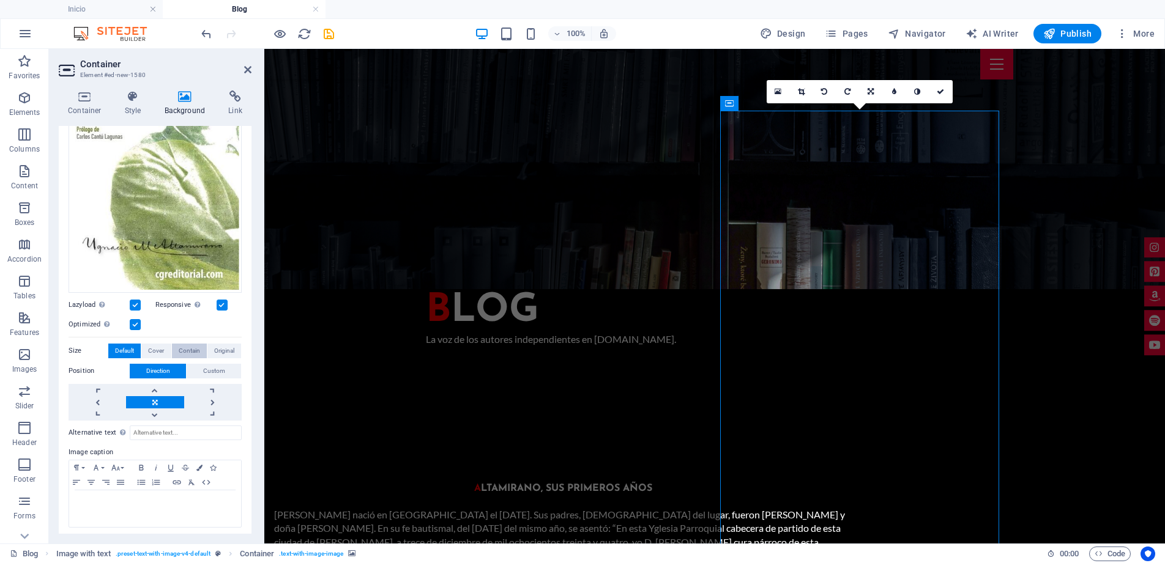
click at [189, 344] on span "Contain" at bounding box center [189, 351] width 21 height 15
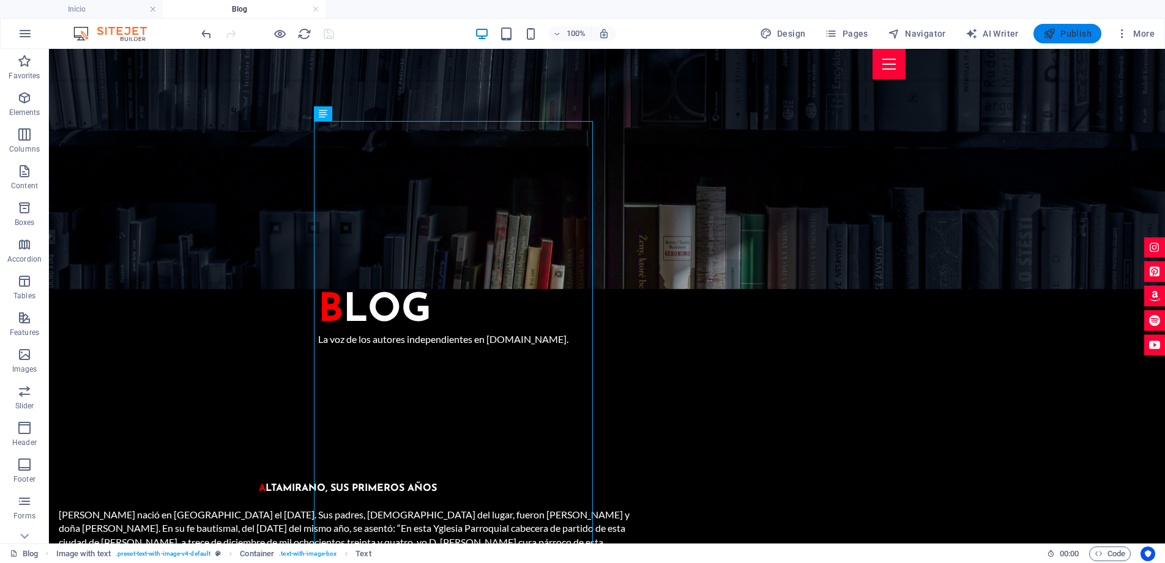
click at [1065, 35] on span "Publish" at bounding box center [1067, 34] width 48 height 12
